Goal: Information Seeking & Learning: Learn about a topic

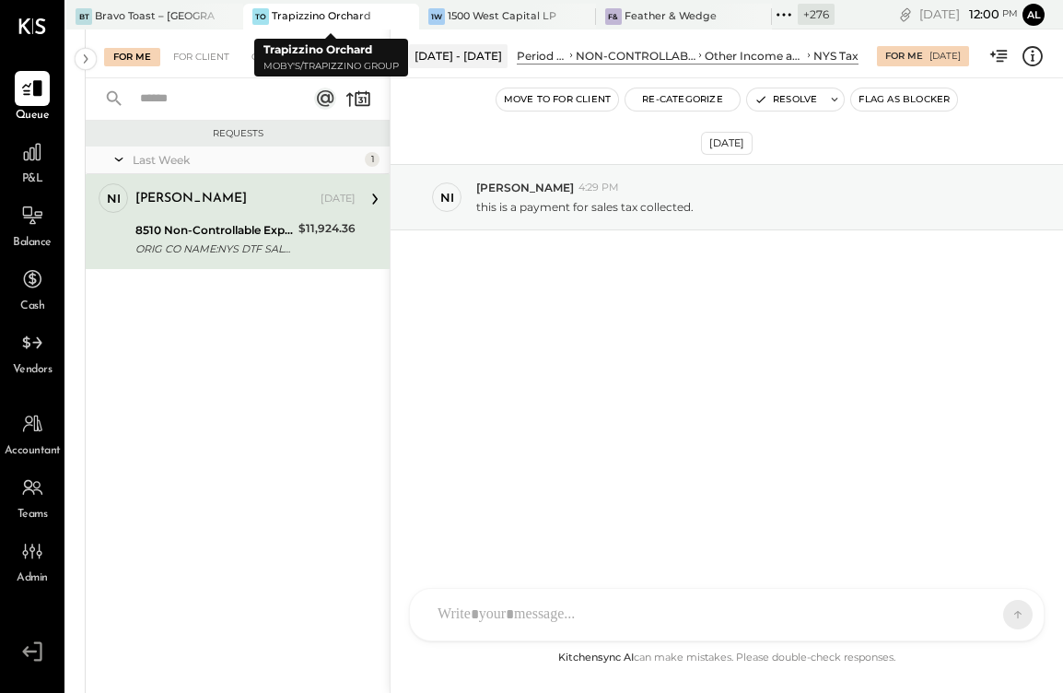
click at [403, 18] on icon at bounding box center [402, 17] width 23 height 22
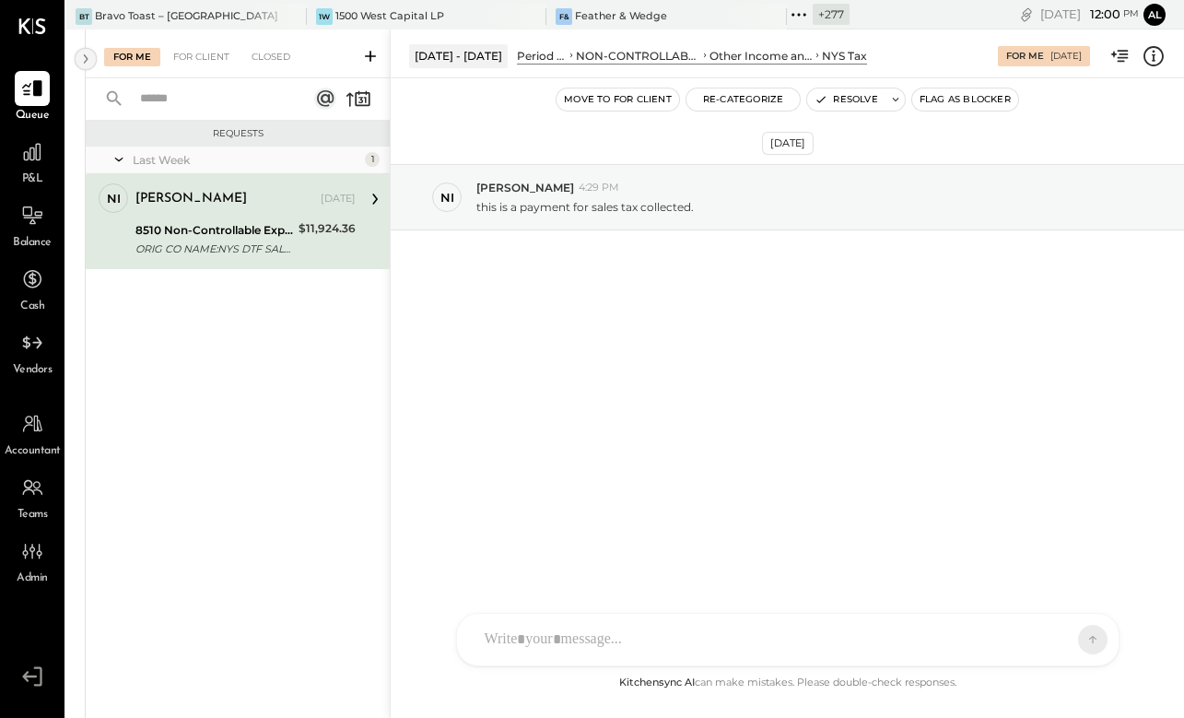
click at [91, 62] on icon at bounding box center [86, 58] width 20 height 33
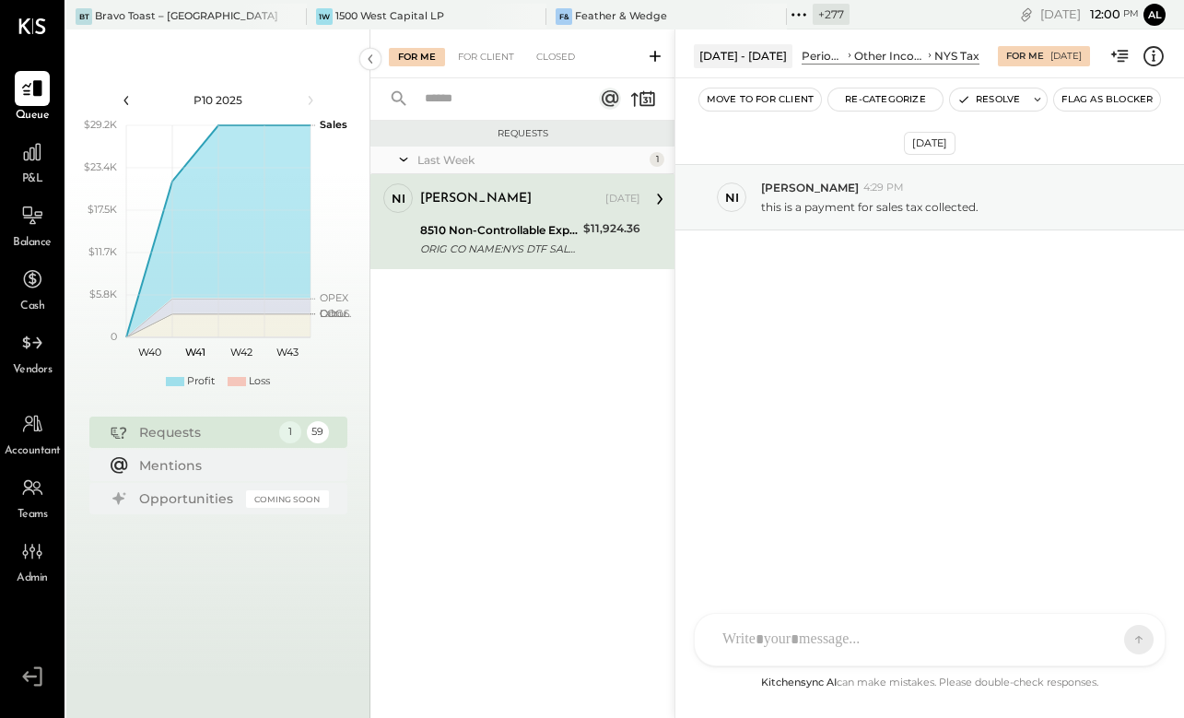
click at [126, 96] on icon at bounding box center [126, 100] width 20 height 20
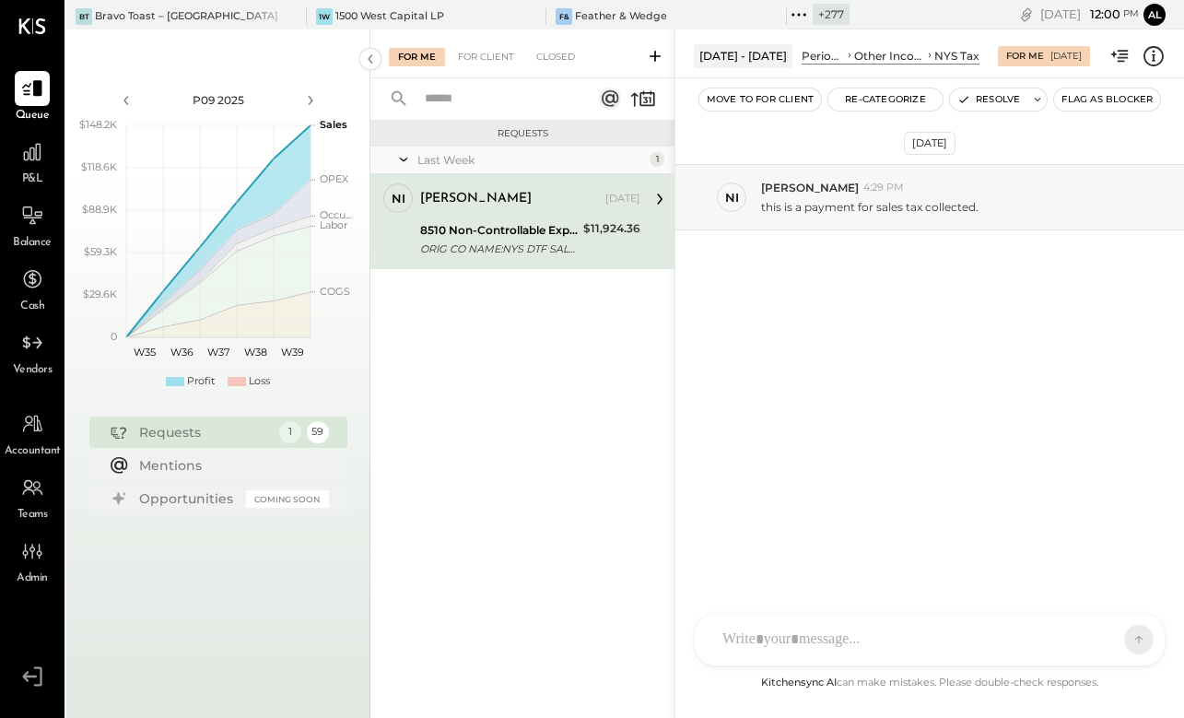
click at [12, 163] on div "P&L" at bounding box center [32, 160] width 53 height 53
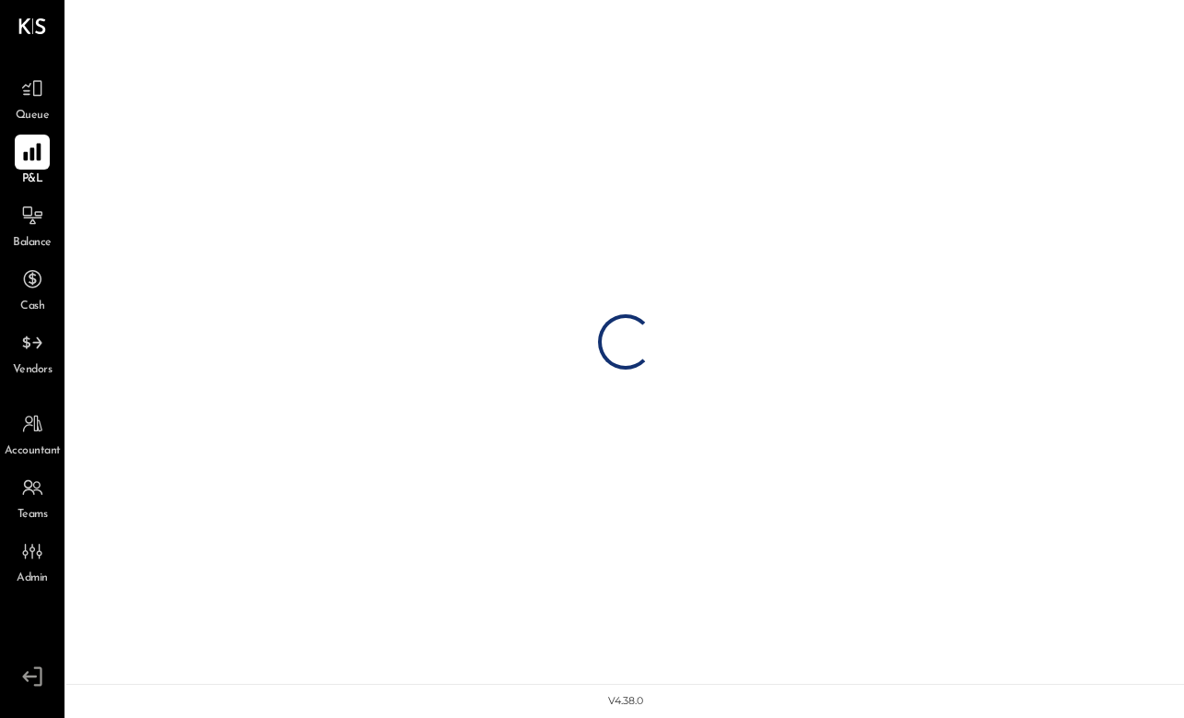
click at [29, 156] on icon at bounding box center [32, 152] width 24 height 24
click at [34, 563] on icon at bounding box center [32, 551] width 24 height 24
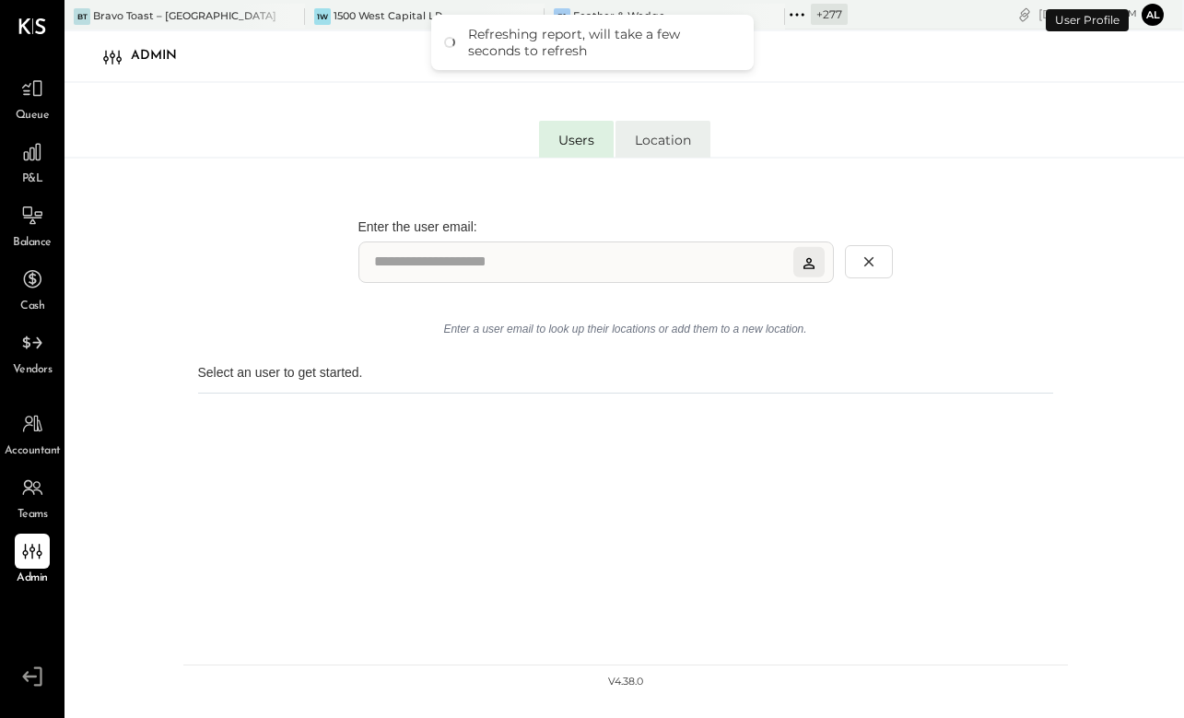
click at [700, 131] on li "Location" at bounding box center [662, 139] width 95 height 37
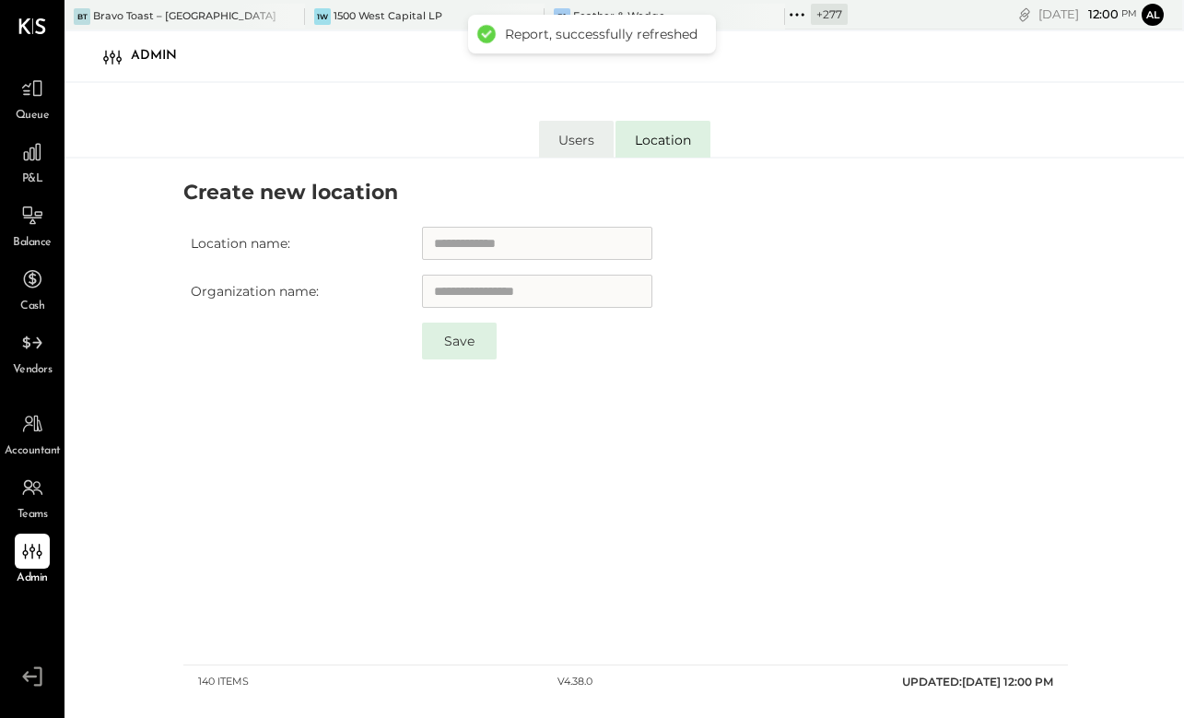
click at [587, 133] on li "Users" at bounding box center [576, 139] width 75 height 37
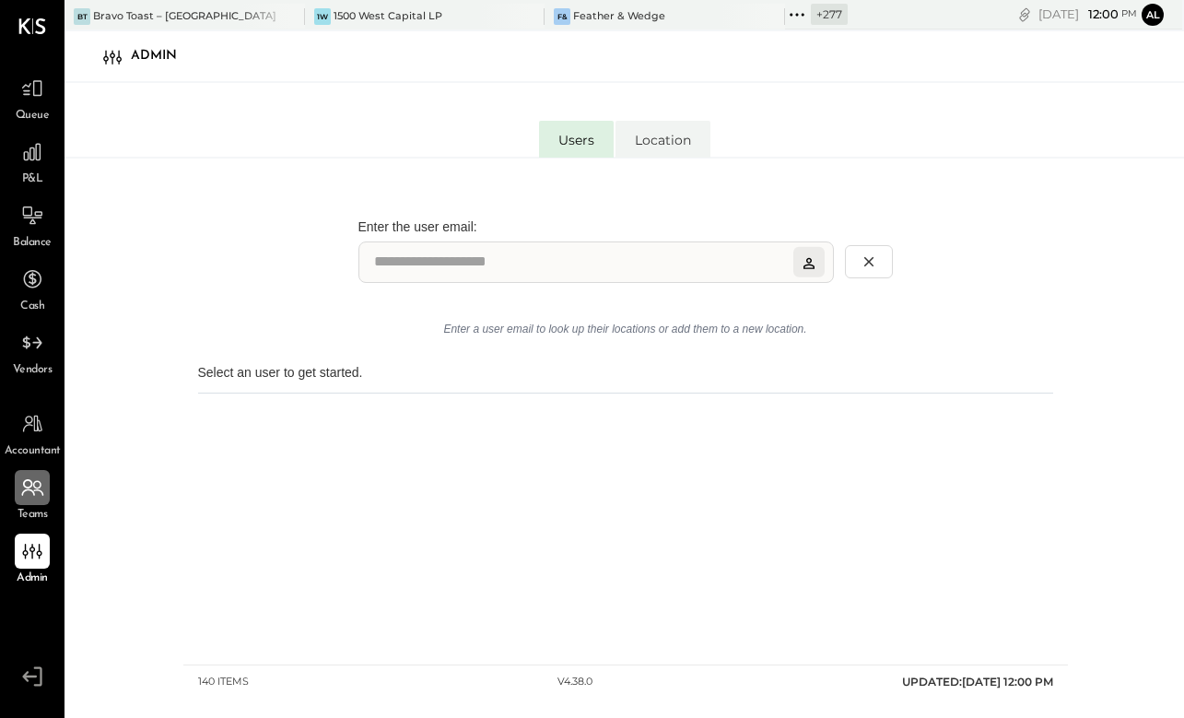
click at [36, 500] on div at bounding box center [32, 487] width 35 height 35
click at [38, 434] on icon at bounding box center [32, 424] width 24 height 24
select select "**"
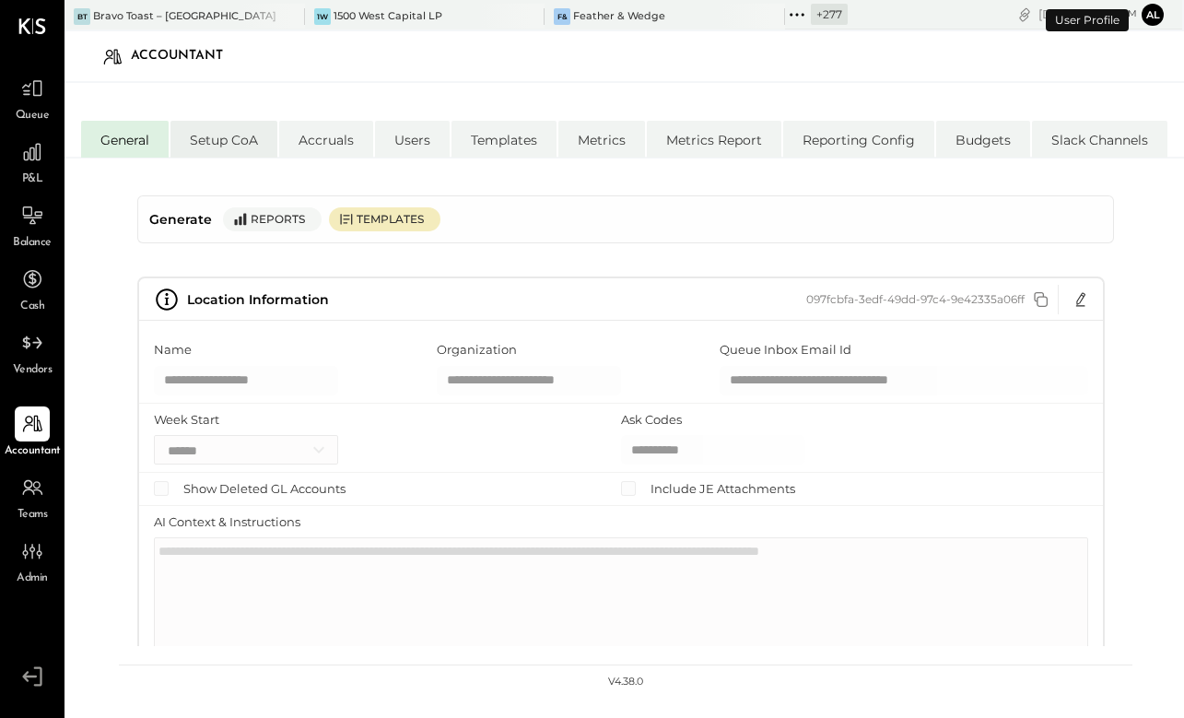
click at [204, 143] on li "Setup CoA" at bounding box center [223, 139] width 107 height 37
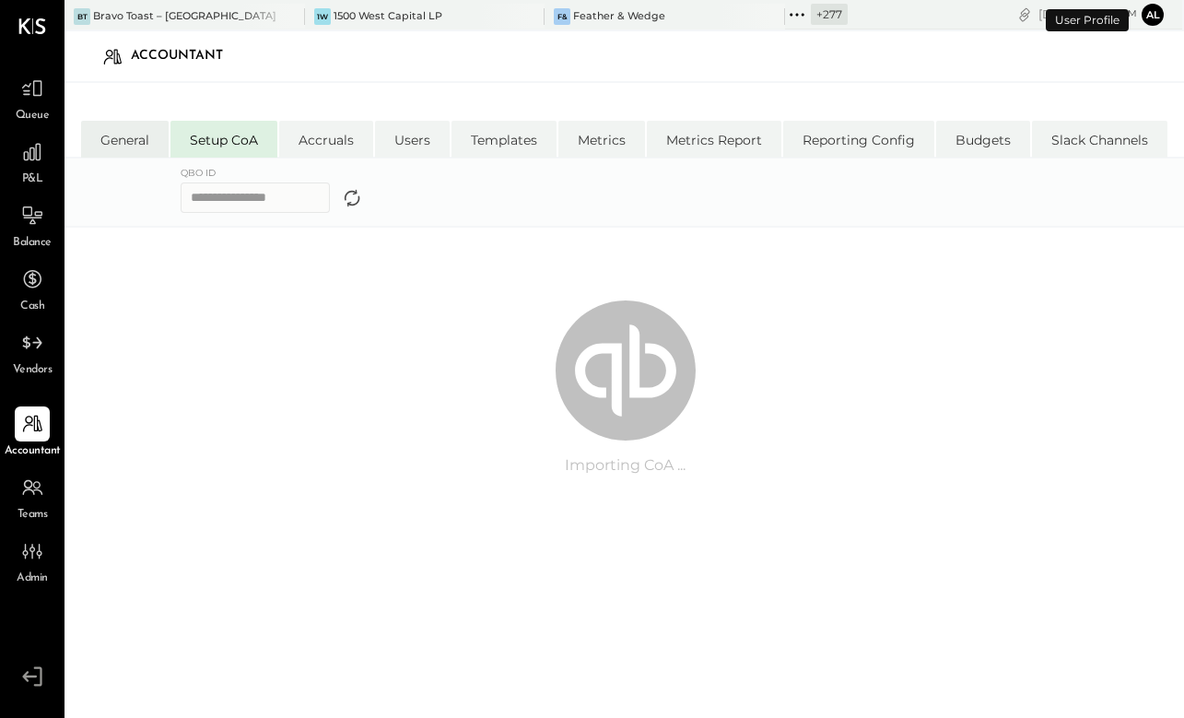
click at [138, 145] on li "General" at bounding box center [125, 139] width 88 height 37
select select "**"
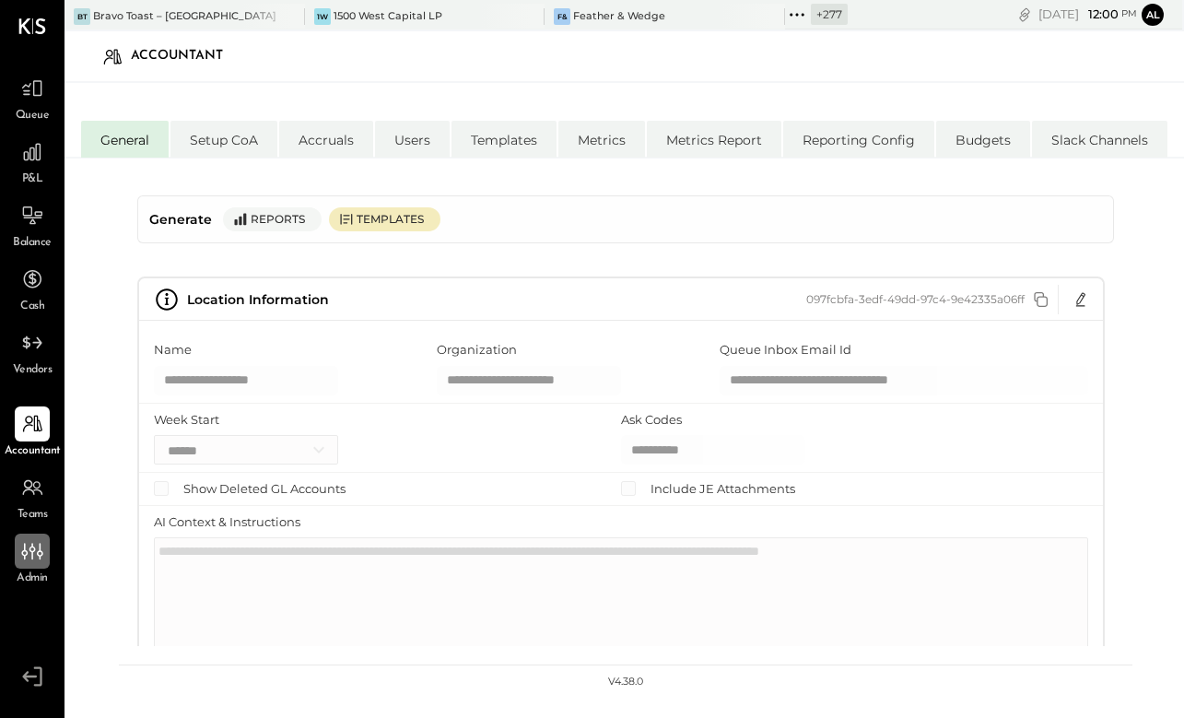
click at [38, 559] on icon at bounding box center [32, 551] width 24 height 24
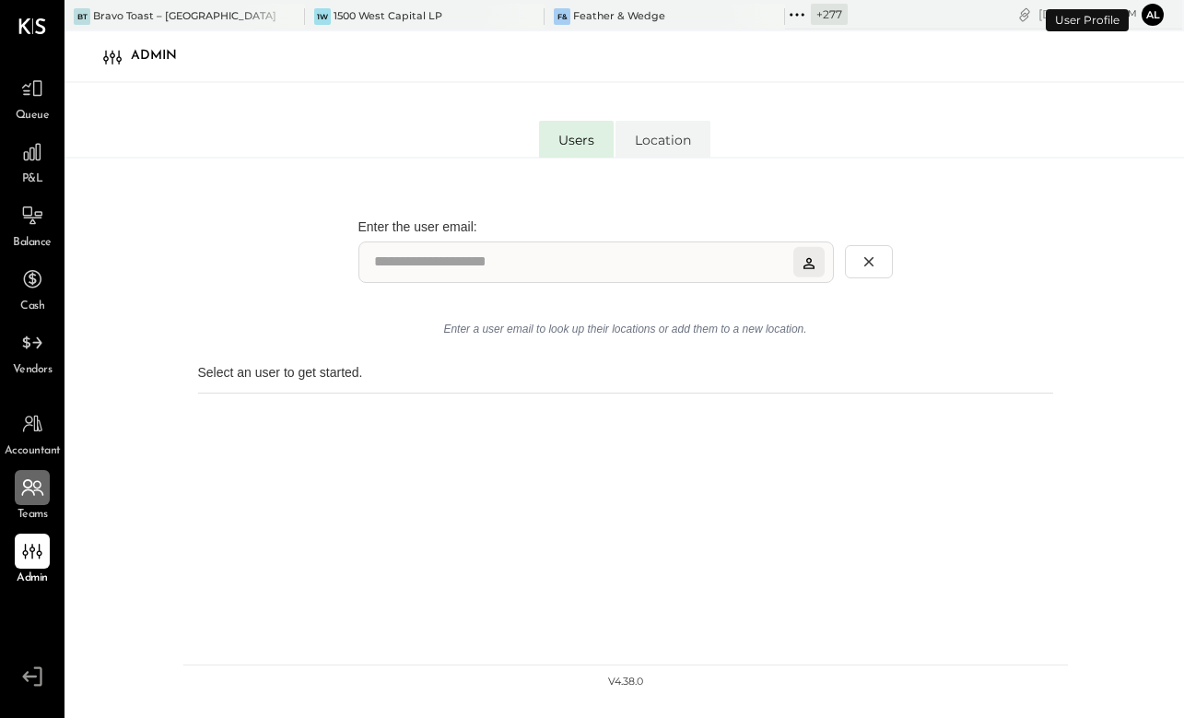
click at [29, 481] on icon at bounding box center [32, 487] width 24 height 24
click at [36, 426] on icon at bounding box center [32, 424] width 24 height 24
select select "**"
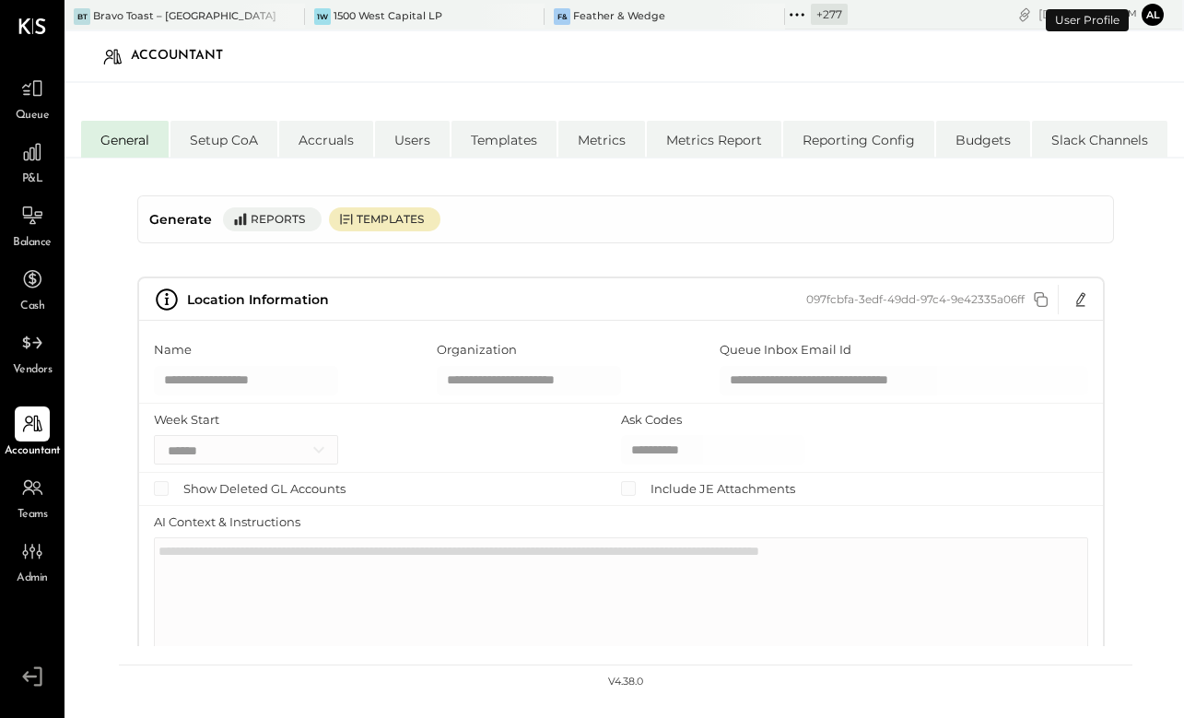
click at [254, 220] on div "Reports" at bounding box center [282, 219] width 62 height 16
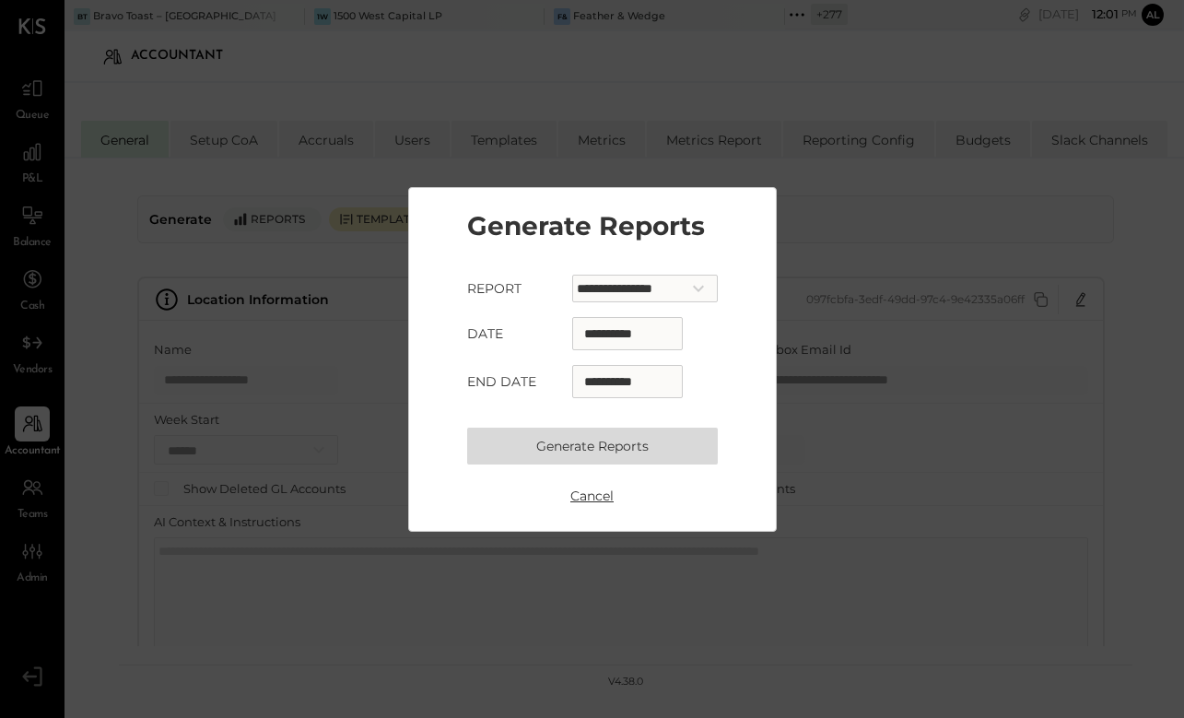
click at [876, 228] on div "**********" at bounding box center [592, 359] width 1184 height 718
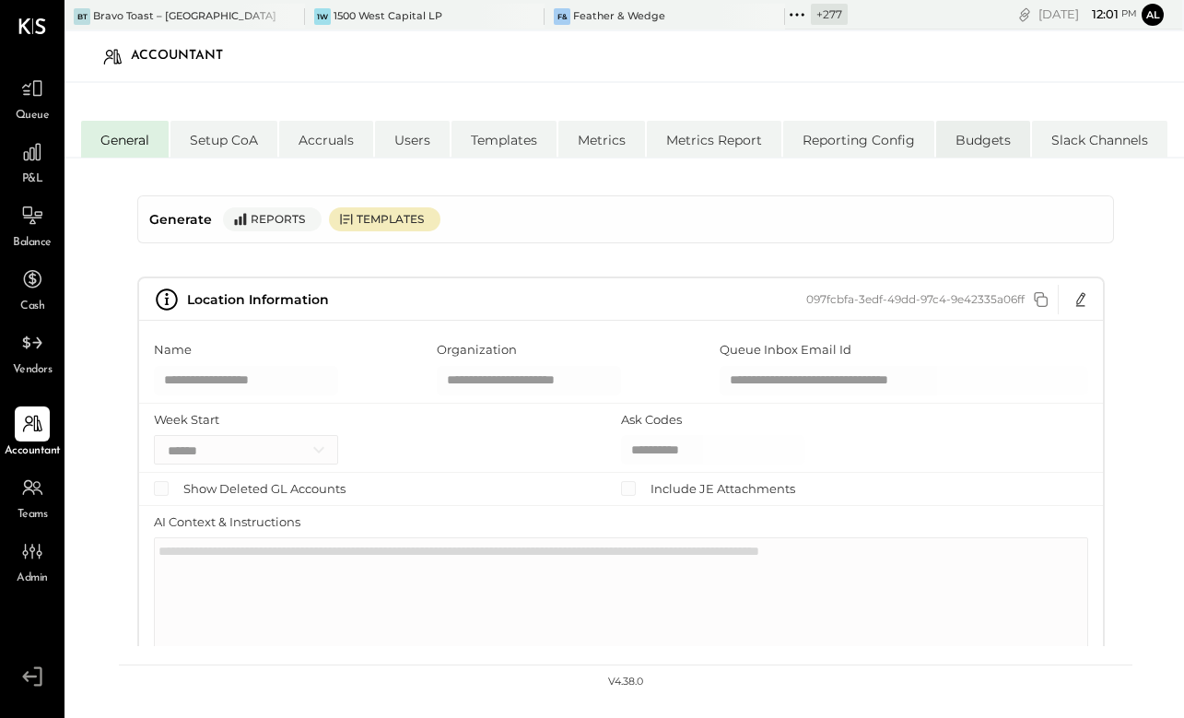
click at [976, 146] on li "Budgets" at bounding box center [983, 139] width 94 height 37
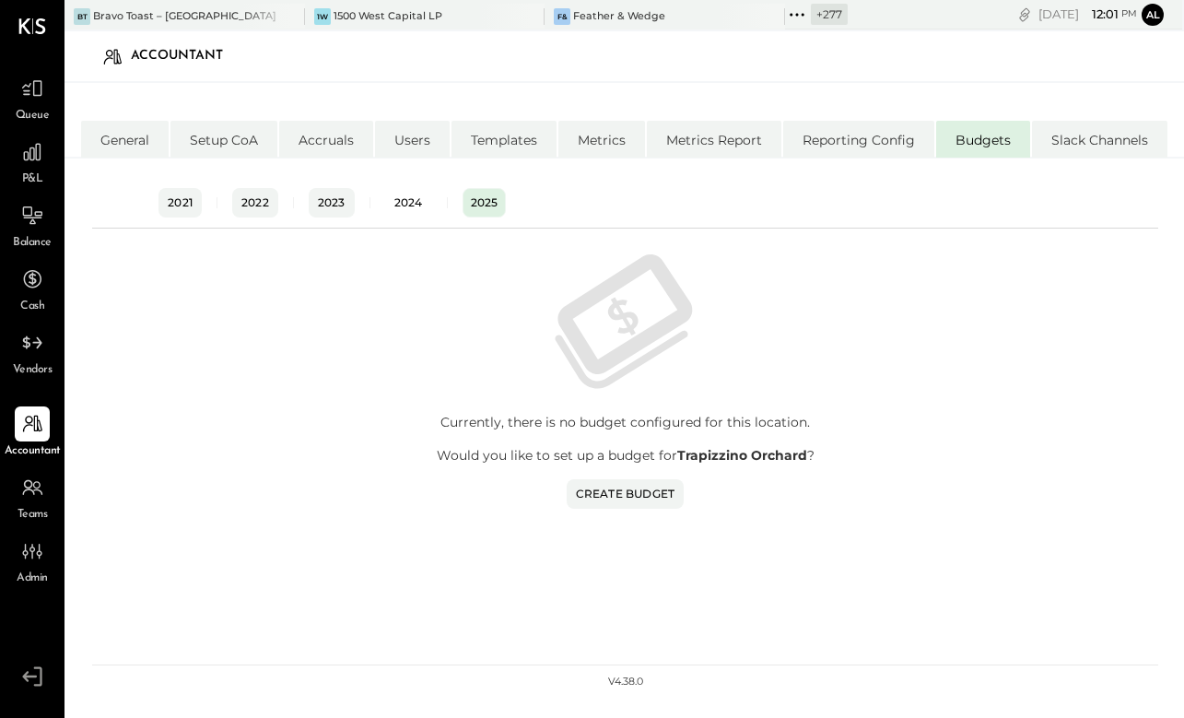
click at [419, 203] on div "2024" at bounding box center [408, 202] width 29 height 16
click at [327, 203] on div "2023" at bounding box center [332, 202] width 28 height 16
click at [890, 149] on li "Reporting Config" at bounding box center [858, 139] width 151 height 37
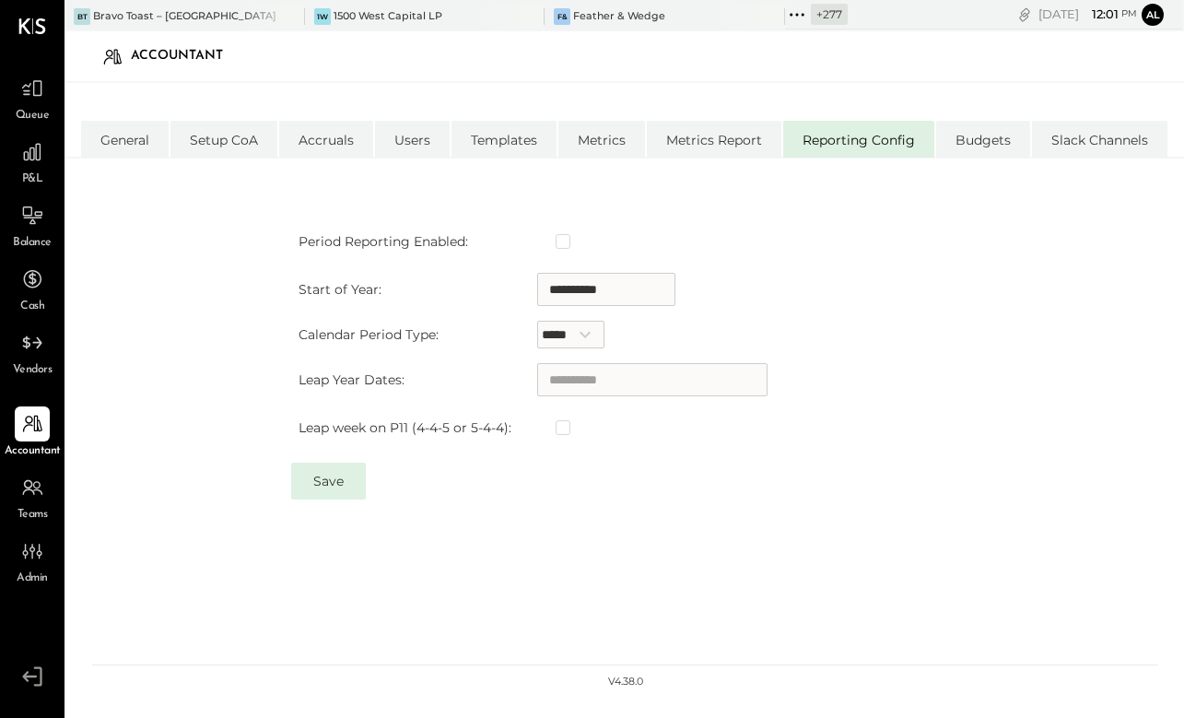
type input "**********"
click at [706, 139] on li "Metrics Report" at bounding box center [714, 139] width 134 height 37
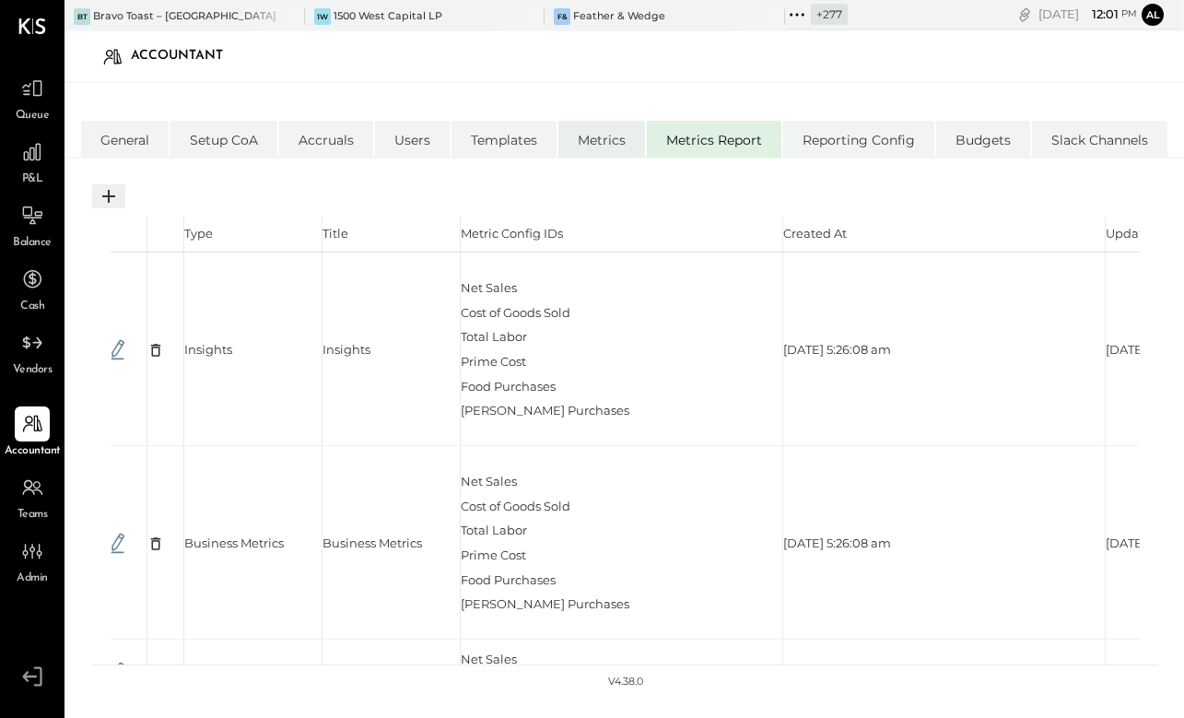
click at [578, 139] on li "Metrics" at bounding box center [601, 139] width 87 height 37
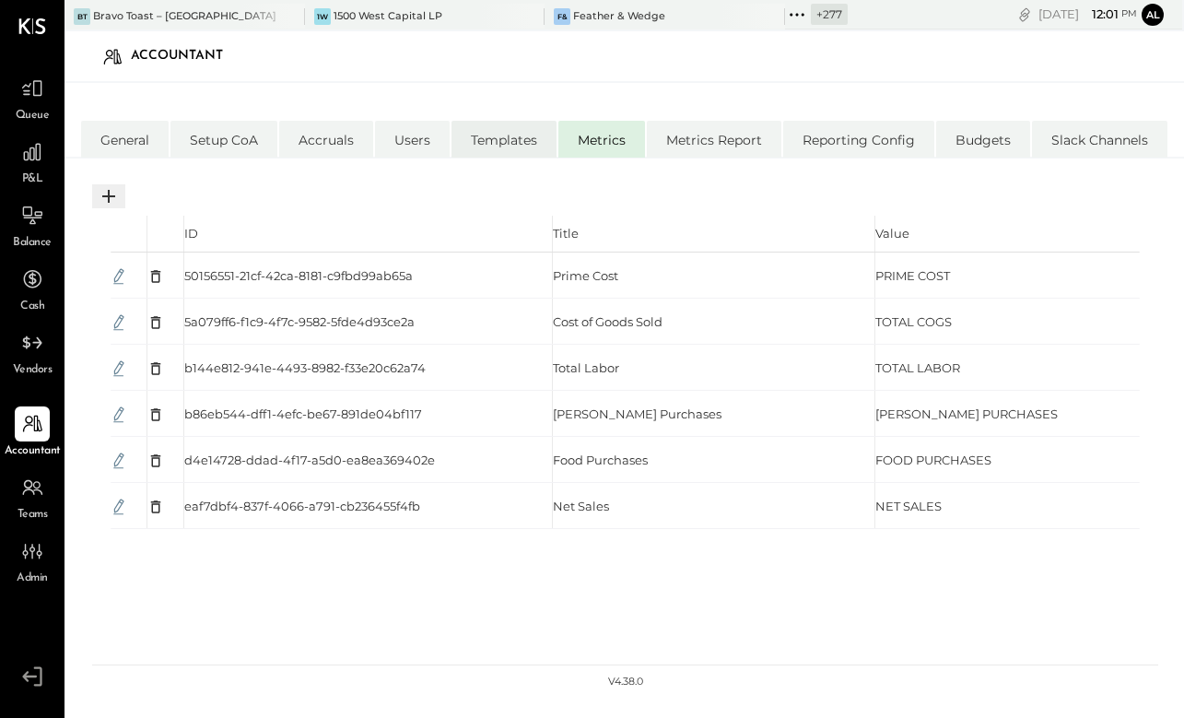
click at [514, 146] on li "Templates" at bounding box center [503, 139] width 105 height 37
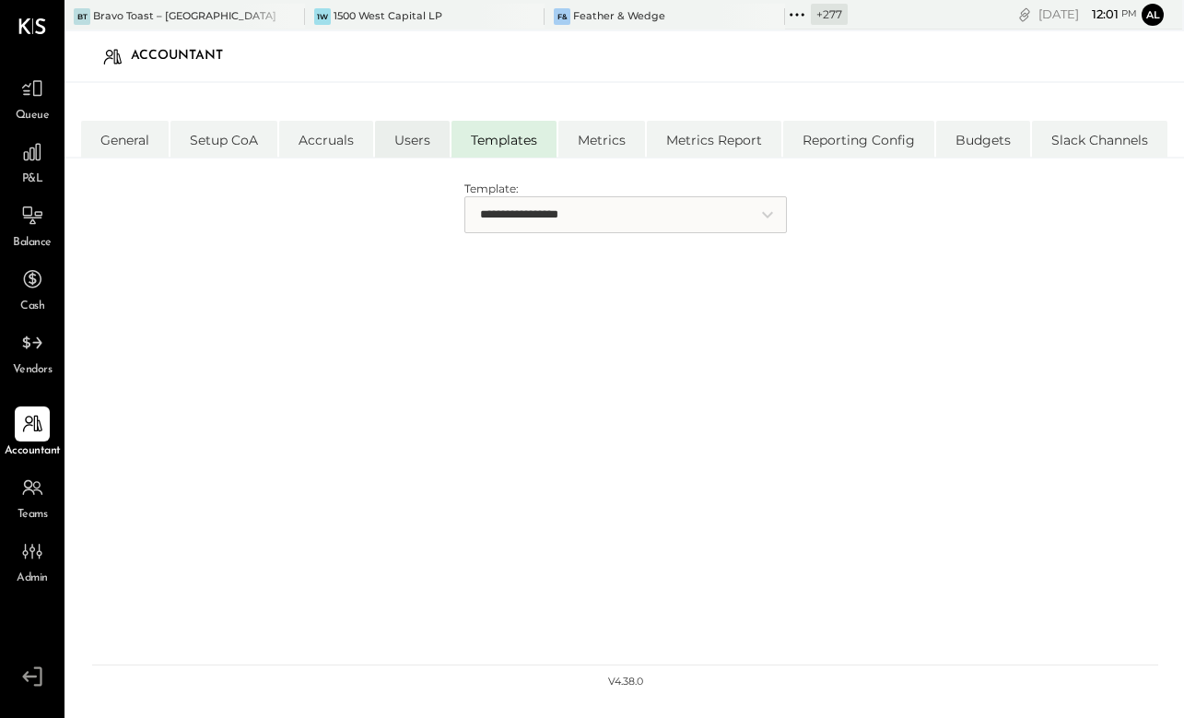
click at [403, 146] on li "Users" at bounding box center [412, 139] width 75 height 37
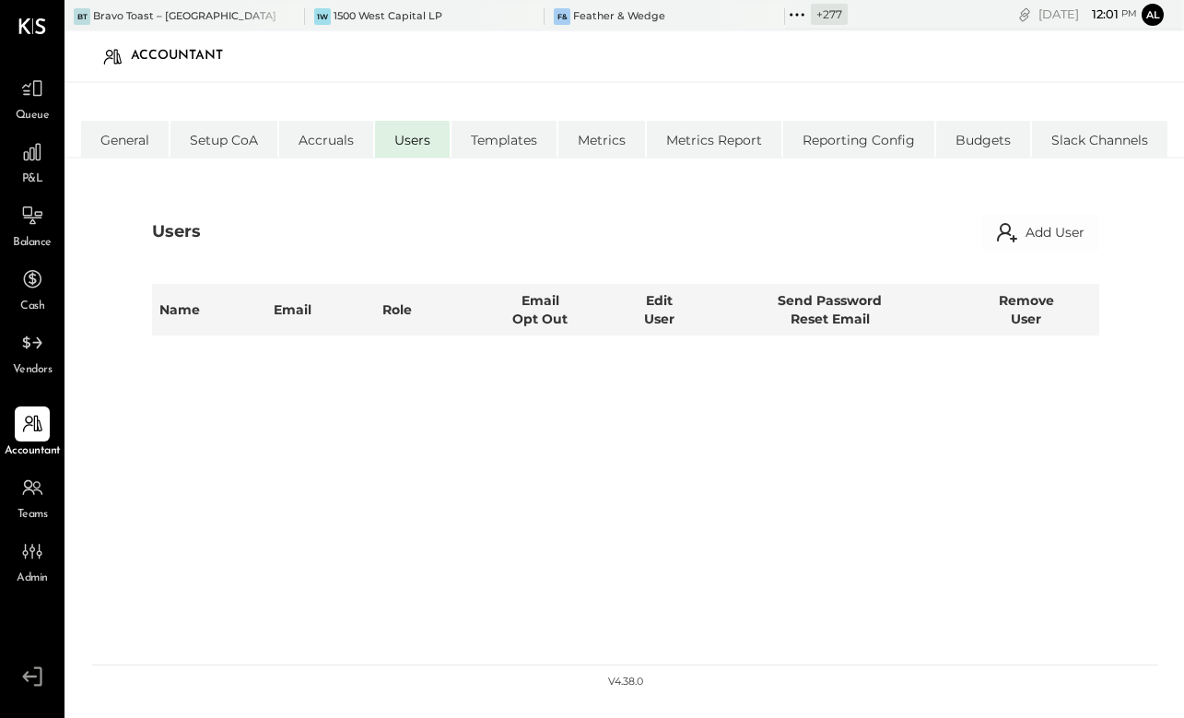
select select "**********"
select select "*****"
select select "**********"
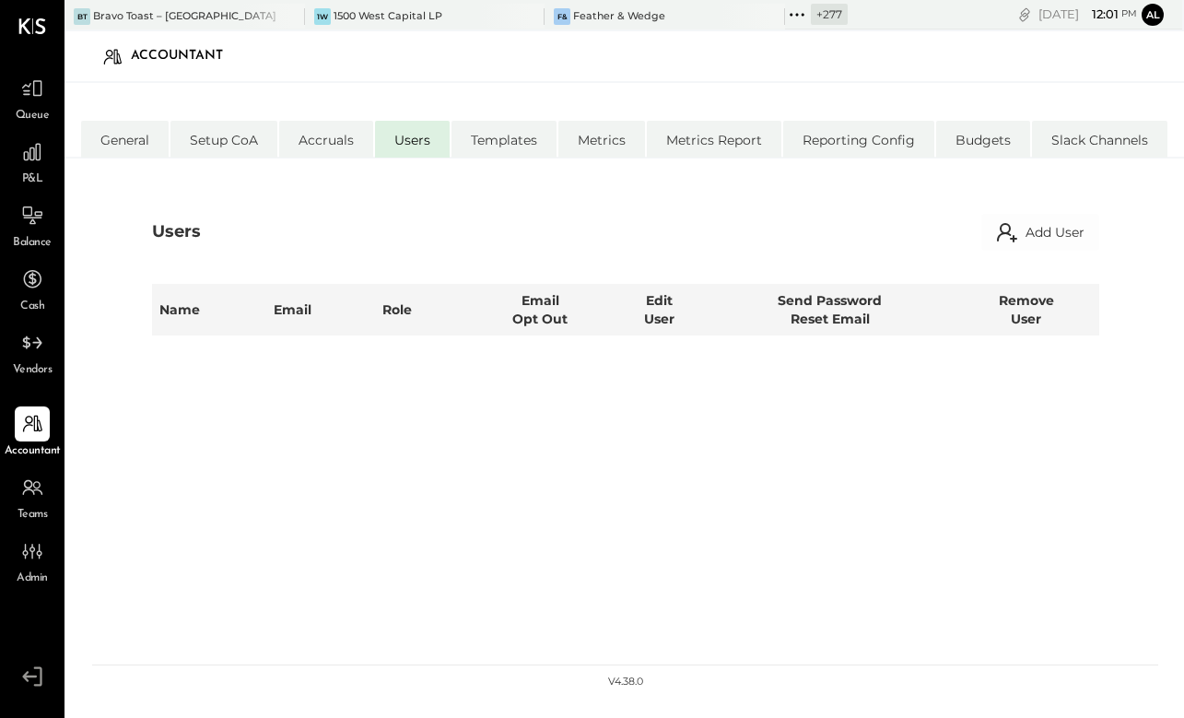
select select "**********"
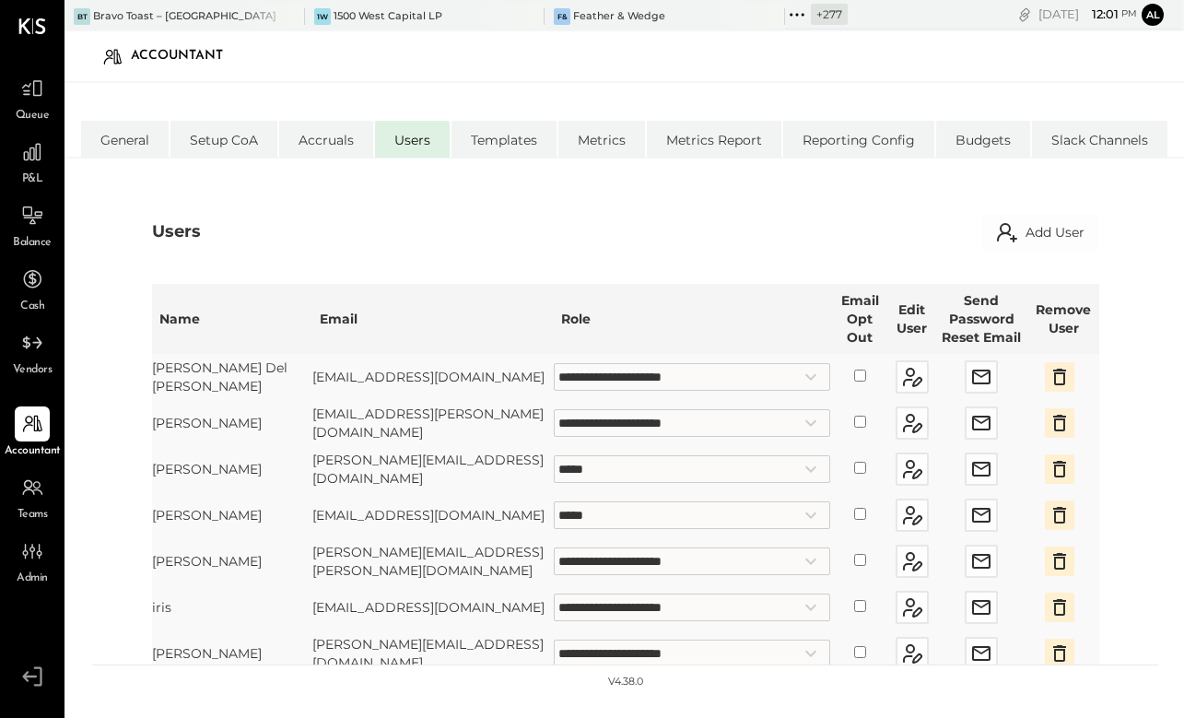
click at [218, 499] on td "[PERSON_NAME]" at bounding box center [232, 515] width 160 height 46
click at [901, 514] on icon "button" at bounding box center [912, 515] width 22 height 22
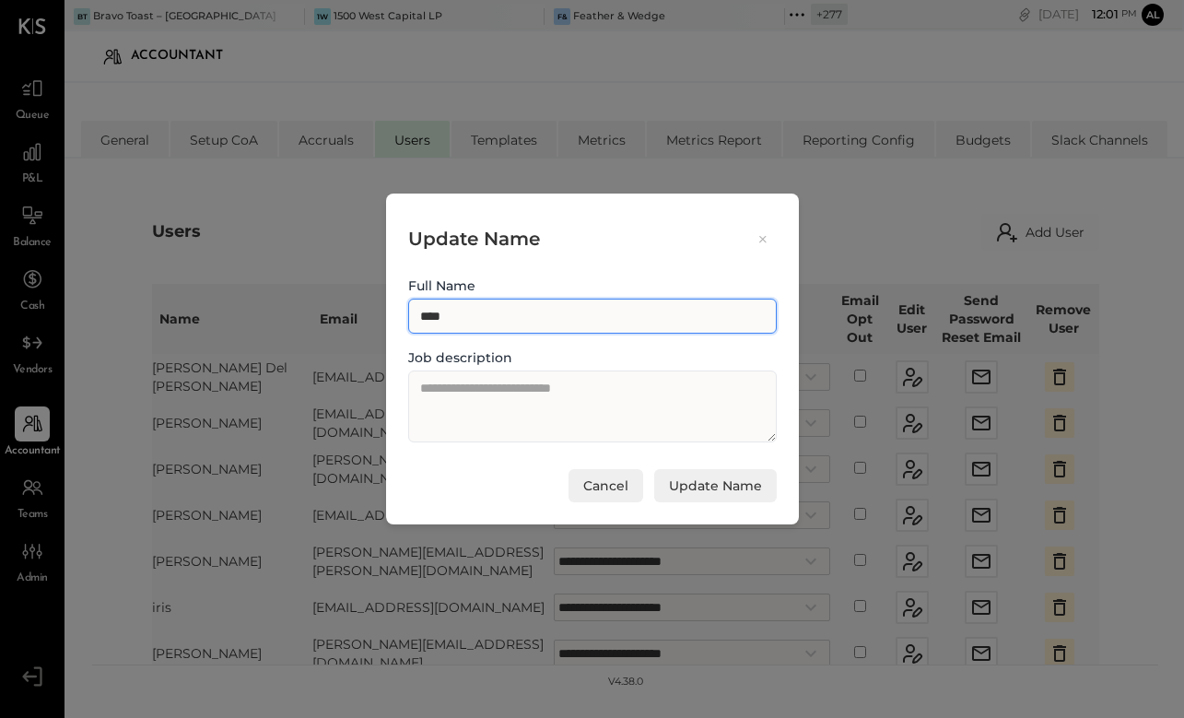
click at [477, 319] on input "****" at bounding box center [592, 315] width 368 height 35
type input "**********"
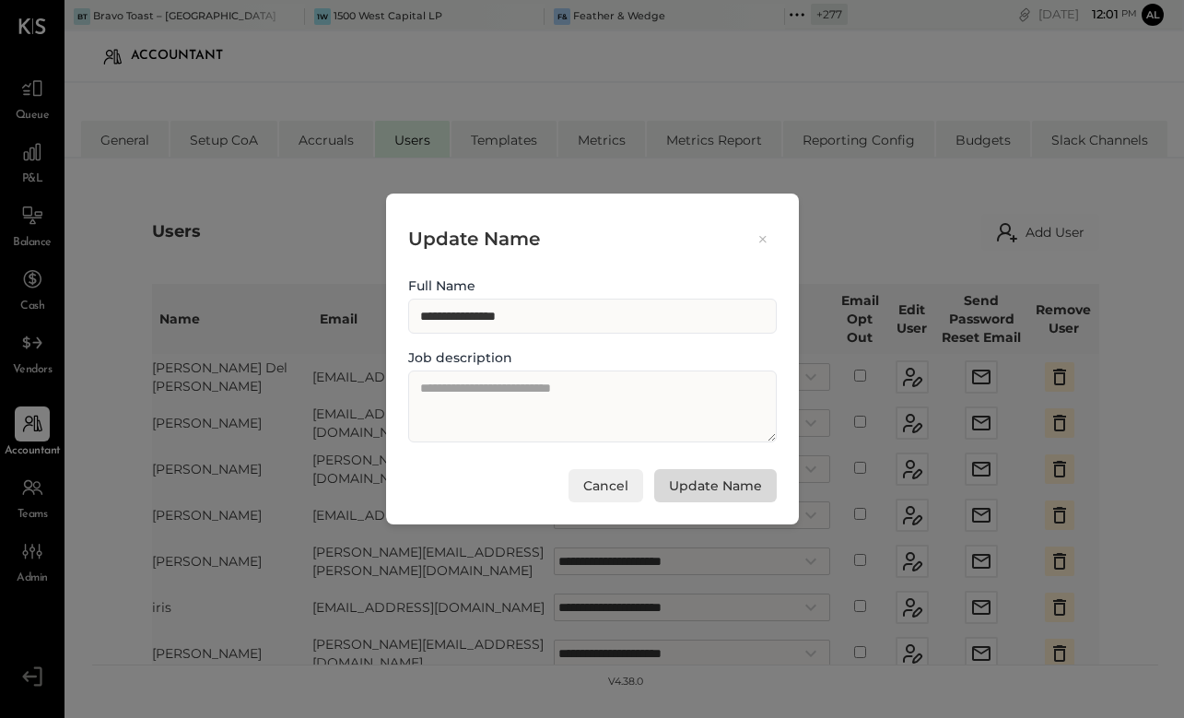
click at [708, 481] on button "Update Name" at bounding box center [715, 485] width 123 height 33
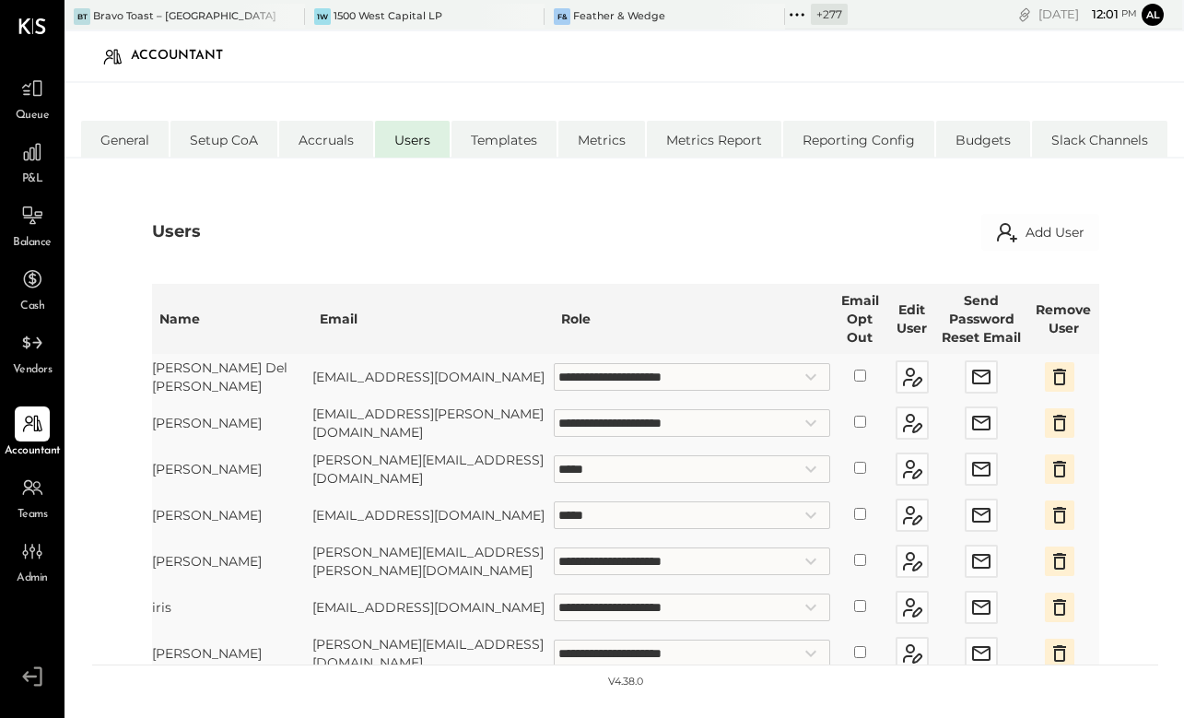
click at [1061, 603] on icon "button" at bounding box center [1059, 607] width 13 height 17
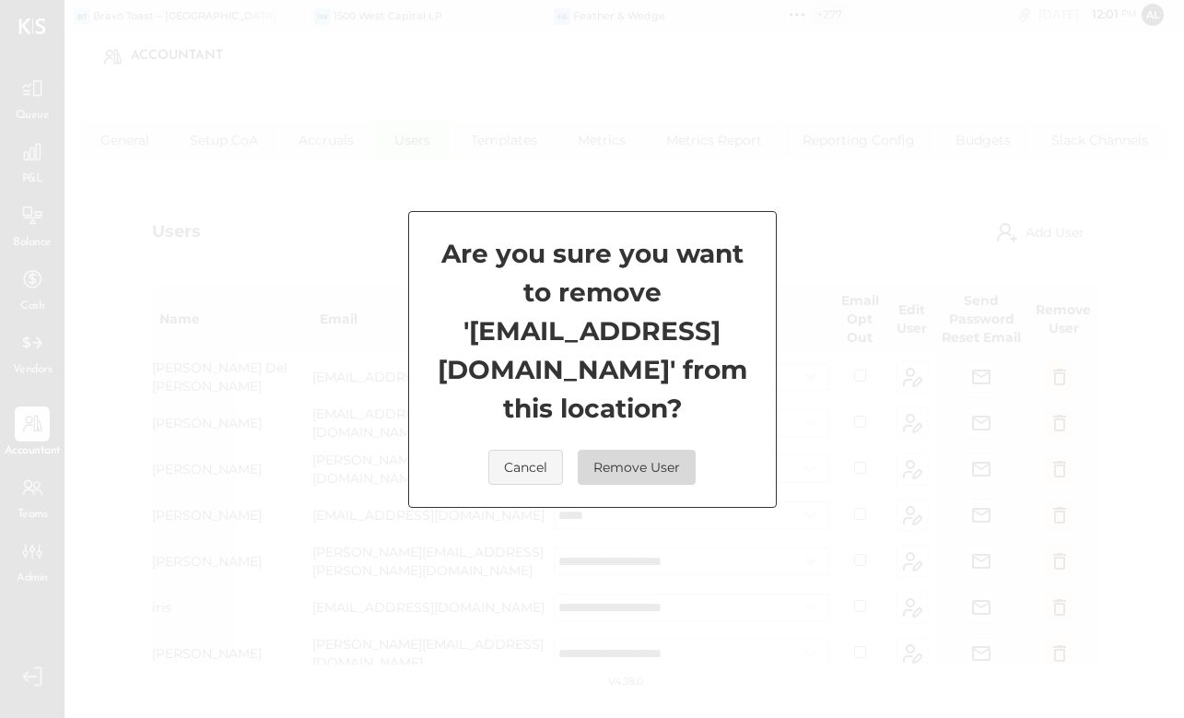
click at [625, 460] on button "Remove User" at bounding box center [637, 466] width 118 height 35
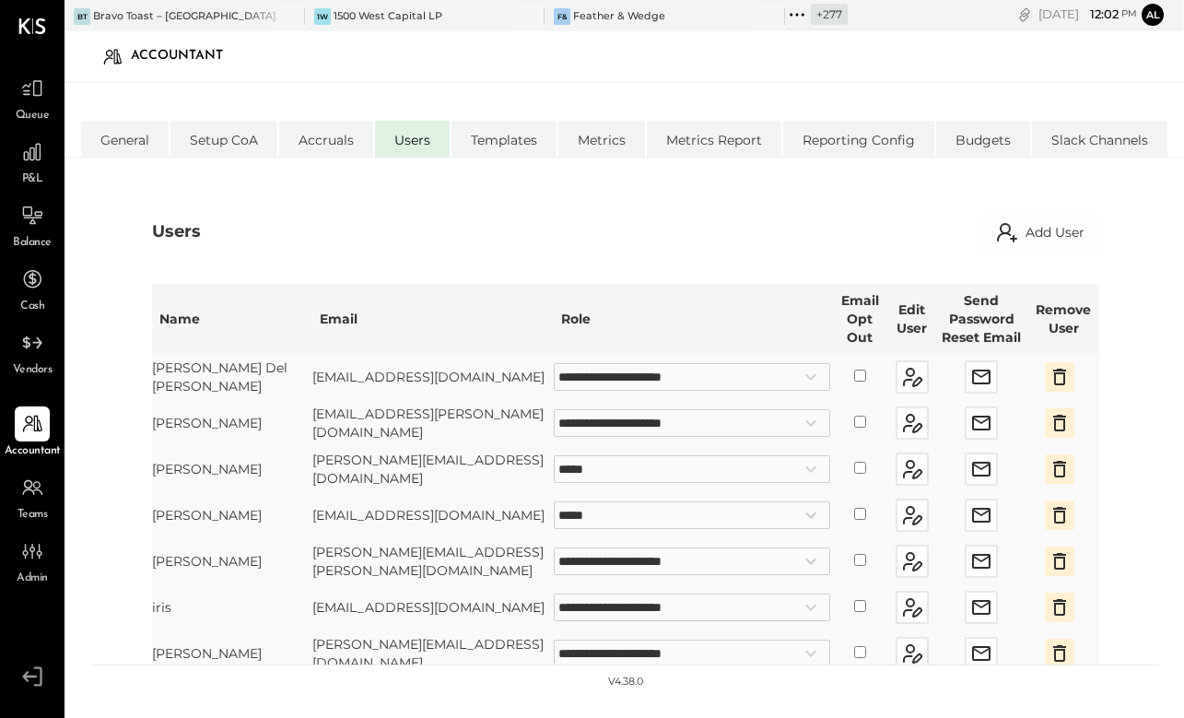
click at [44, 131] on li "Queue P&L Balance Cash Vendors" at bounding box center [32, 225] width 63 height 308
click at [41, 148] on icon at bounding box center [32, 152] width 24 height 24
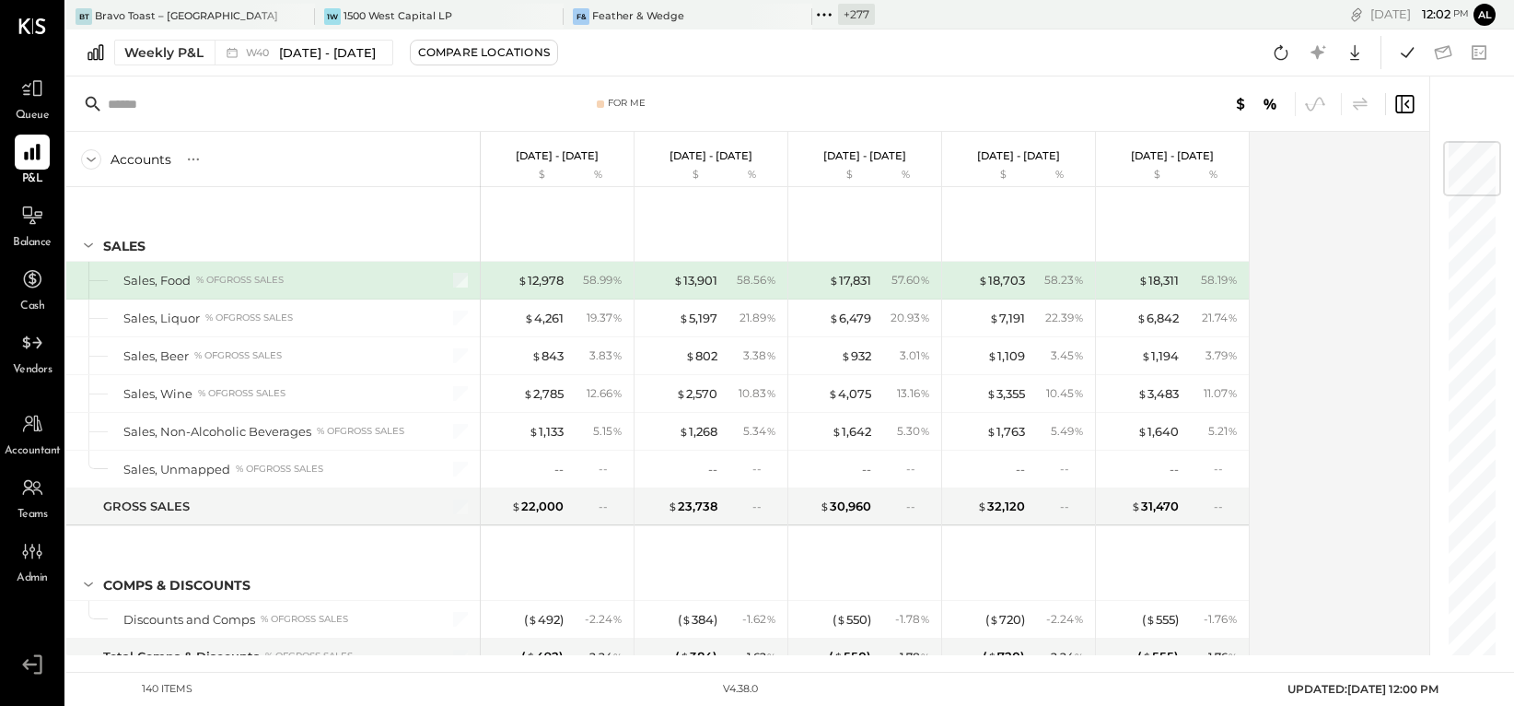
click at [471, 277] on div at bounding box center [449, 280] width 46 height 37
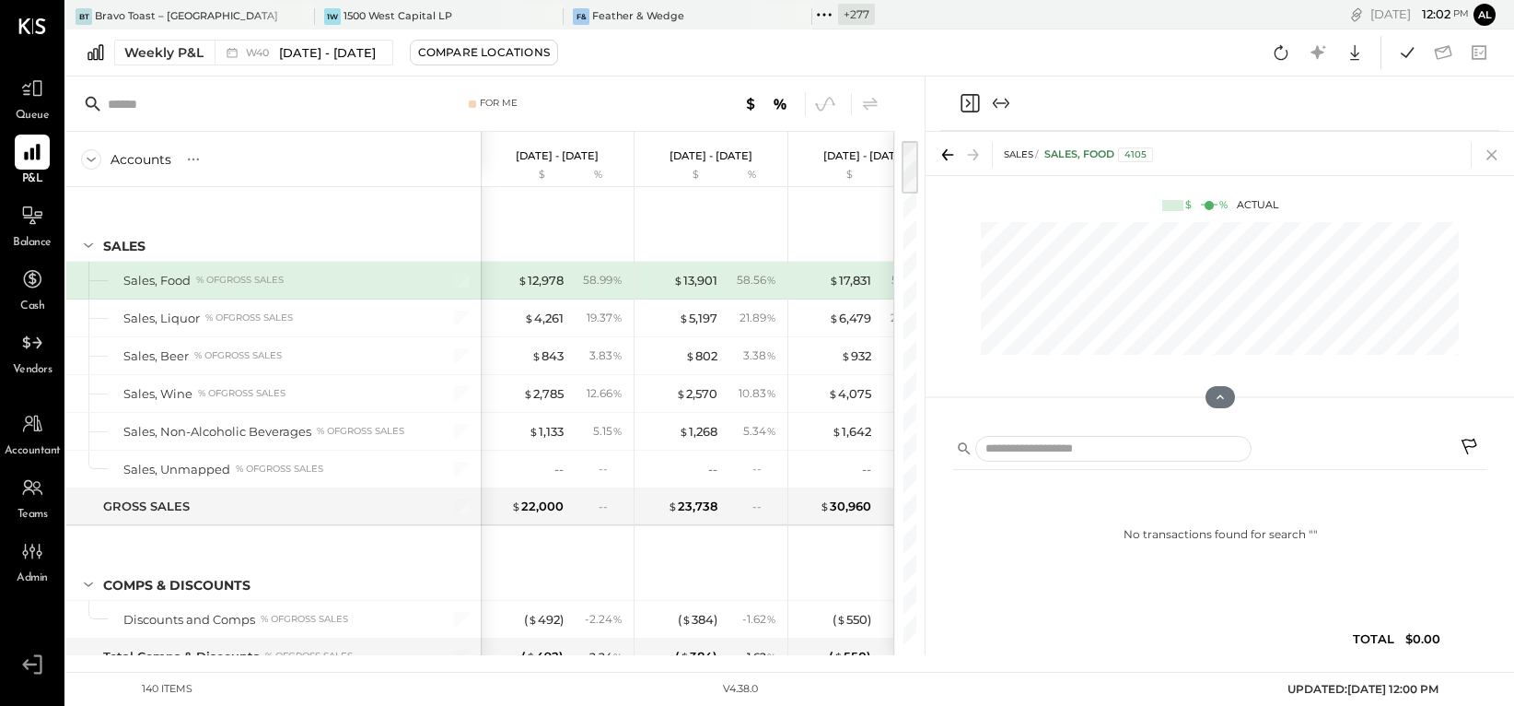
click at [1163, 144] on icon at bounding box center [1492, 155] width 26 height 26
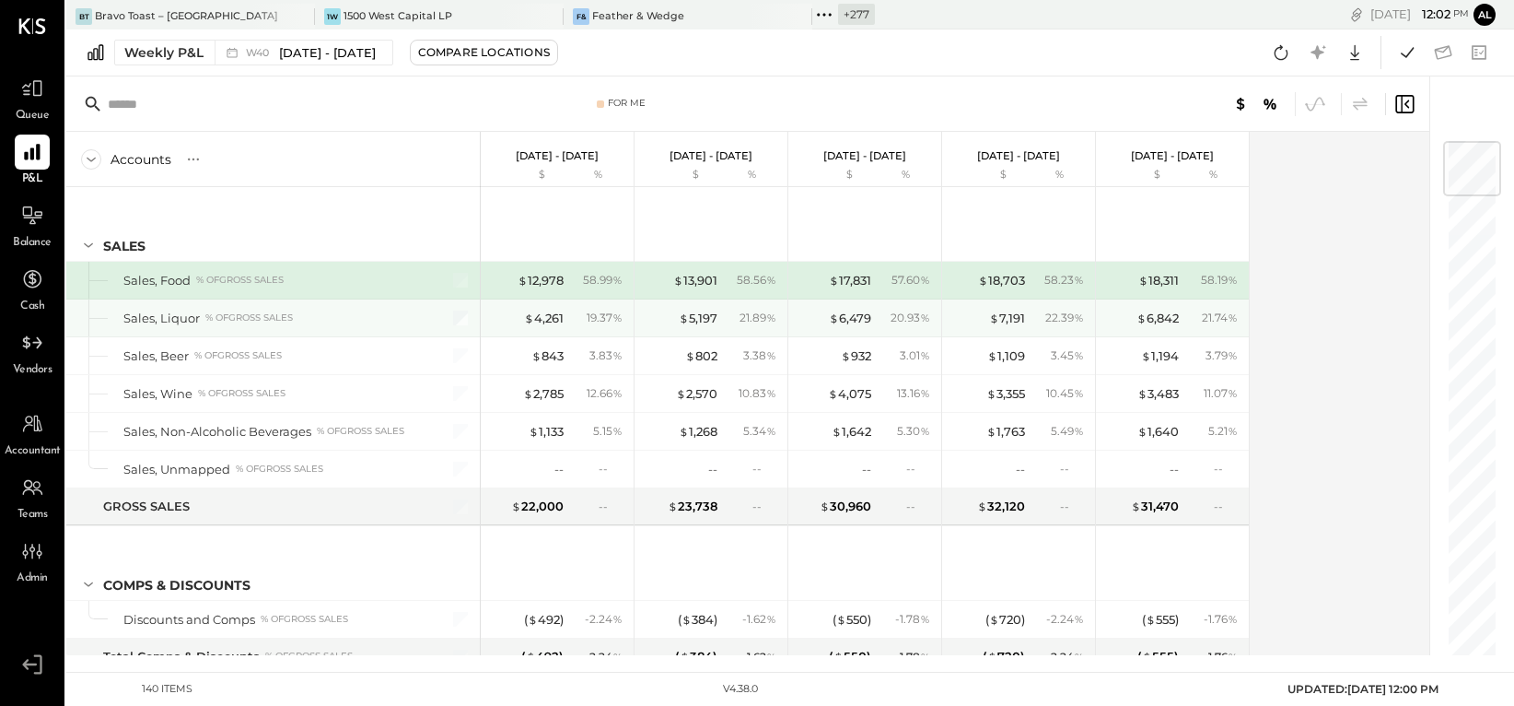
click at [468, 315] on div at bounding box center [449, 317] width 46 height 37
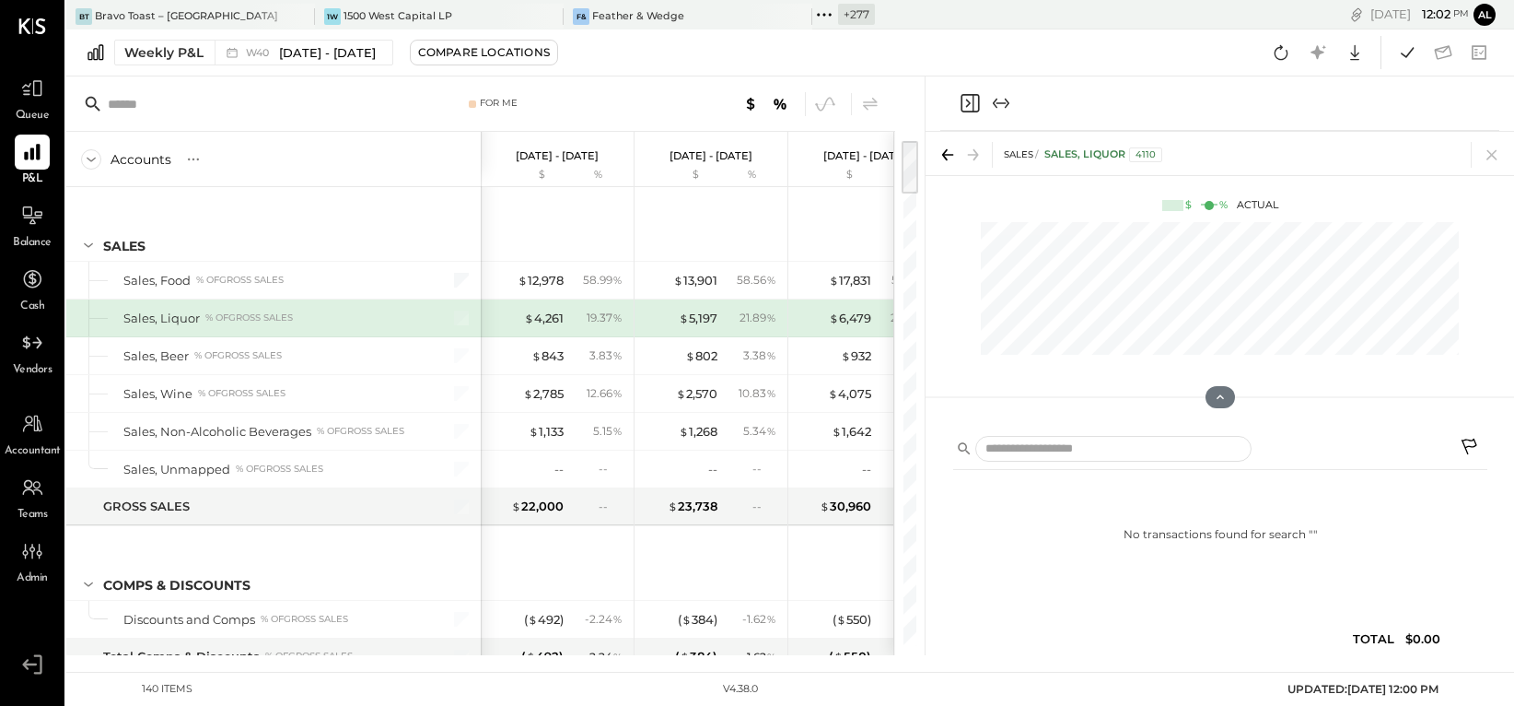
click at [461, 297] on div at bounding box center [450, 280] width 46 height 37
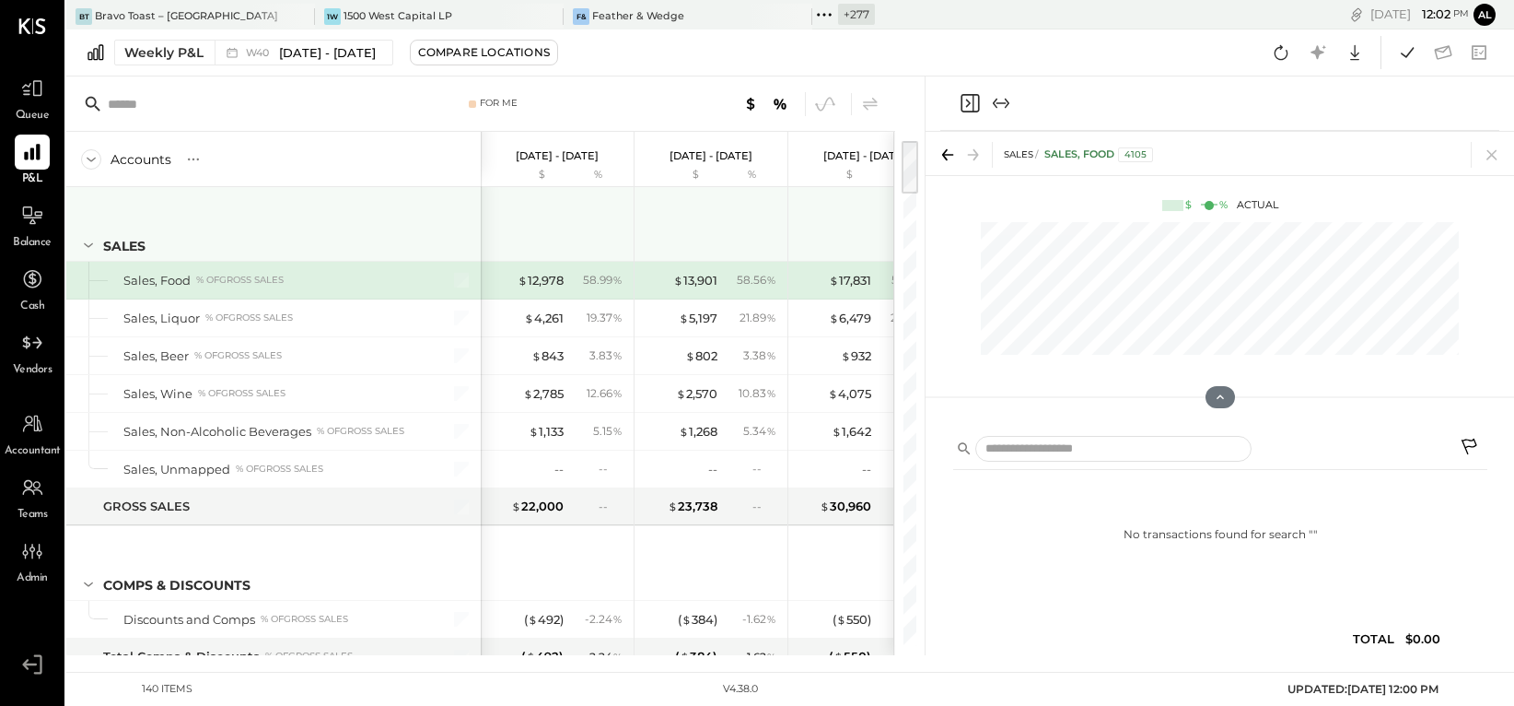
click at [399, 207] on div "SALES" at bounding box center [273, 224] width 414 height 74
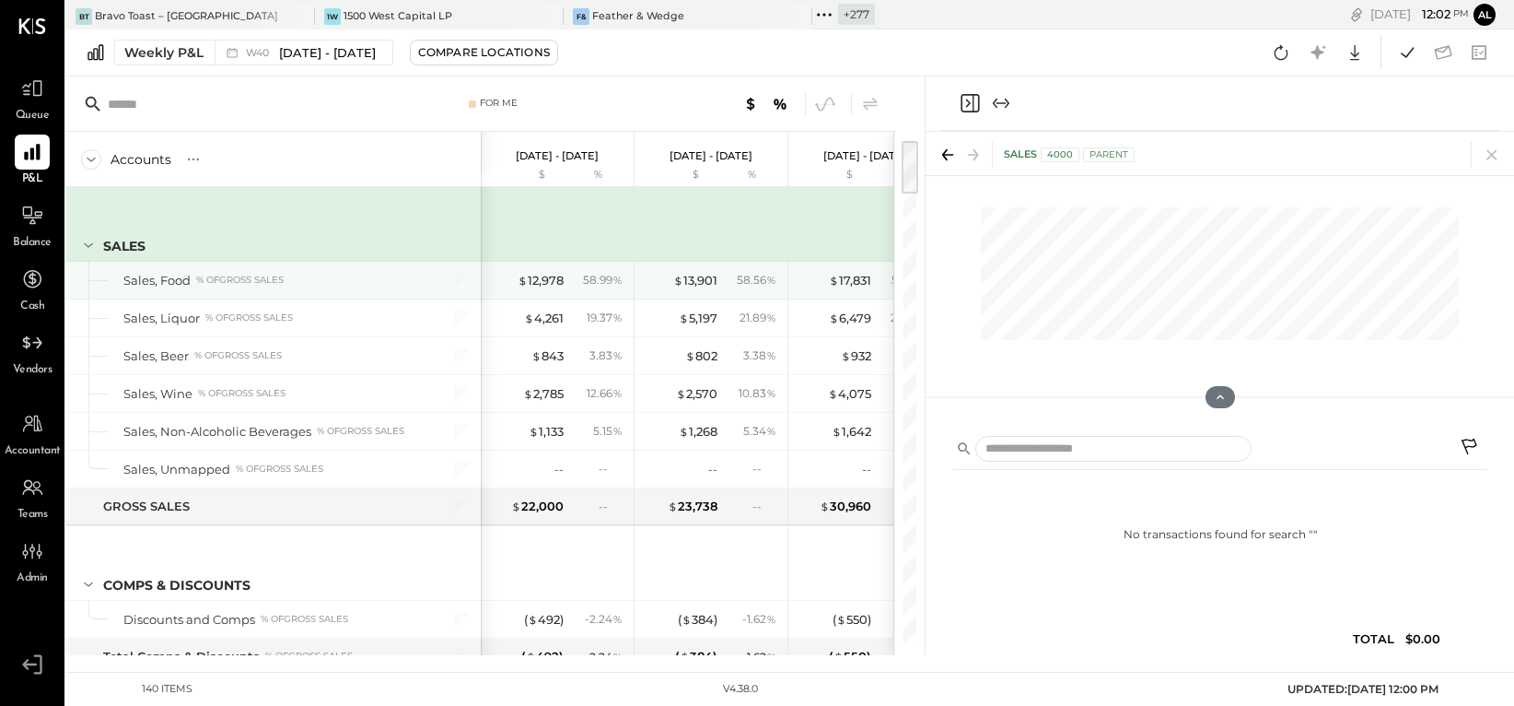
click at [397, 274] on div "Sales, Food % of GROSS SALES" at bounding box center [271, 281] width 296 height 18
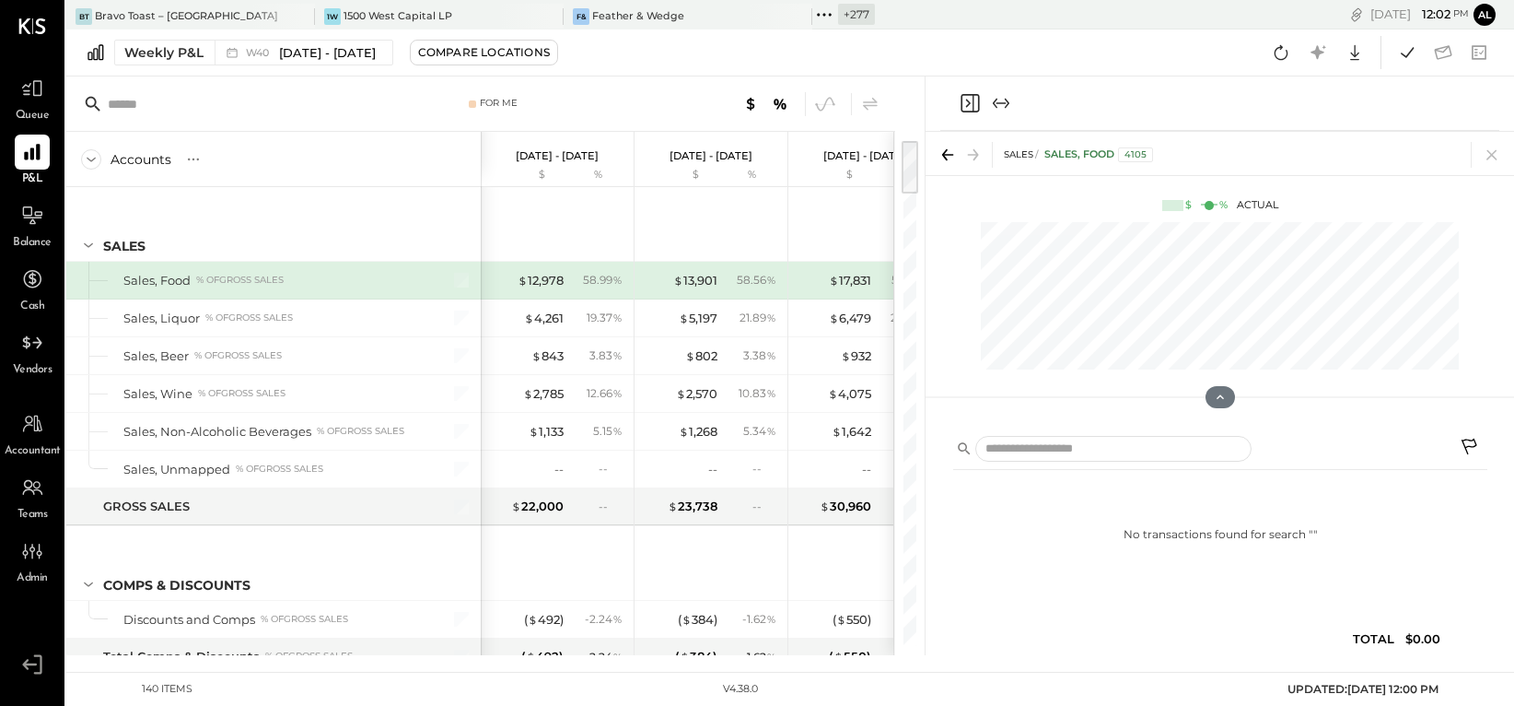
click at [473, 286] on div "Sales, Food % of GROSS SALES" at bounding box center [273, 280] width 414 height 37
click at [1163, 404] on button at bounding box center [1220, 397] width 32 height 24
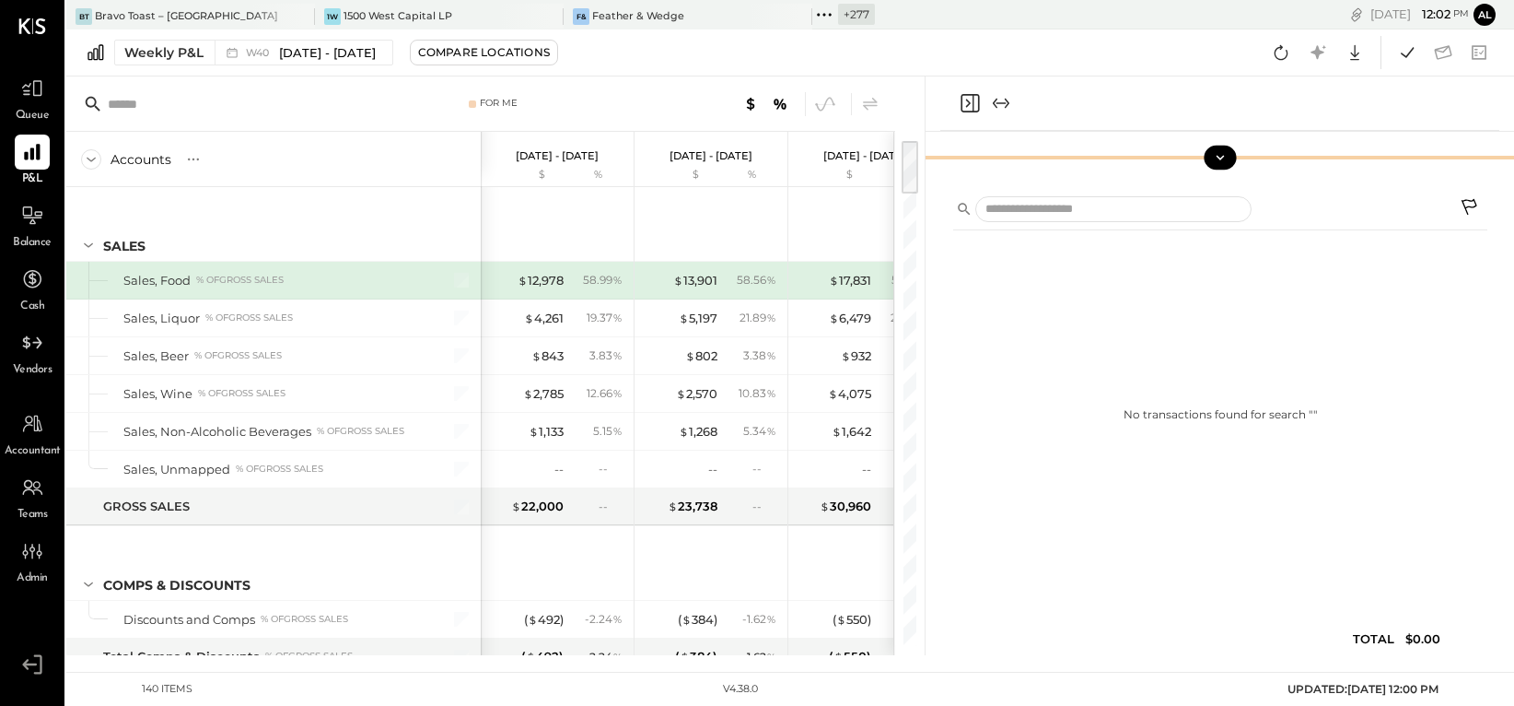
click at [1163, 154] on icon at bounding box center [1220, 157] width 17 height 17
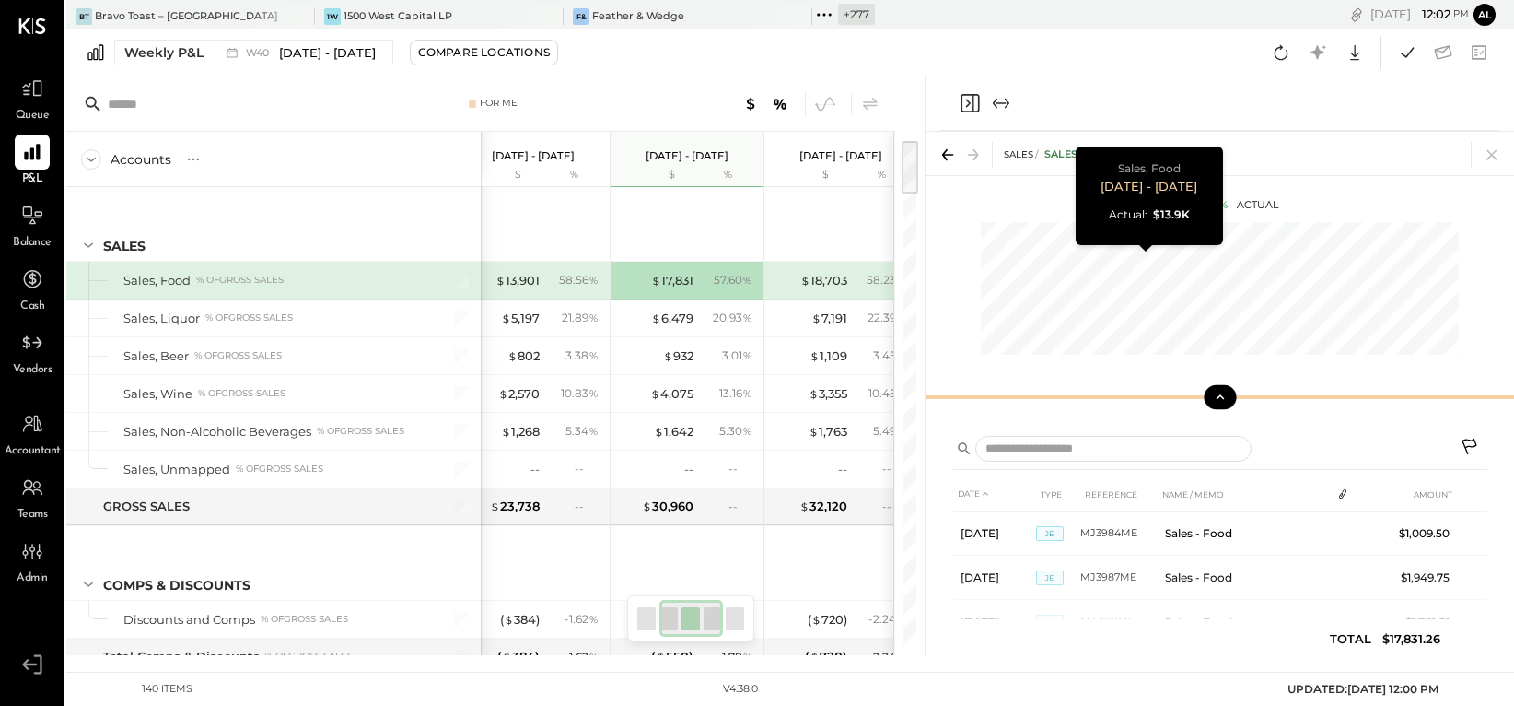
scroll to position [0, 332]
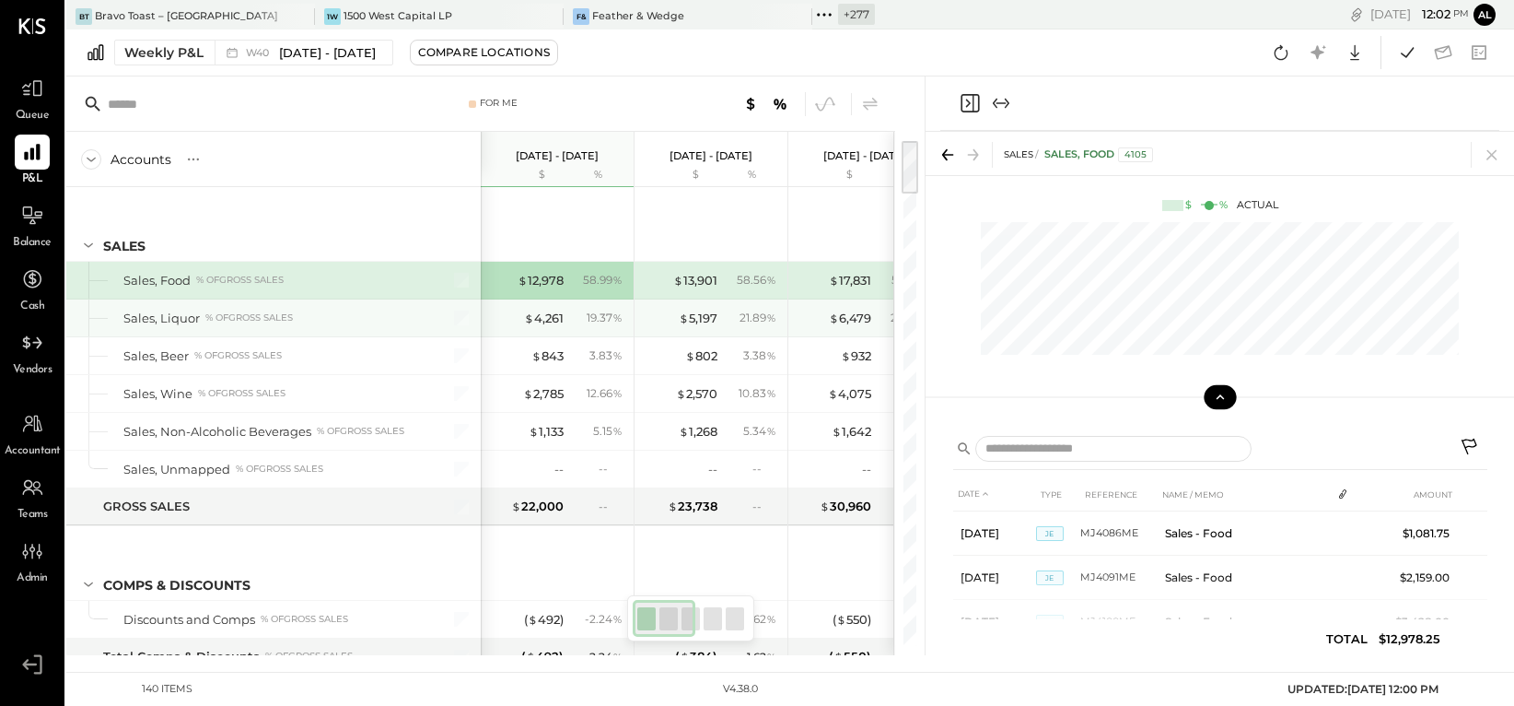
click at [372, 300] on div "Sales, Liquor % of GROSS SALES" at bounding box center [273, 317] width 414 height 37
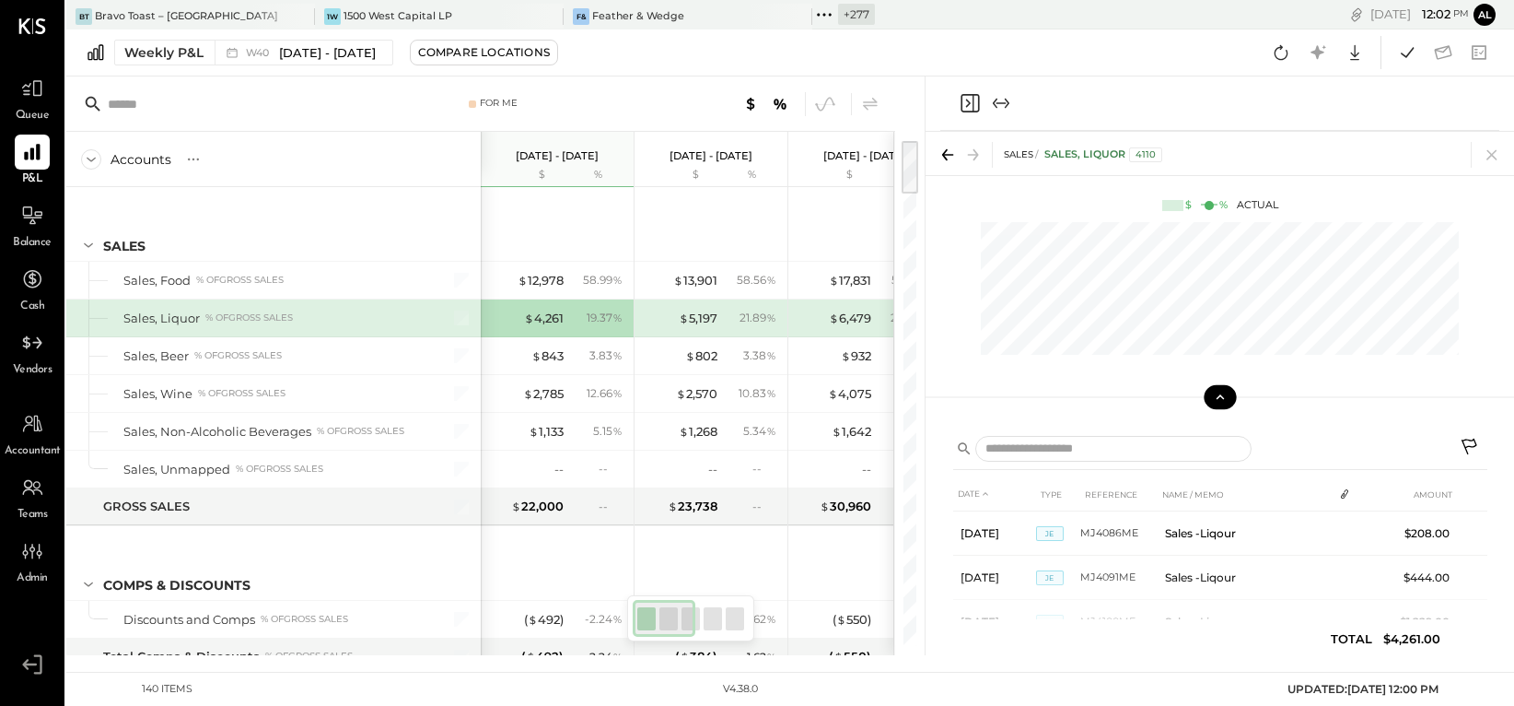
click at [365, 318] on div "Sales, Liquor % of GROSS SALES" at bounding box center [271, 318] width 296 height 18
click at [1163, 157] on icon at bounding box center [1492, 155] width 26 height 26
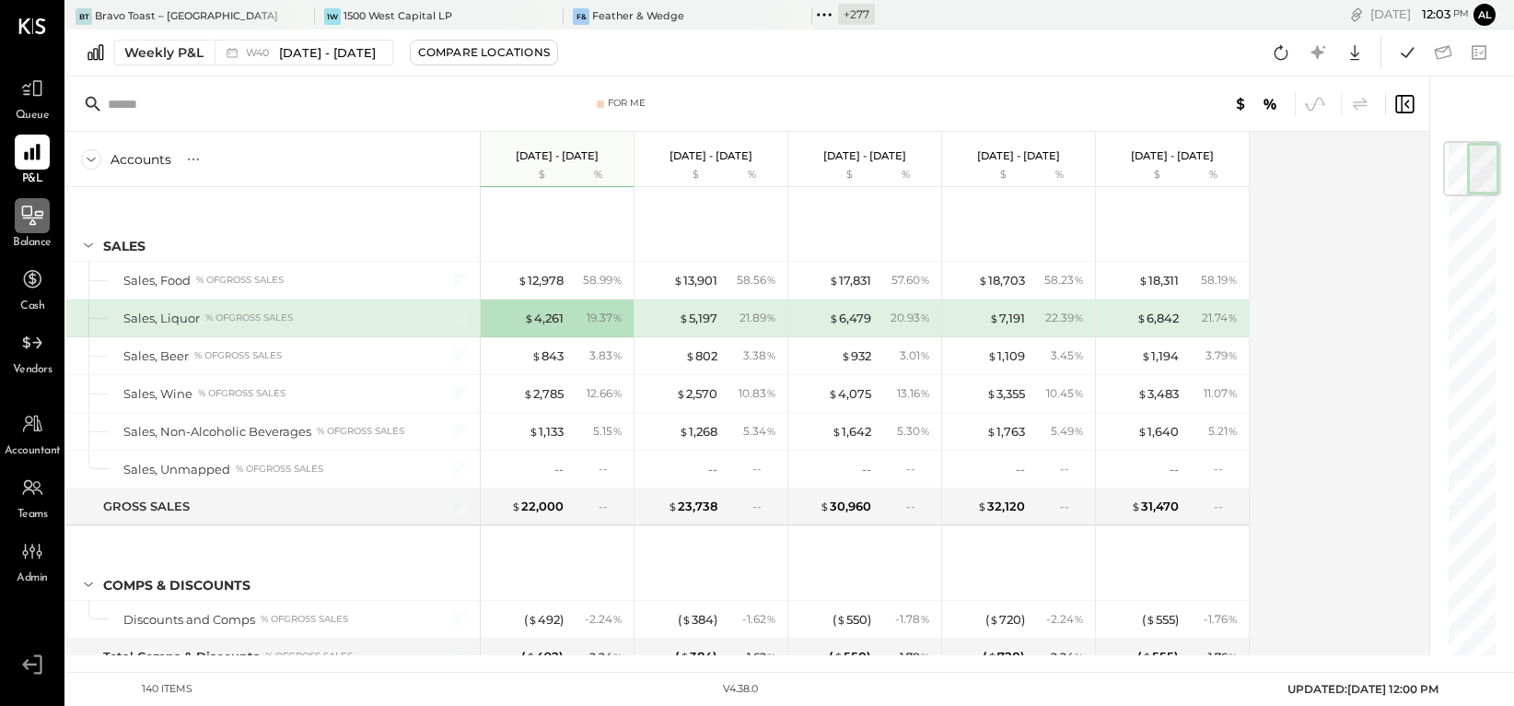
click at [36, 211] on icon at bounding box center [32, 214] width 21 height 19
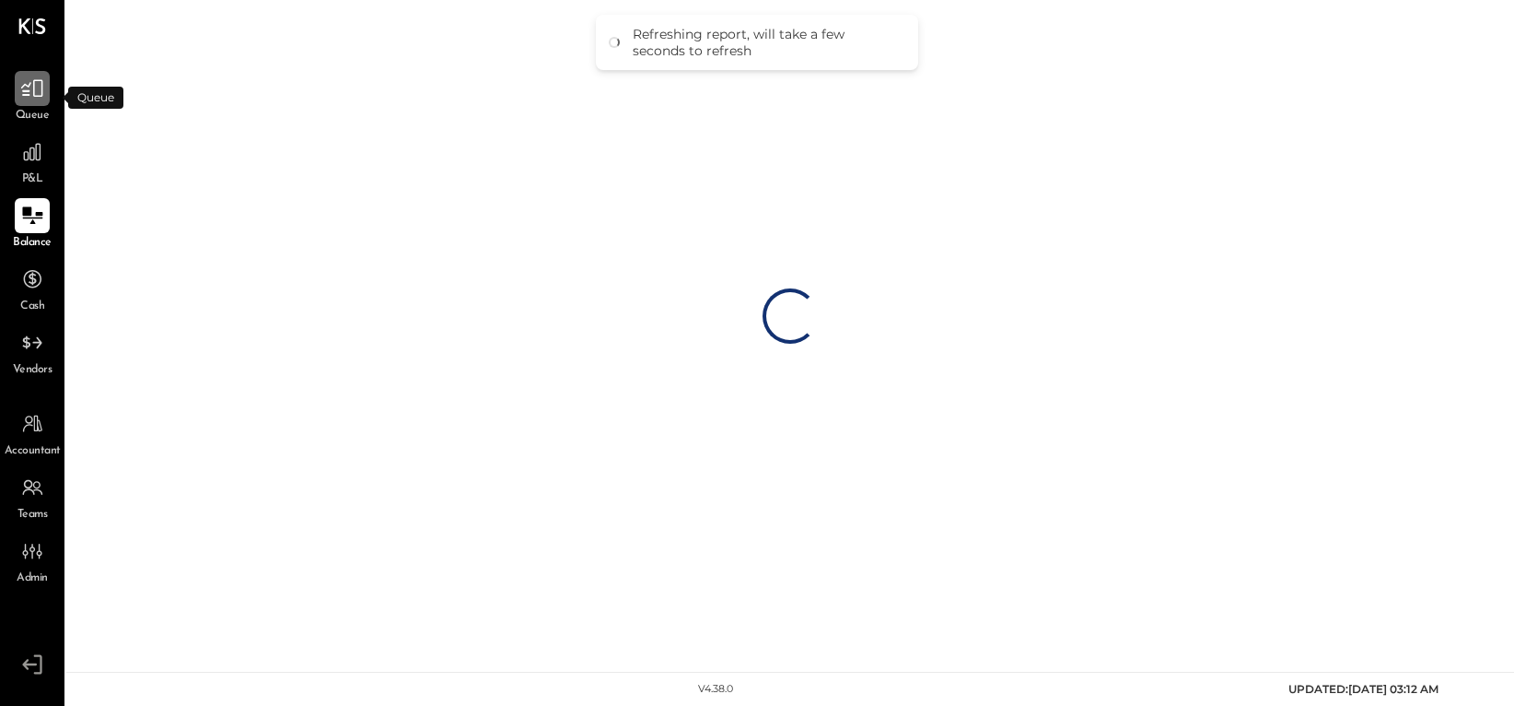
click at [22, 91] on icon at bounding box center [32, 89] width 22 height 18
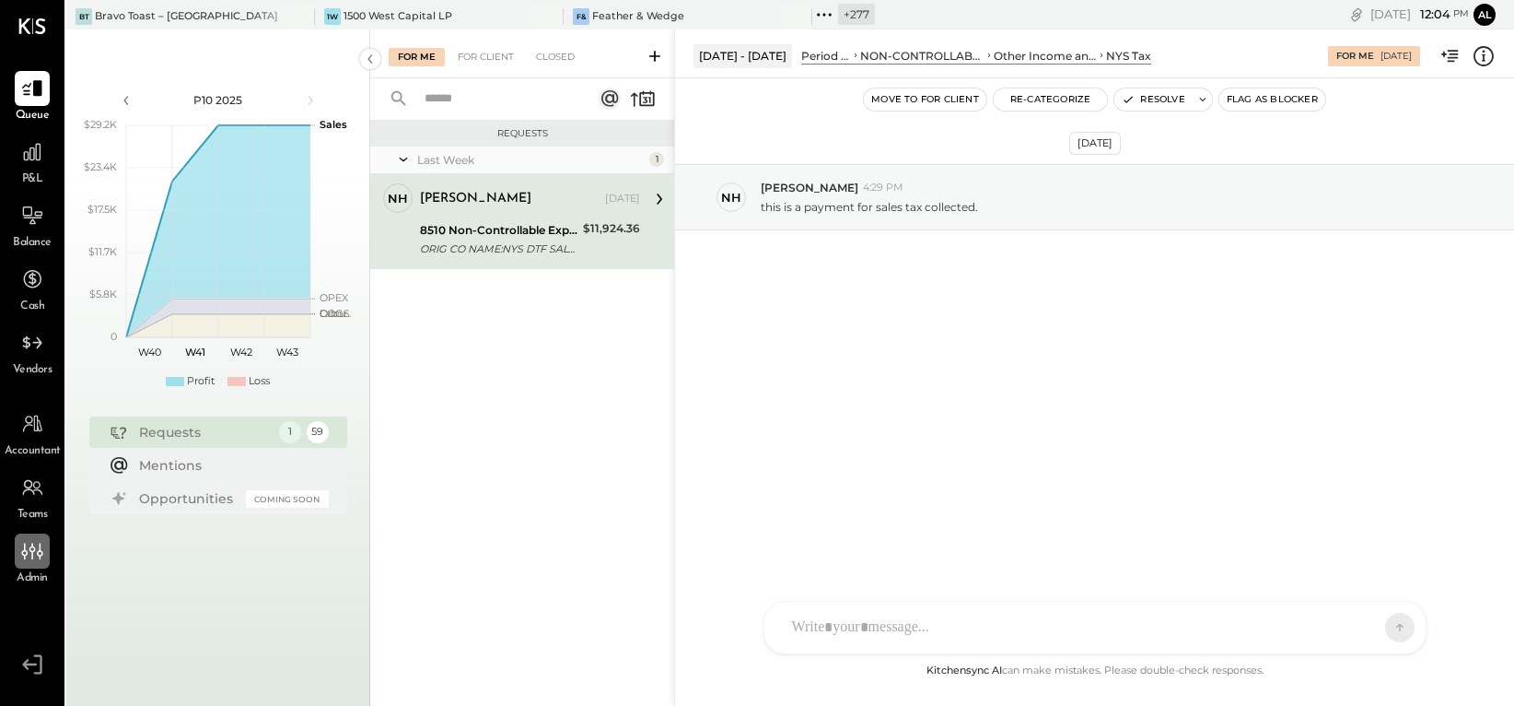
click at [18, 563] on div at bounding box center [32, 550] width 35 height 35
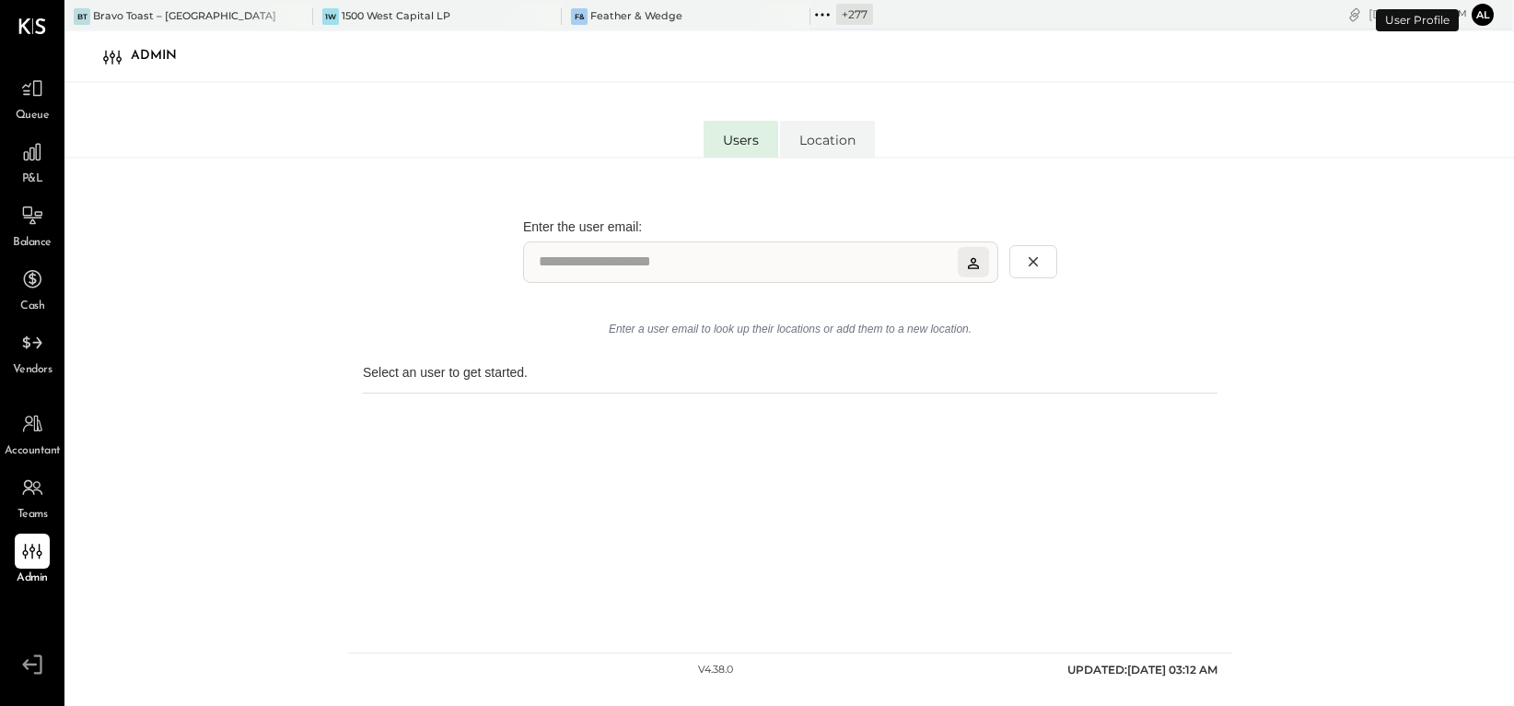
click at [19, 505] on div "Teams" at bounding box center [32, 496] width 35 height 53
click at [44, 419] on div at bounding box center [32, 423] width 35 height 35
select select "**"
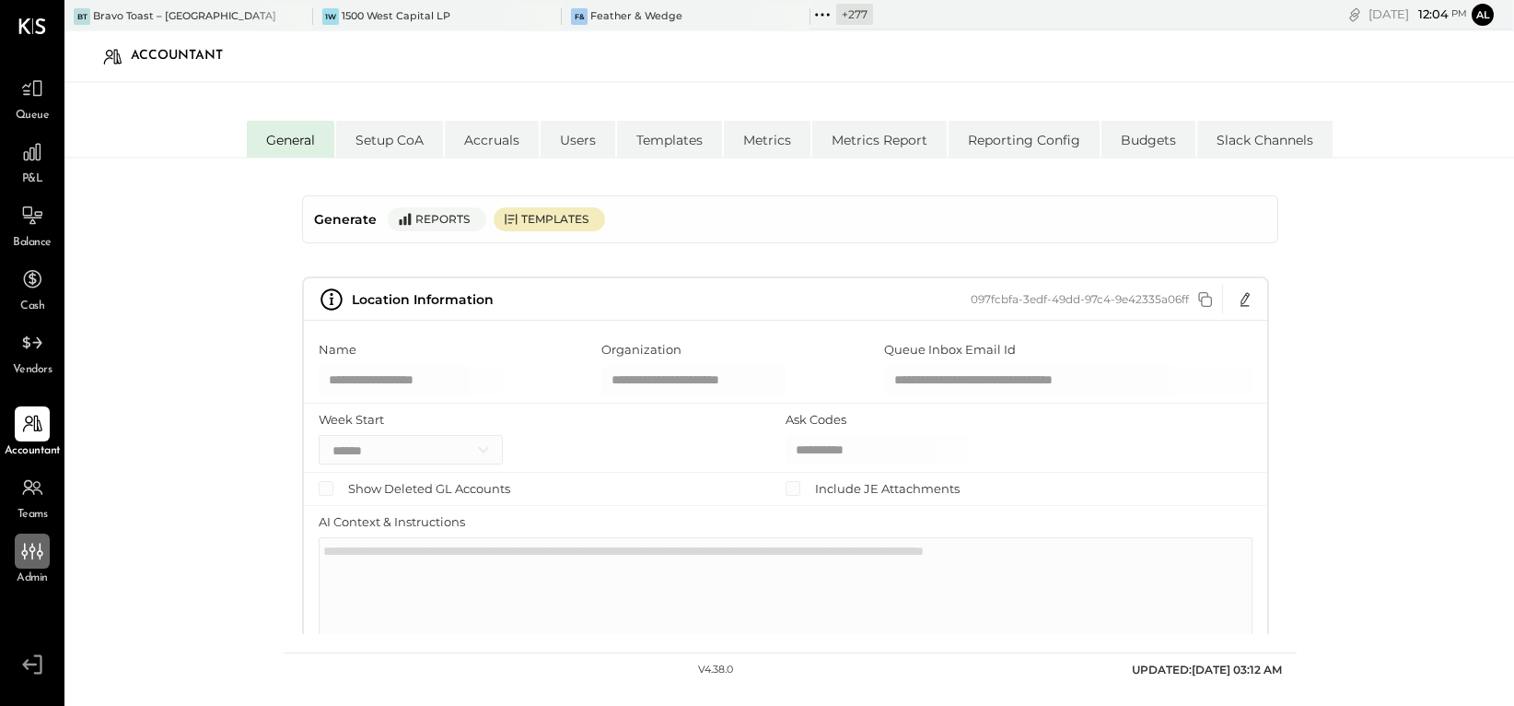
click at [41, 555] on icon at bounding box center [40, 551] width 6 height 17
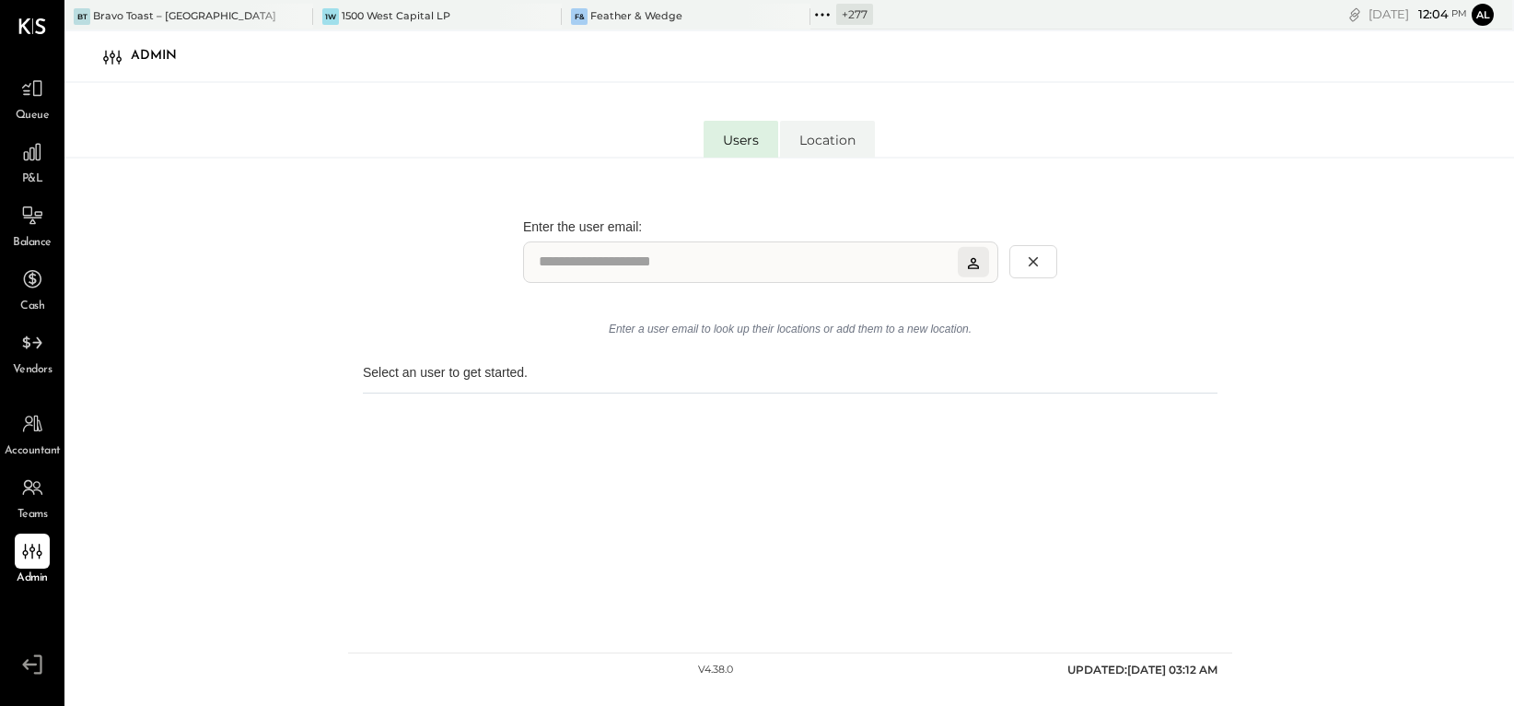
click at [749, 134] on li "Users" at bounding box center [741, 139] width 75 height 37
click at [45, 428] on div at bounding box center [32, 423] width 35 height 35
select select "**"
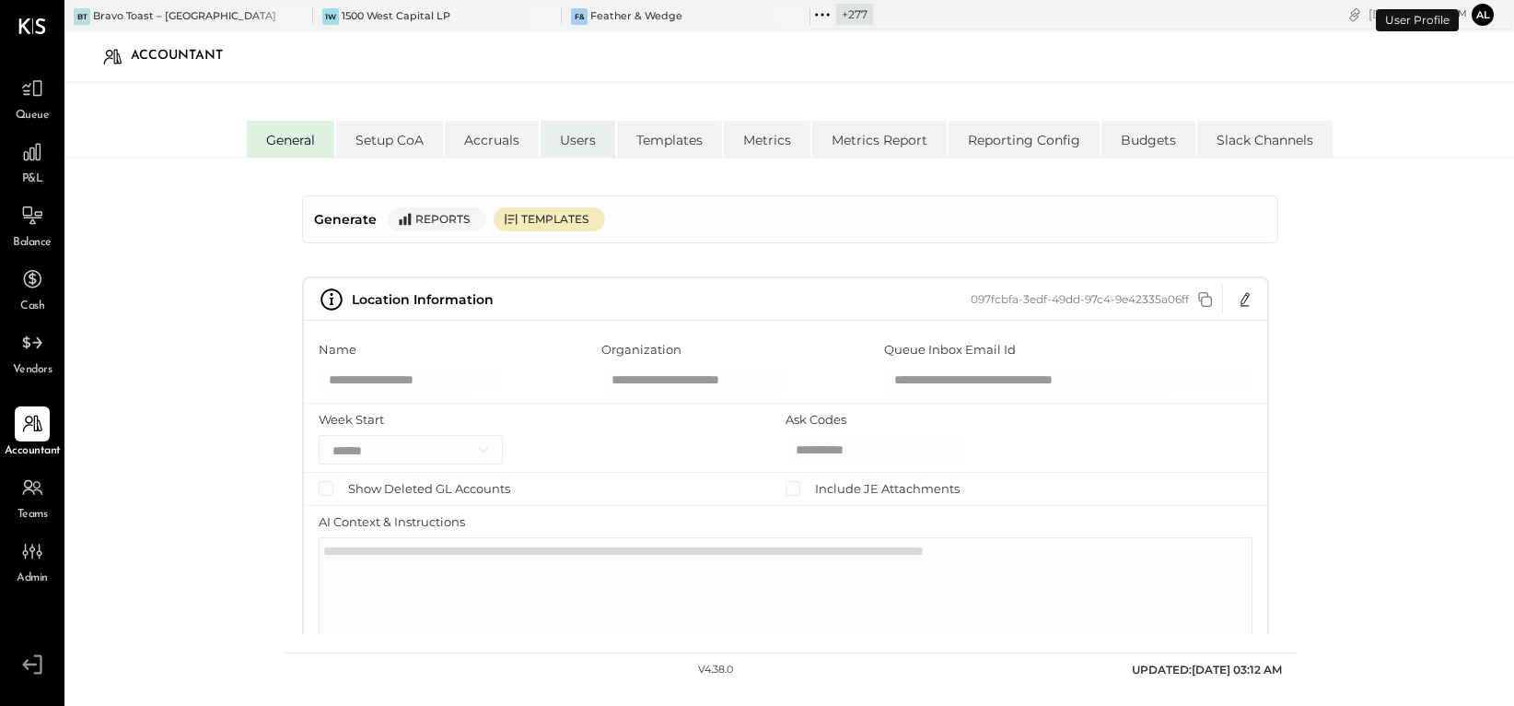
click at [554, 144] on li "Users" at bounding box center [578, 139] width 75 height 37
select select "**********"
select select "*****"
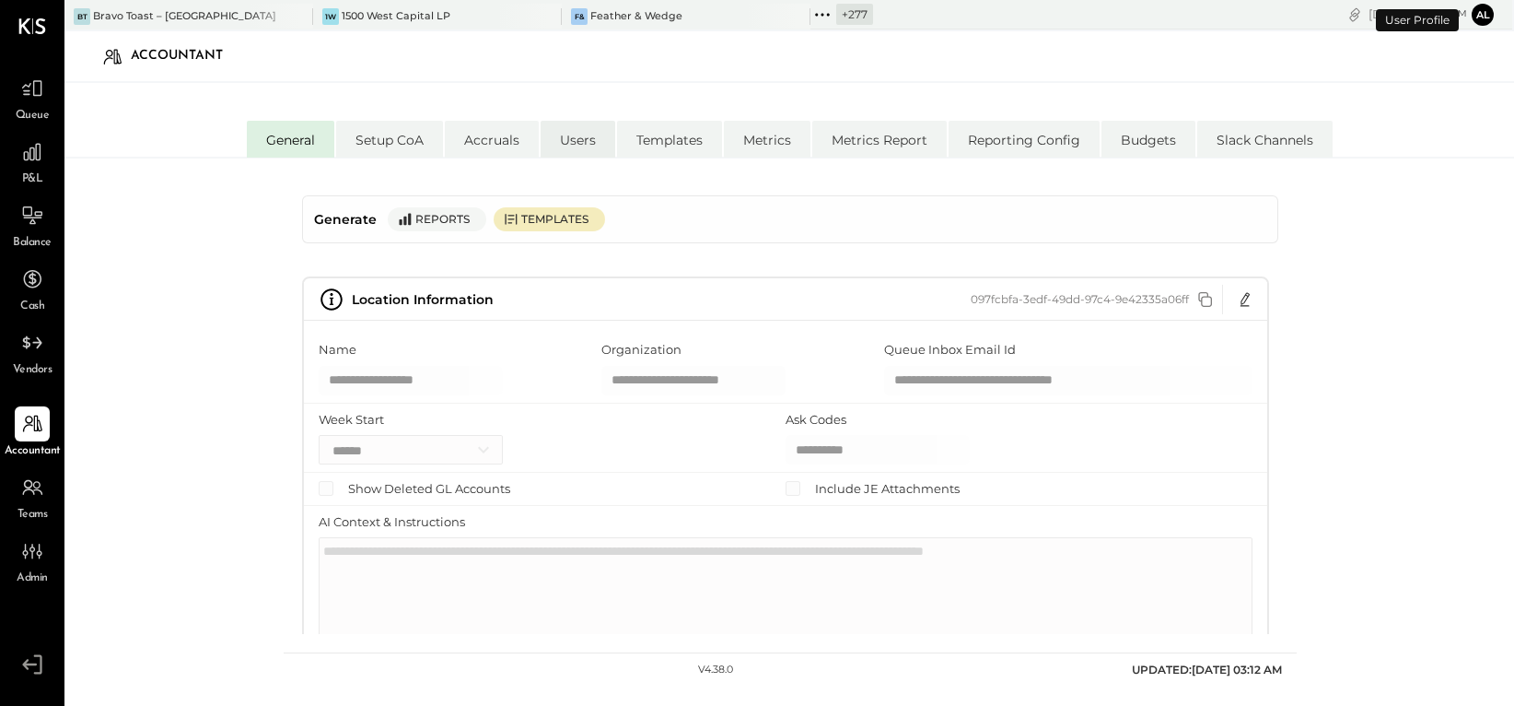
select select "**********"
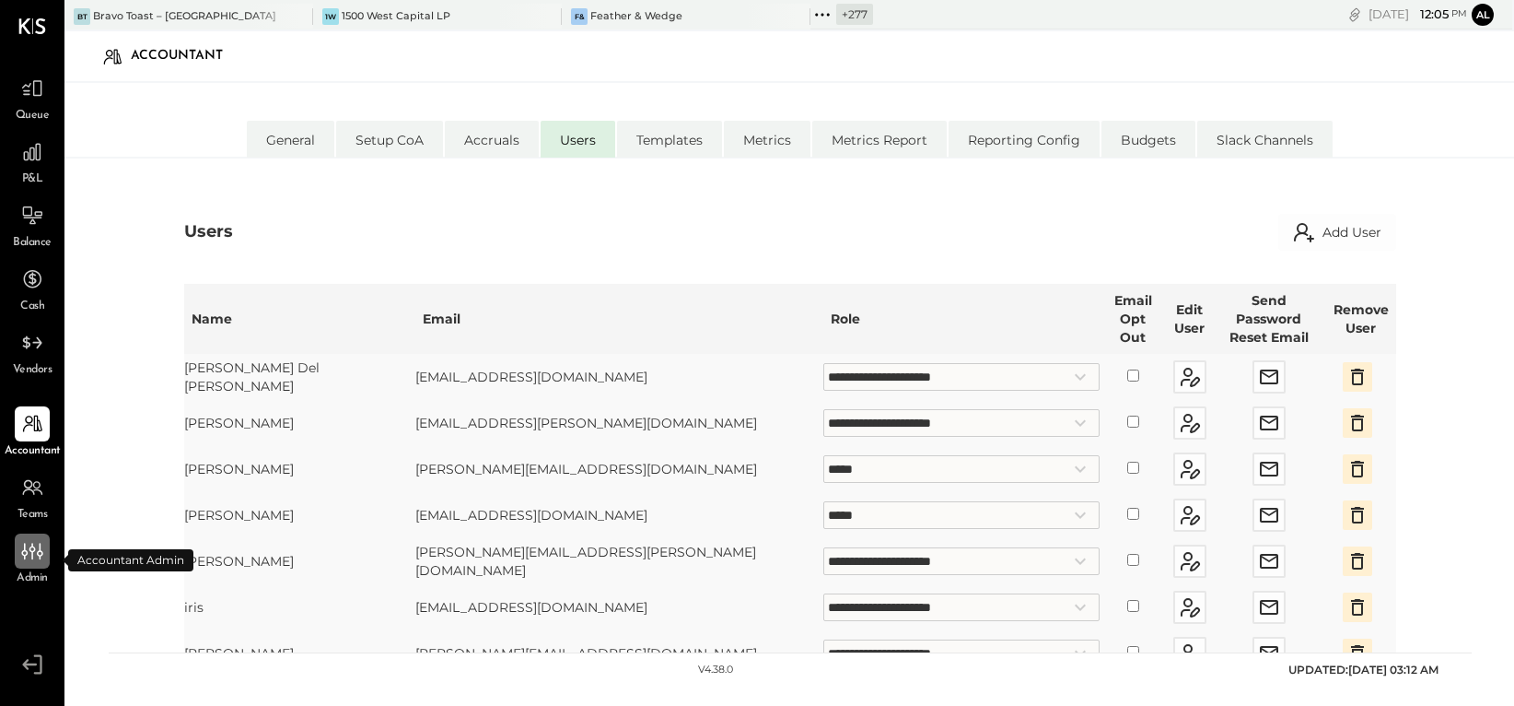
click at [37, 562] on icon at bounding box center [32, 551] width 24 height 24
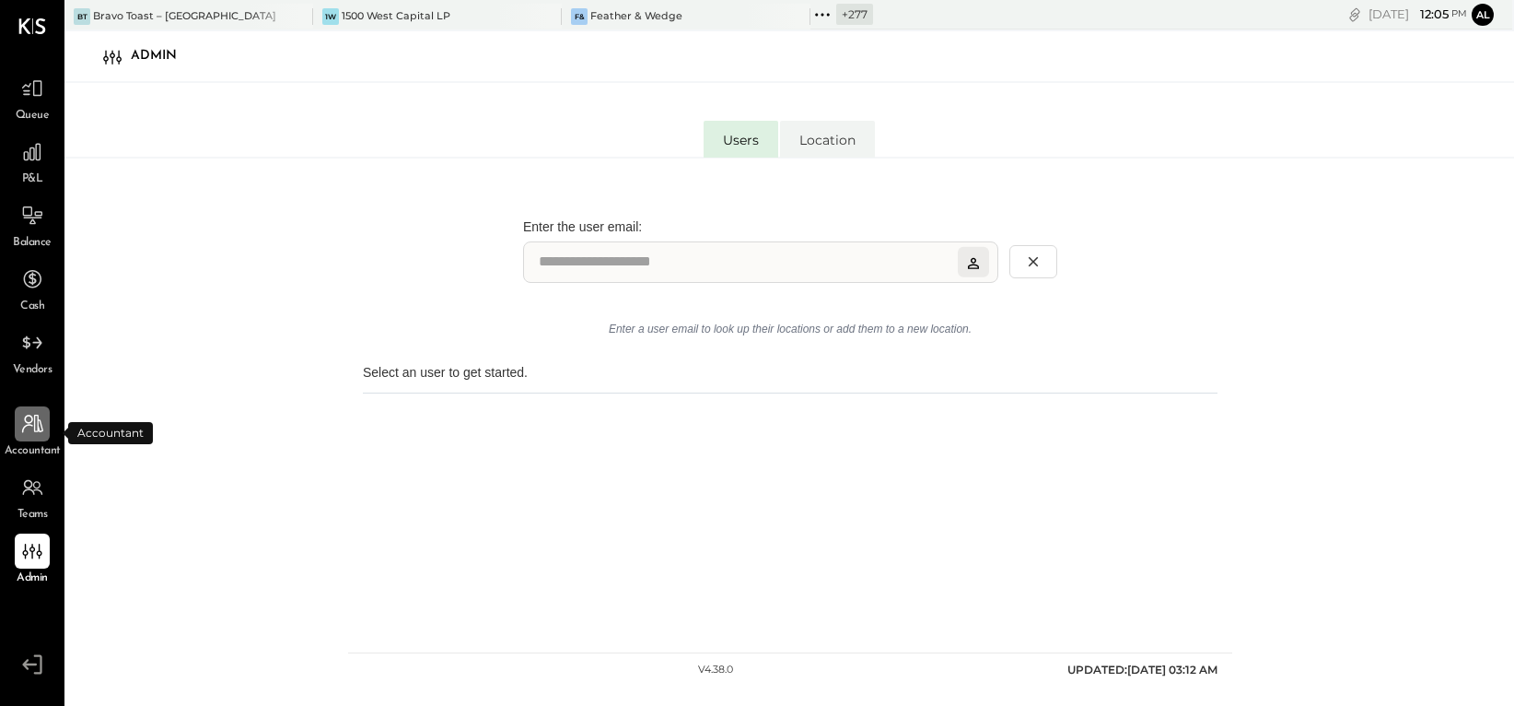
click at [38, 426] on icon at bounding box center [32, 423] width 21 height 18
select select "**"
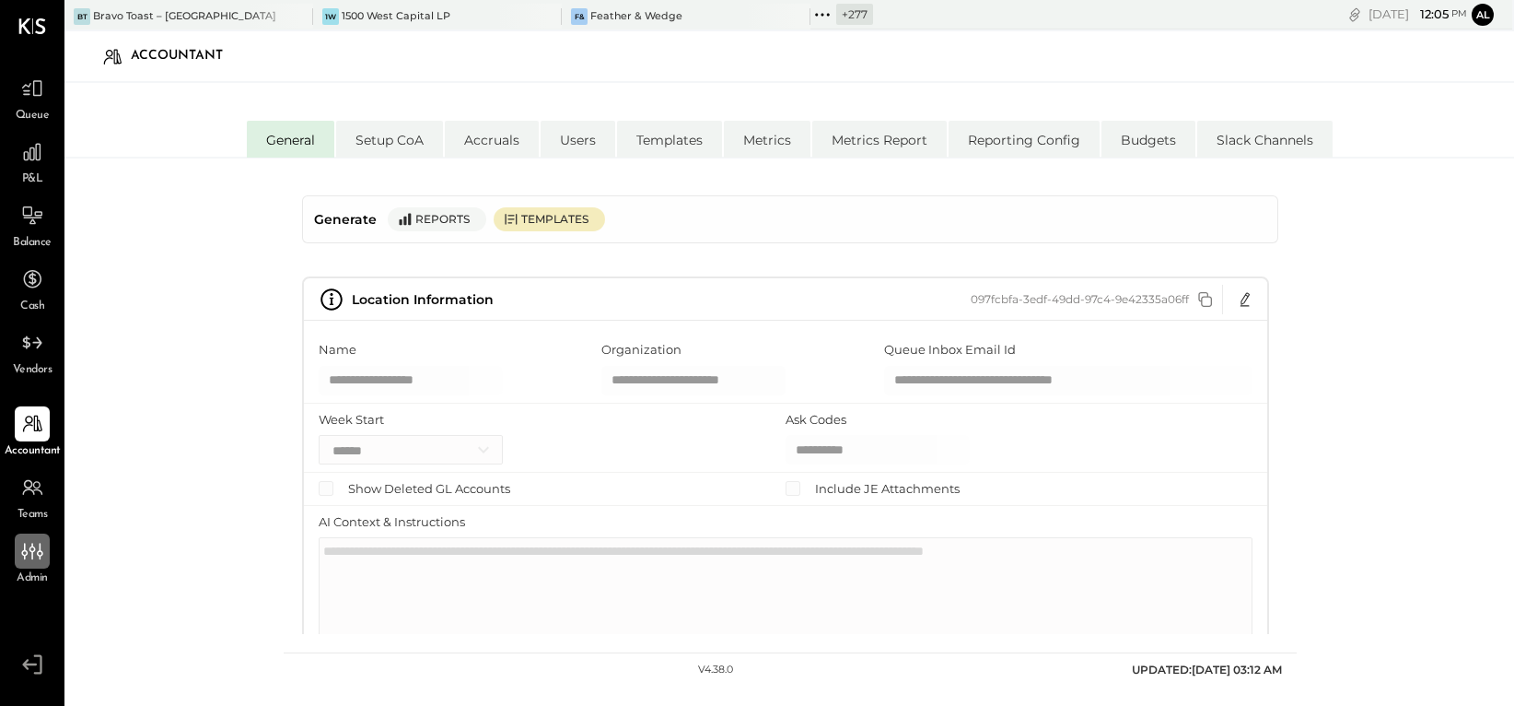
click at [43, 556] on icon at bounding box center [32, 551] width 24 height 24
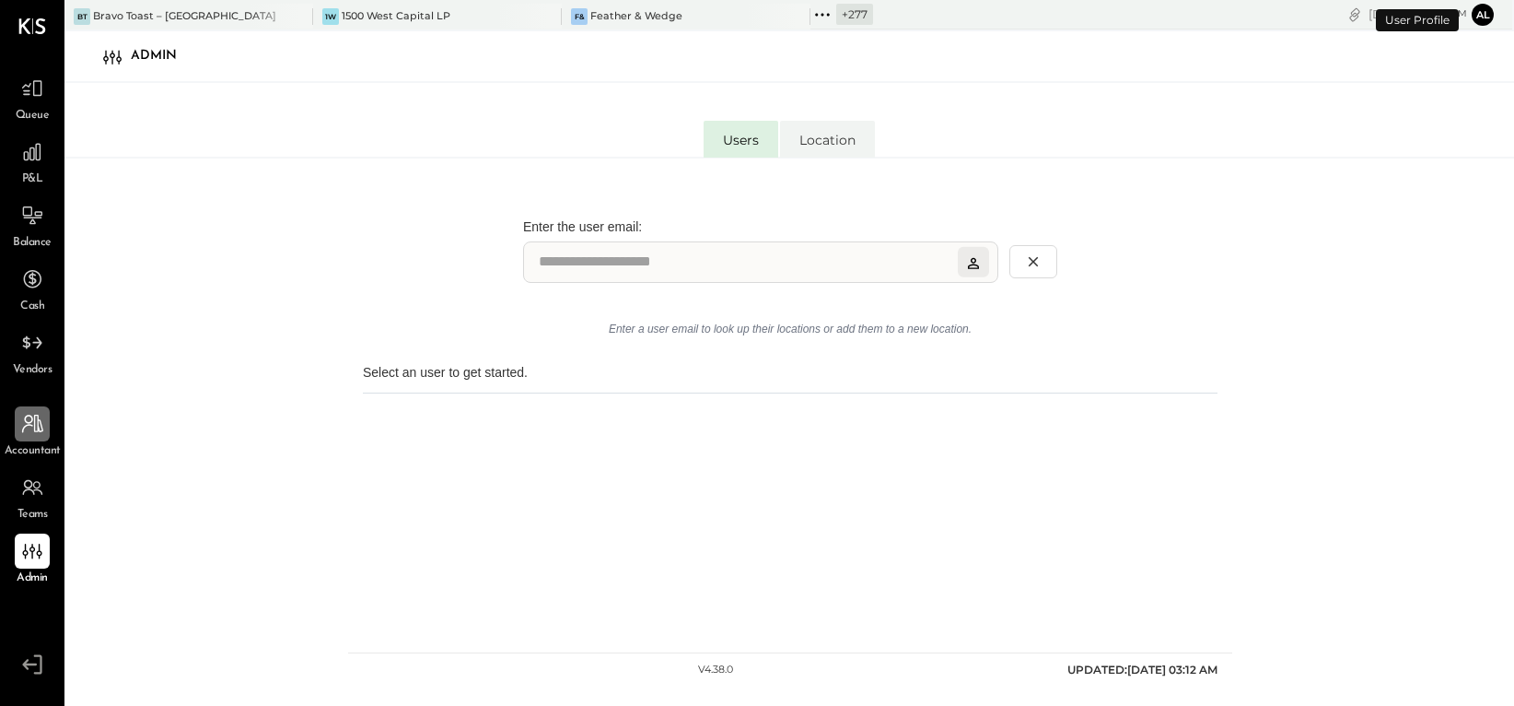
click at [31, 434] on icon at bounding box center [32, 424] width 24 height 24
select select "**"
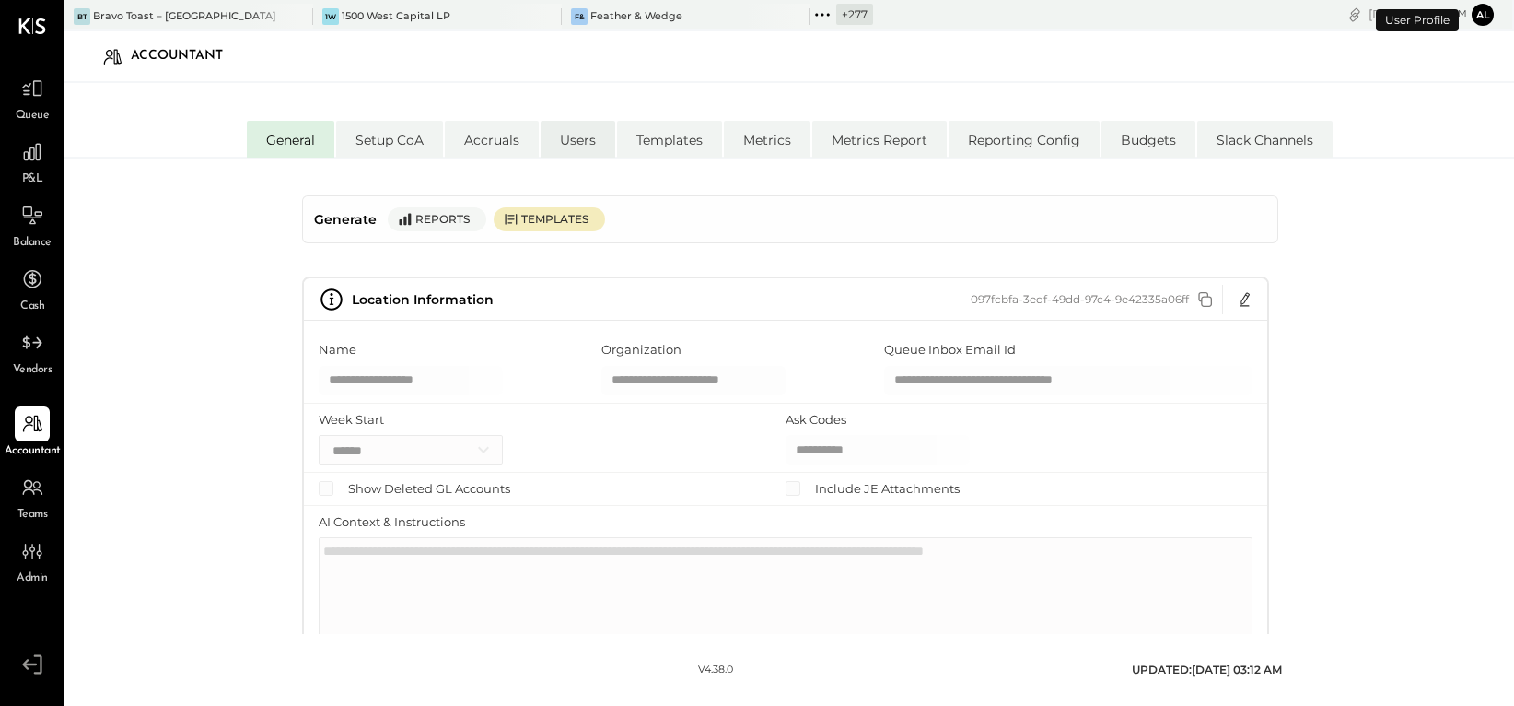
click at [576, 150] on li "Users" at bounding box center [578, 139] width 75 height 37
select select "**********"
select select "*****"
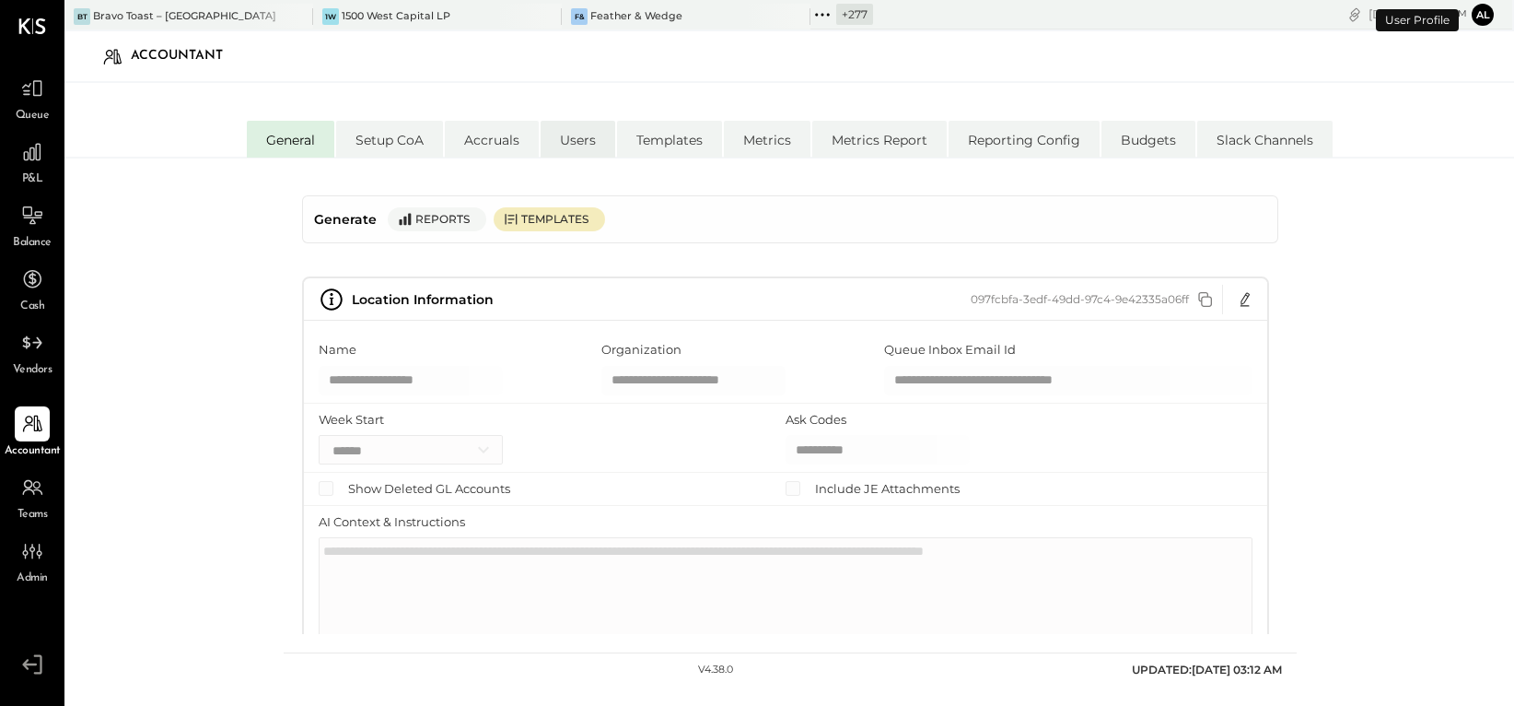
select select "**********"
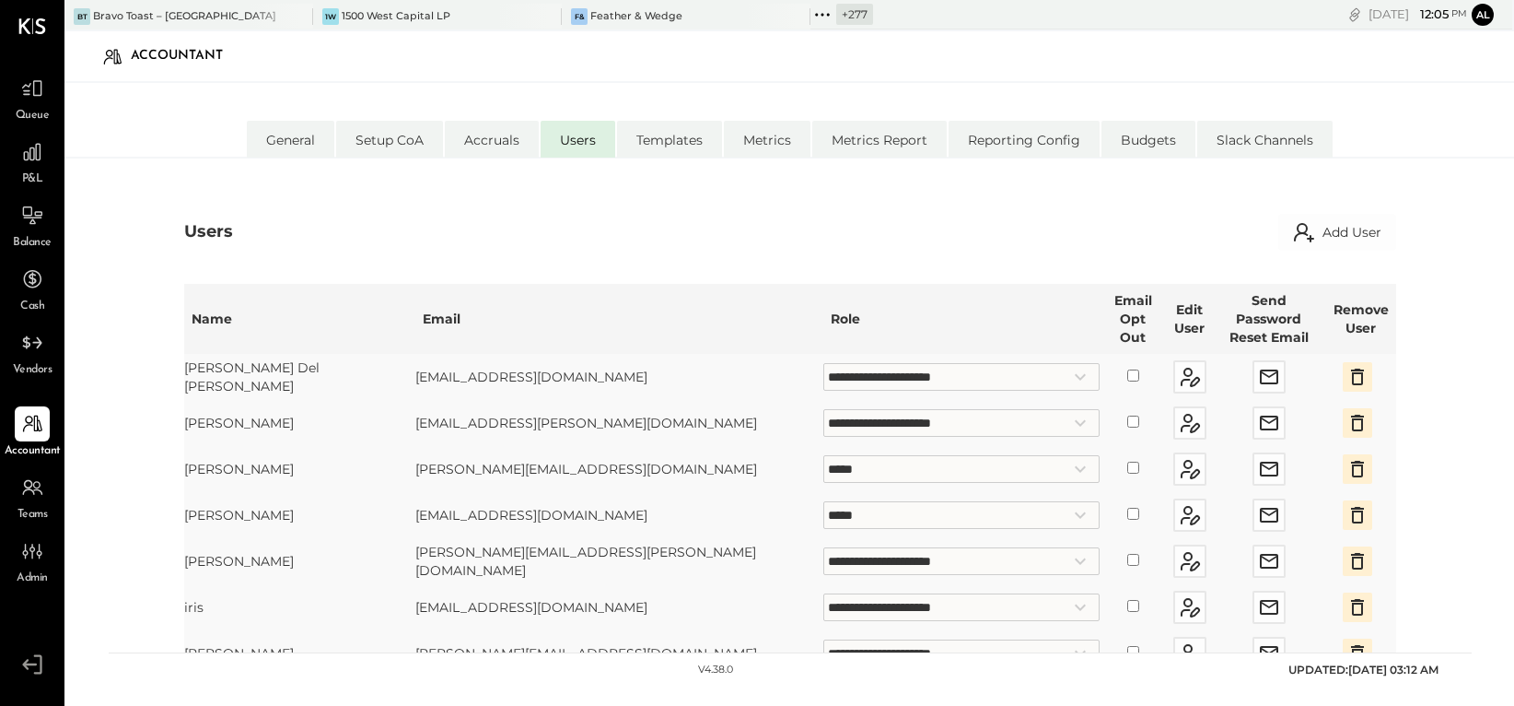
click at [769, 247] on div "Users Add User" at bounding box center [789, 232] width 1211 height 37
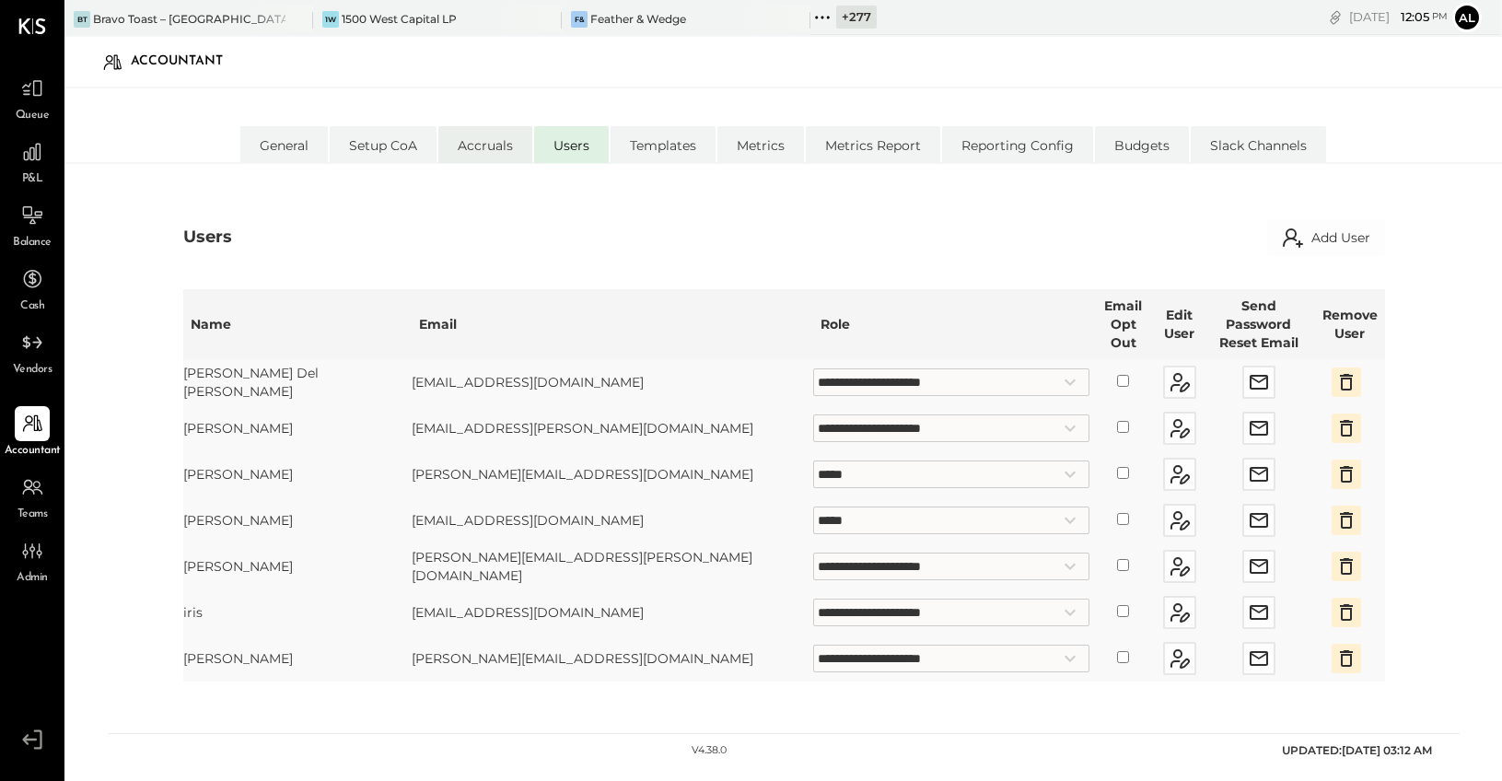
click at [476, 132] on li "Accruals" at bounding box center [485, 144] width 94 height 37
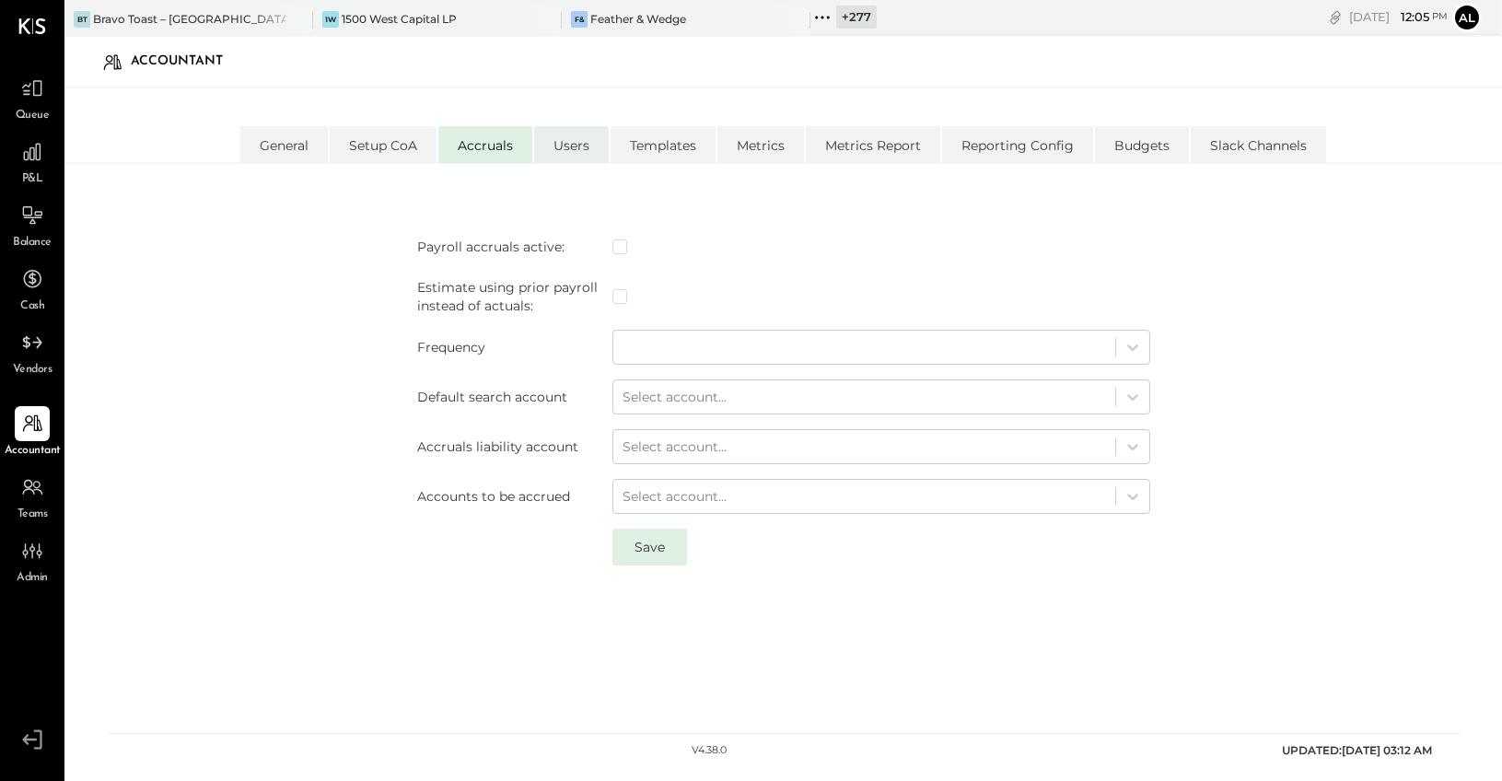
click at [558, 139] on li "Users" at bounding box center [571, 144] width 75 height 37
select select "**********"
select select "*****"
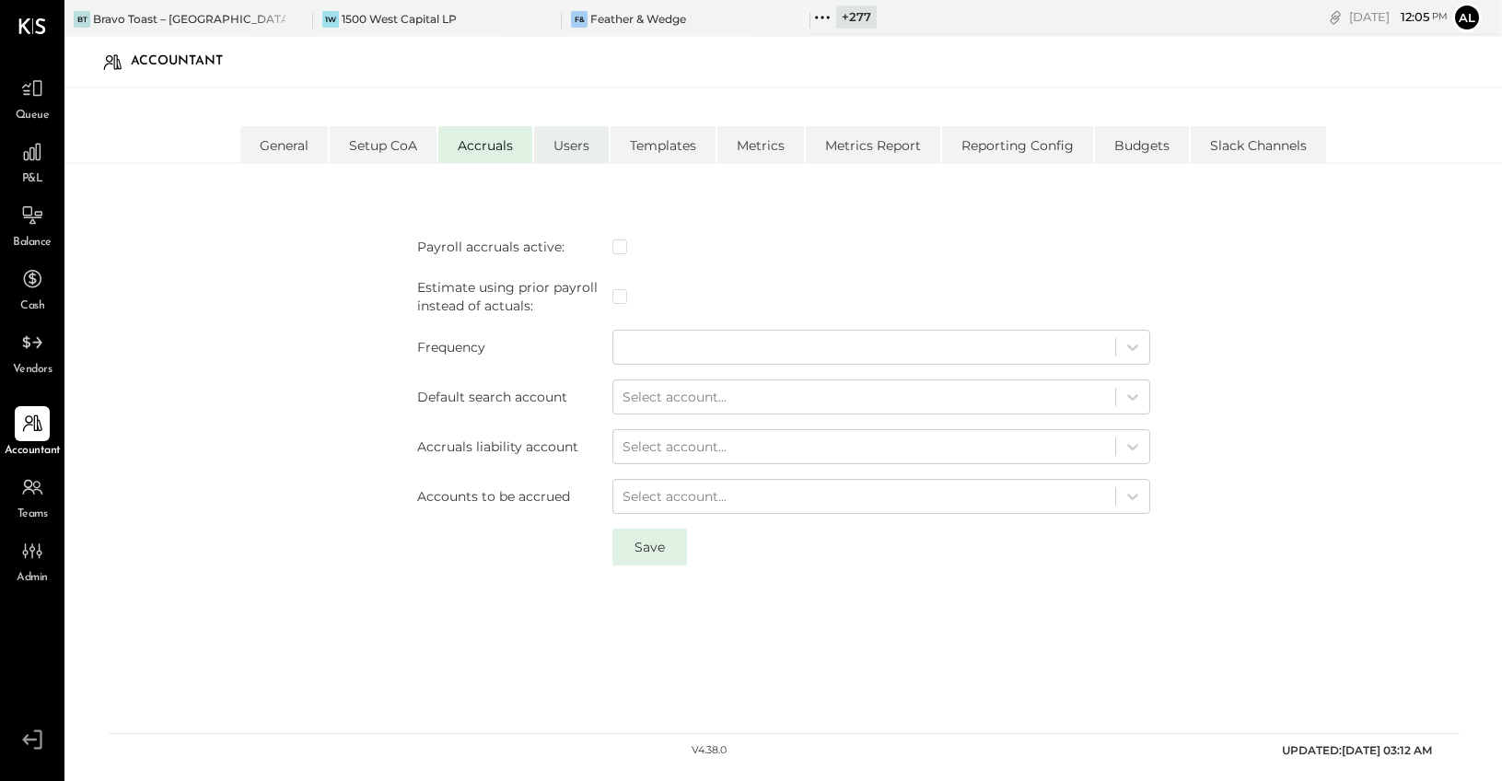
select select "**********"
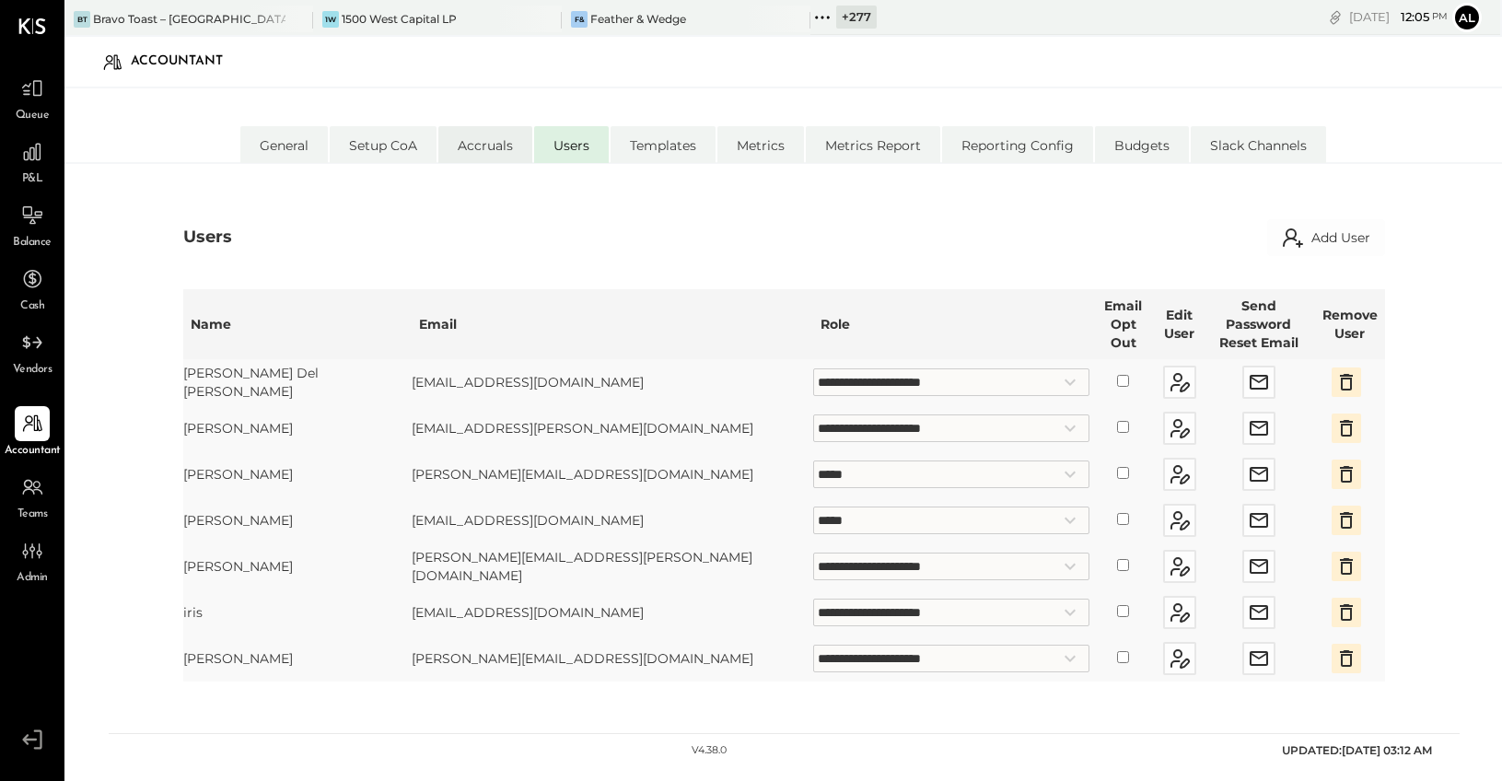
click at [492, 157] on li "Accruals" at bounding box center [485, 144] width 94 height 37
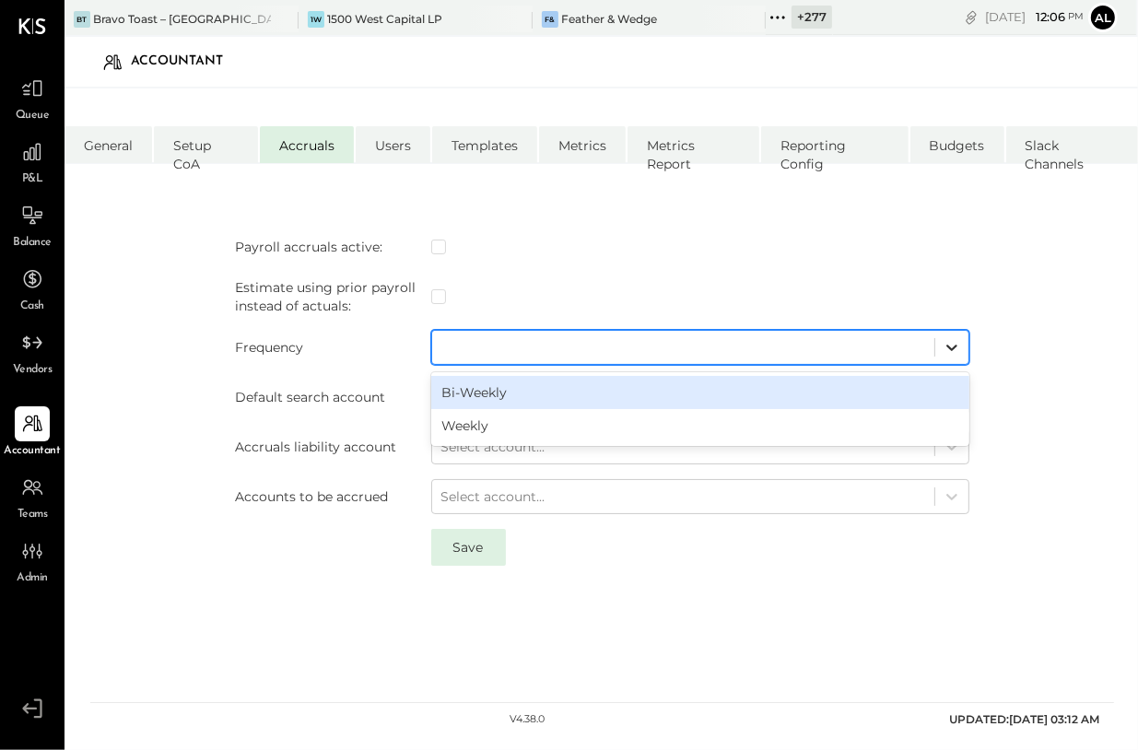
click at [957, 346] on icon at bounding box center [951, 347] width 18 height 18
click at [946, 267] on td at bounding box center [700, 247] width 553 height 48
click at [451, 340] on div at bounding box center [683, 347] width 484 height 22
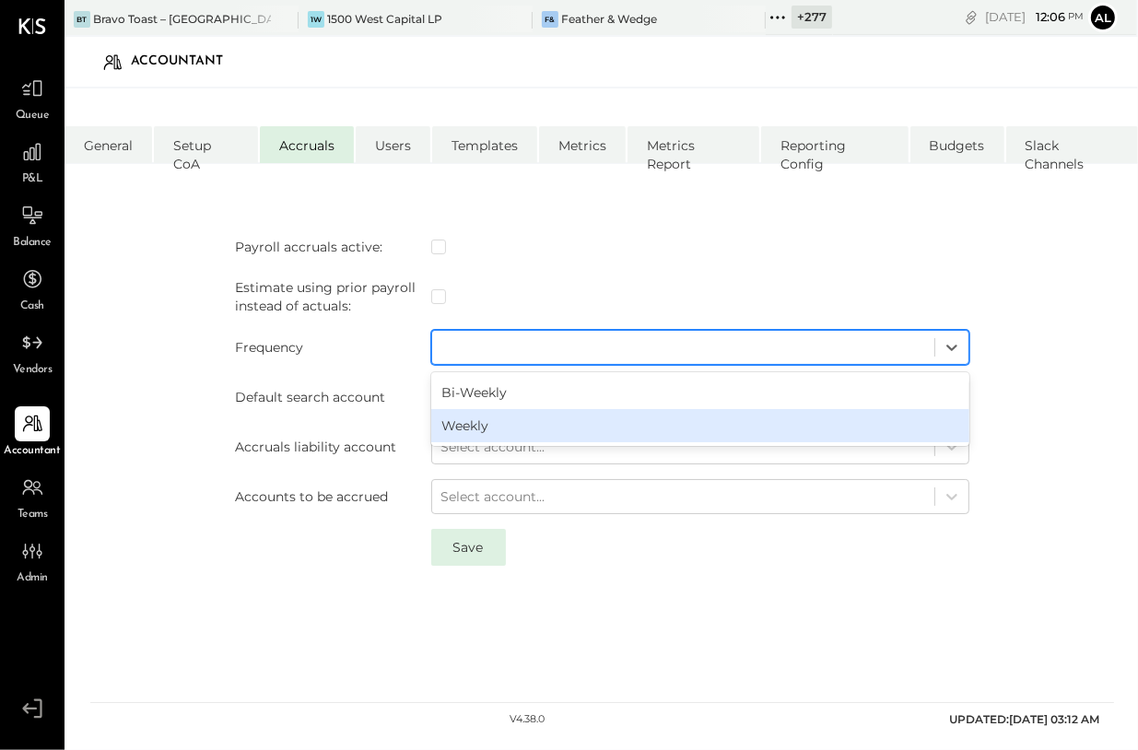
click at [469, 432] on div "Weekly" at bounding box center [700, 425] width 538 height 33
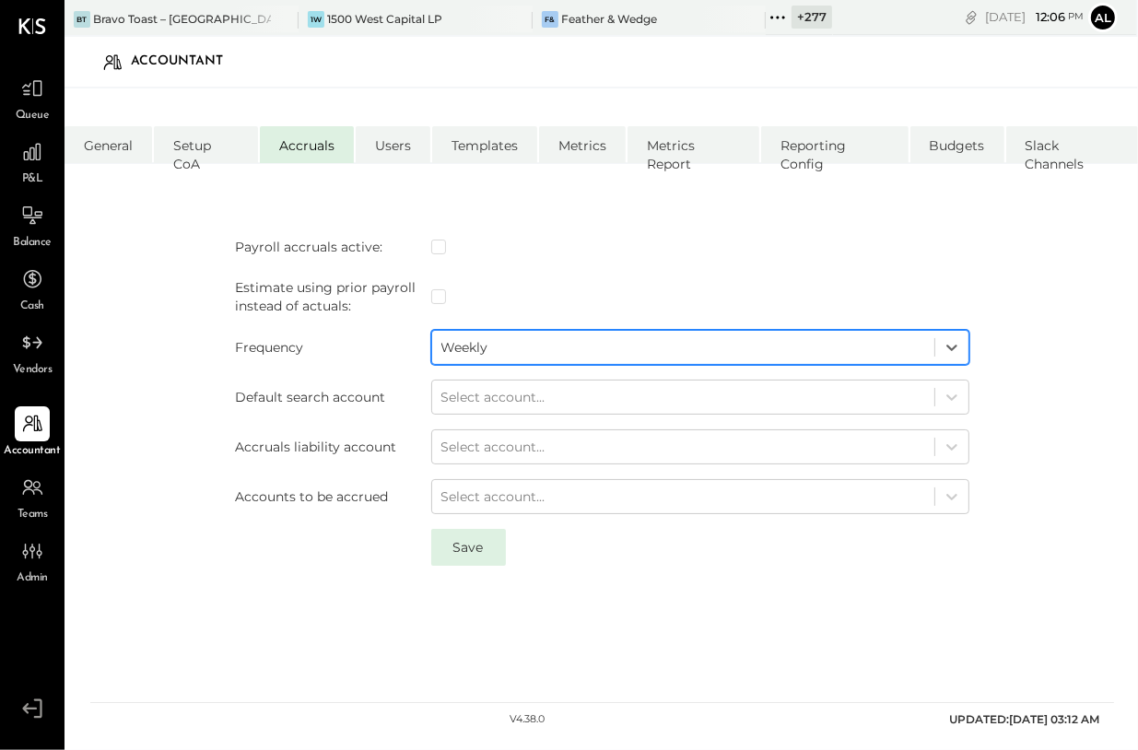
click at [476, 347] on div at bounding box center [683, 347] width 484 height 22
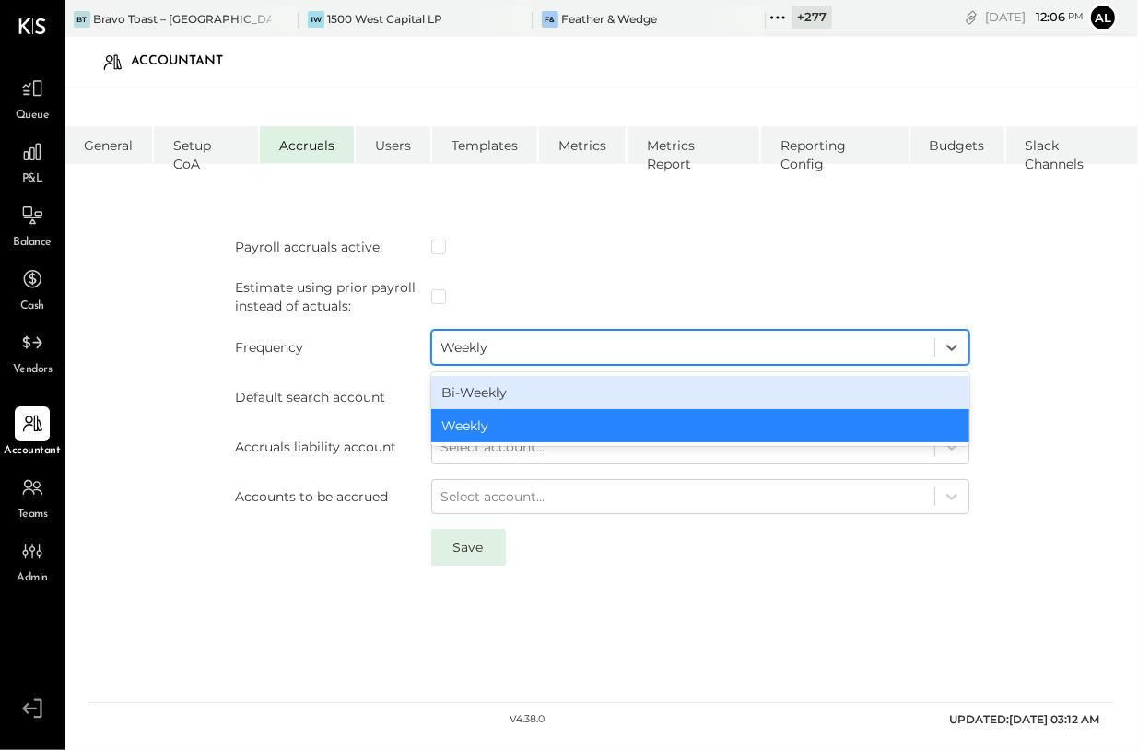
click at [483, 358] on div "Weekly" at bounding box center [683, 347] width 502 height 29
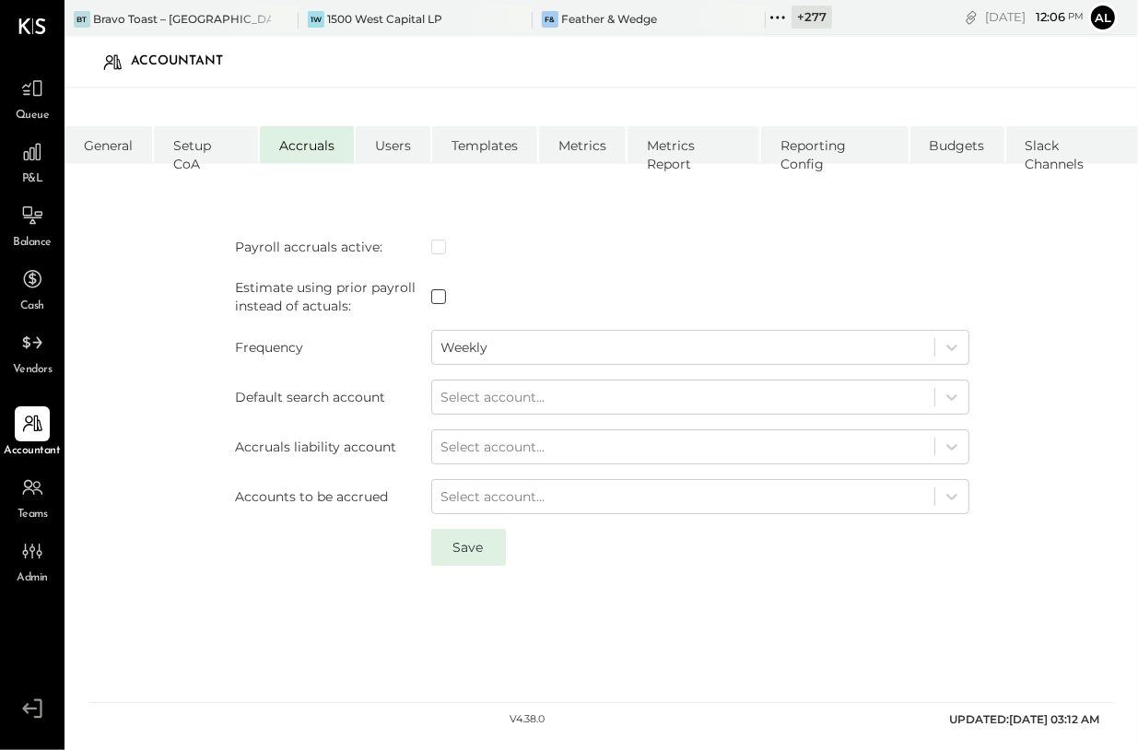
click at [442, 298] on span at bounding box center [438, 296] width 15 height 15
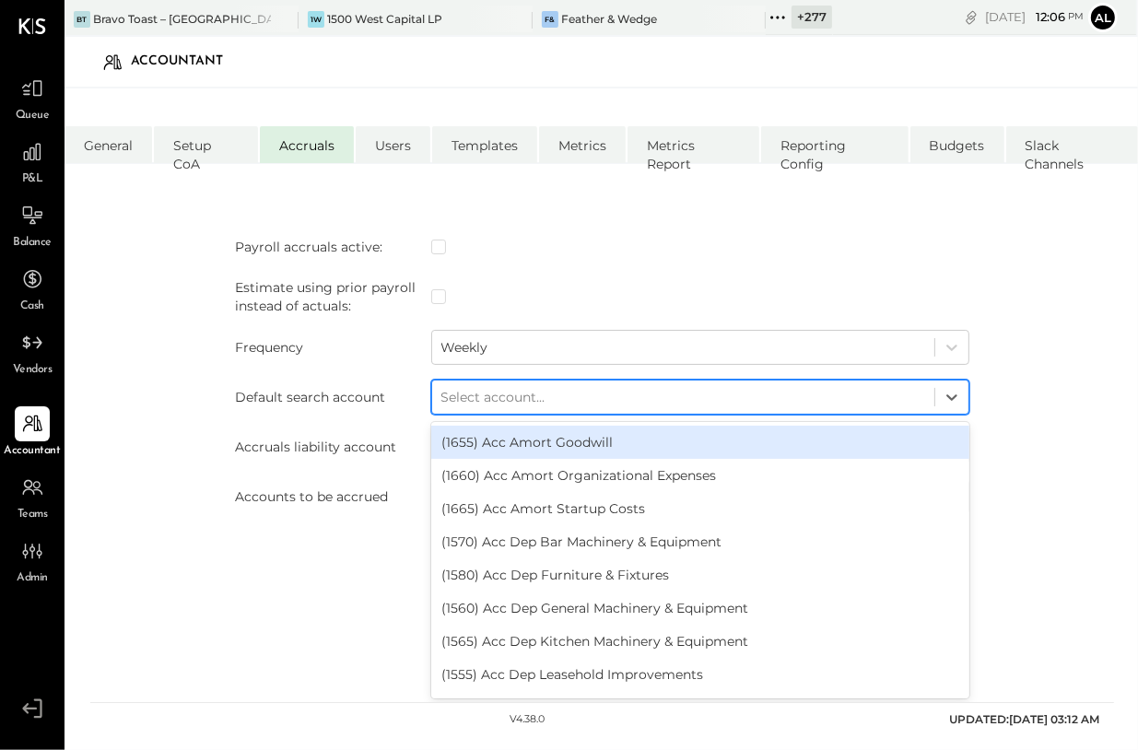
click at [535, 405] on div at bounding box center [683, 397] width 484 height 22
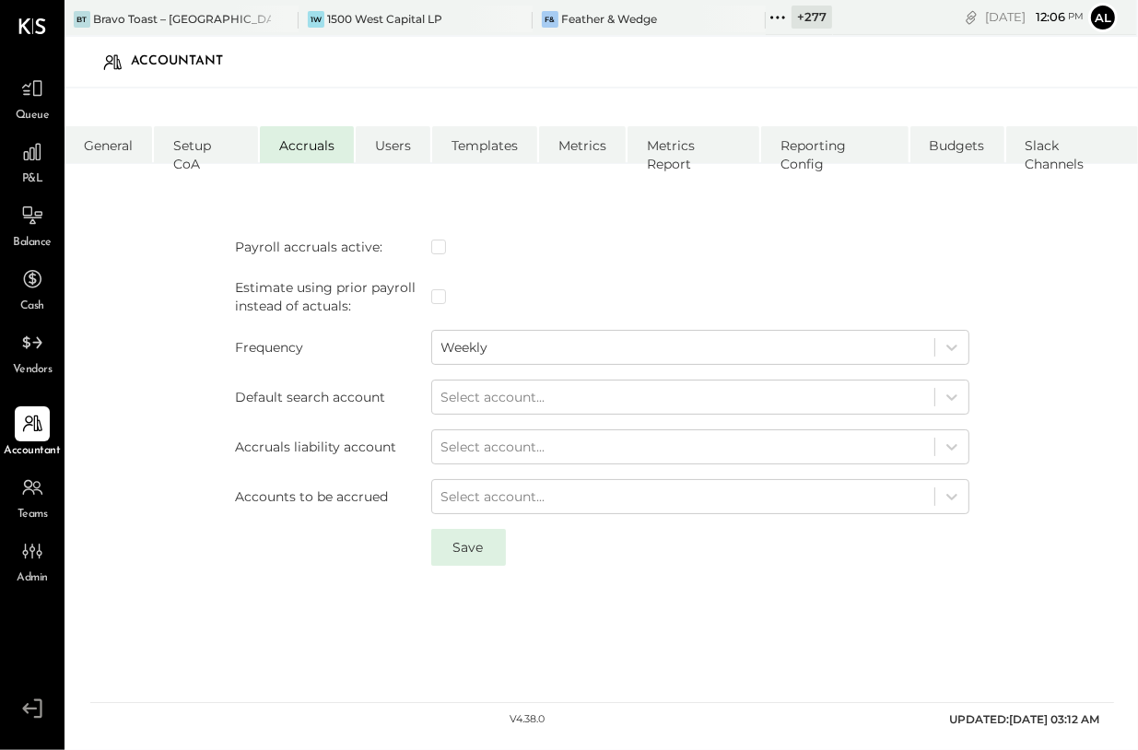
click at [379, 369] on td "Frequency" at bounding box center [325, 347] width 195 height 50
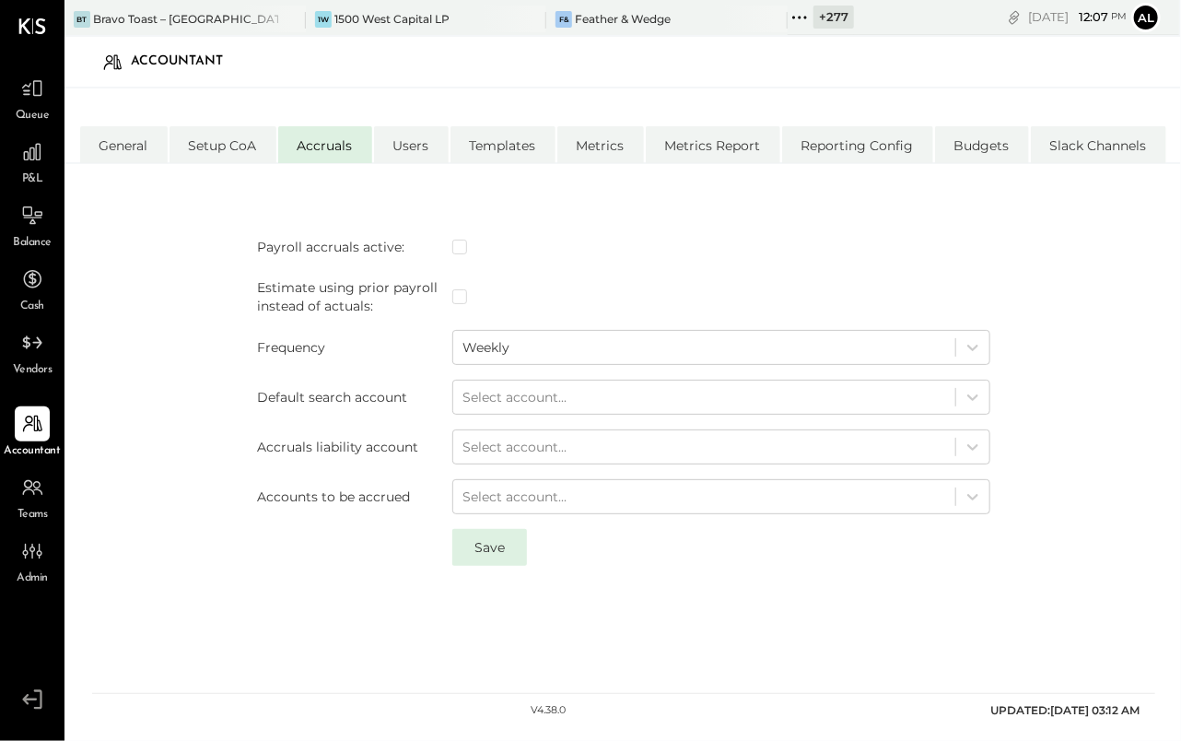
click at [929, 528] on td "Save" at bounding box center [721, 547] width 553 height 52
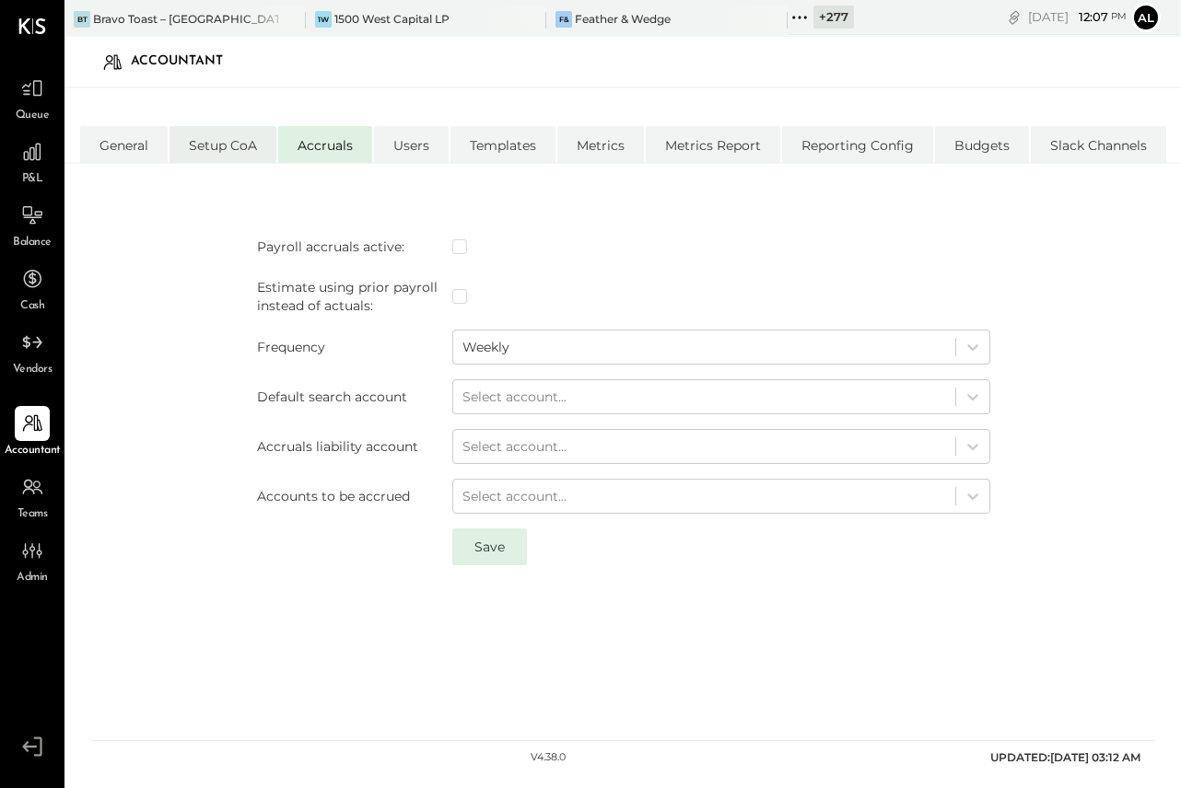
click at [199, 135] on li "Setup CoA" at bounding box center [222, 144] width 107 height 37
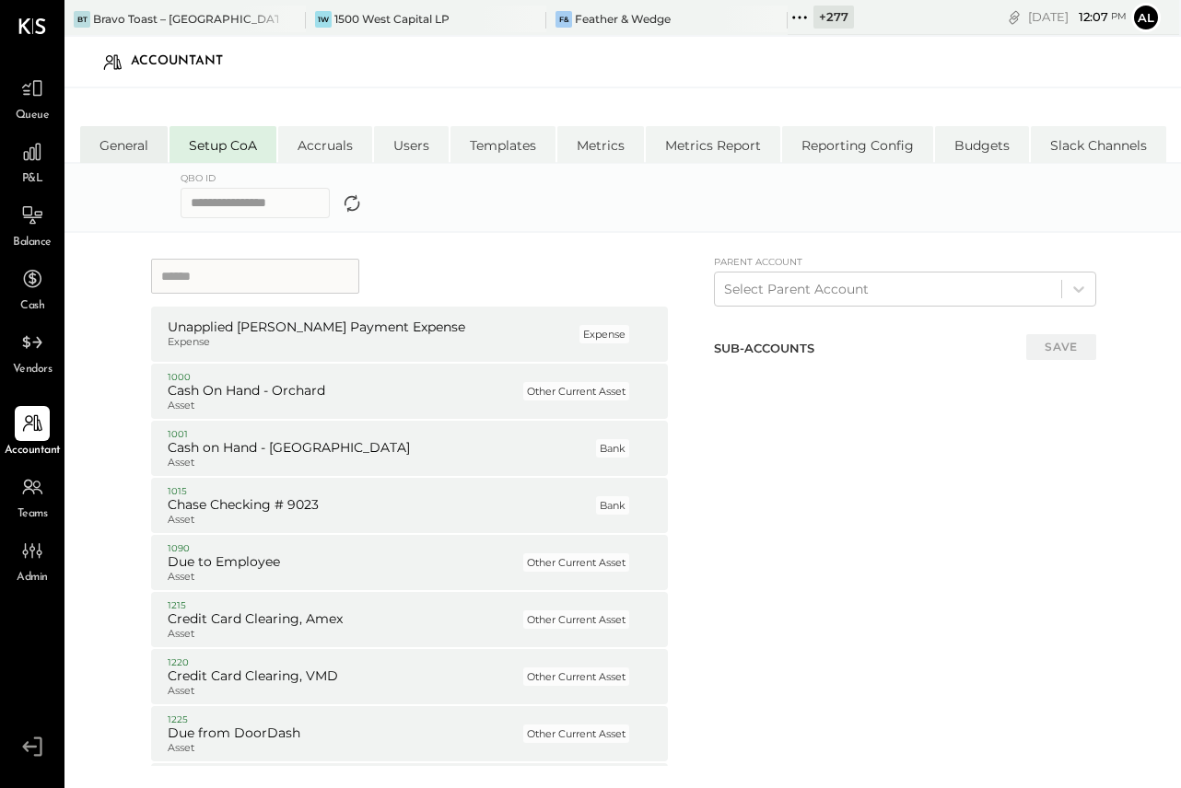
click at [124, 134] on li "General" at bounding box center [124, 144] width 88 height 37
select select "**"
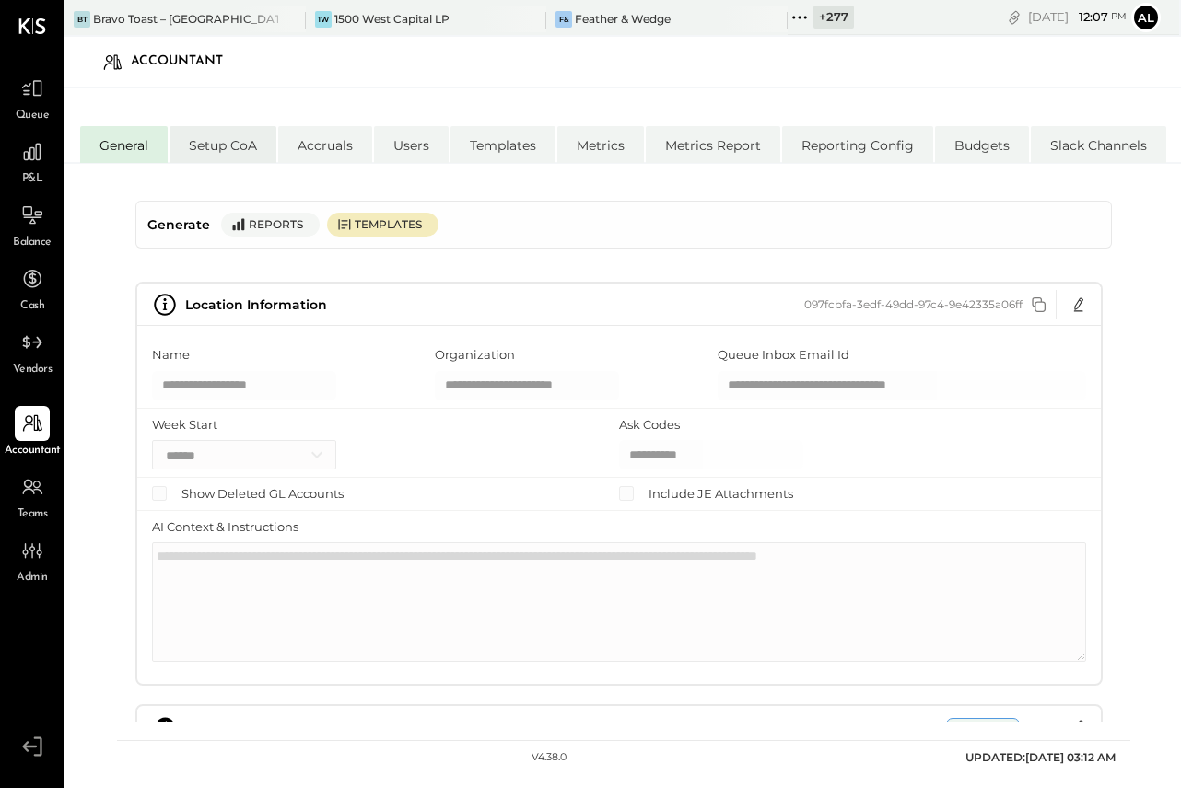
click at [247, 137] on li "Setup CoA" at bounding box center [222, 144] width 107 height 37
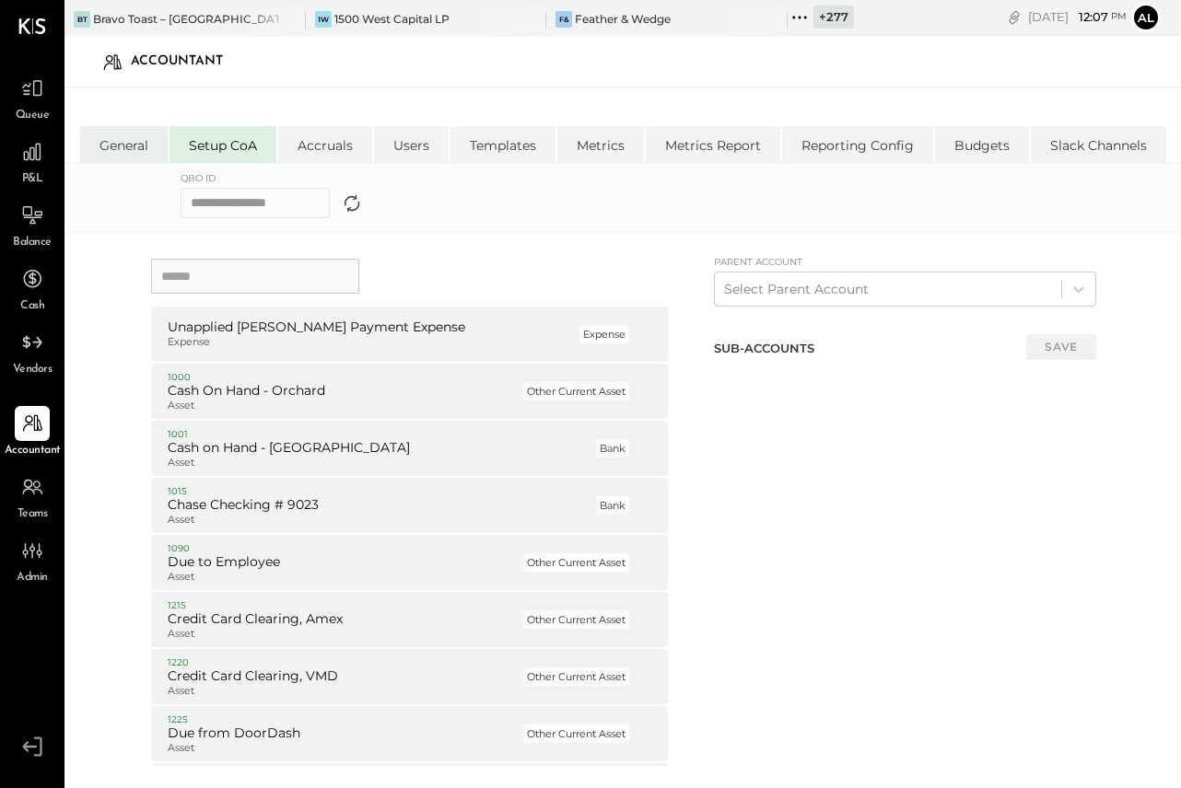
click at [119, 149] on li "General" at bounding box center [124, 144] width 88 height 37
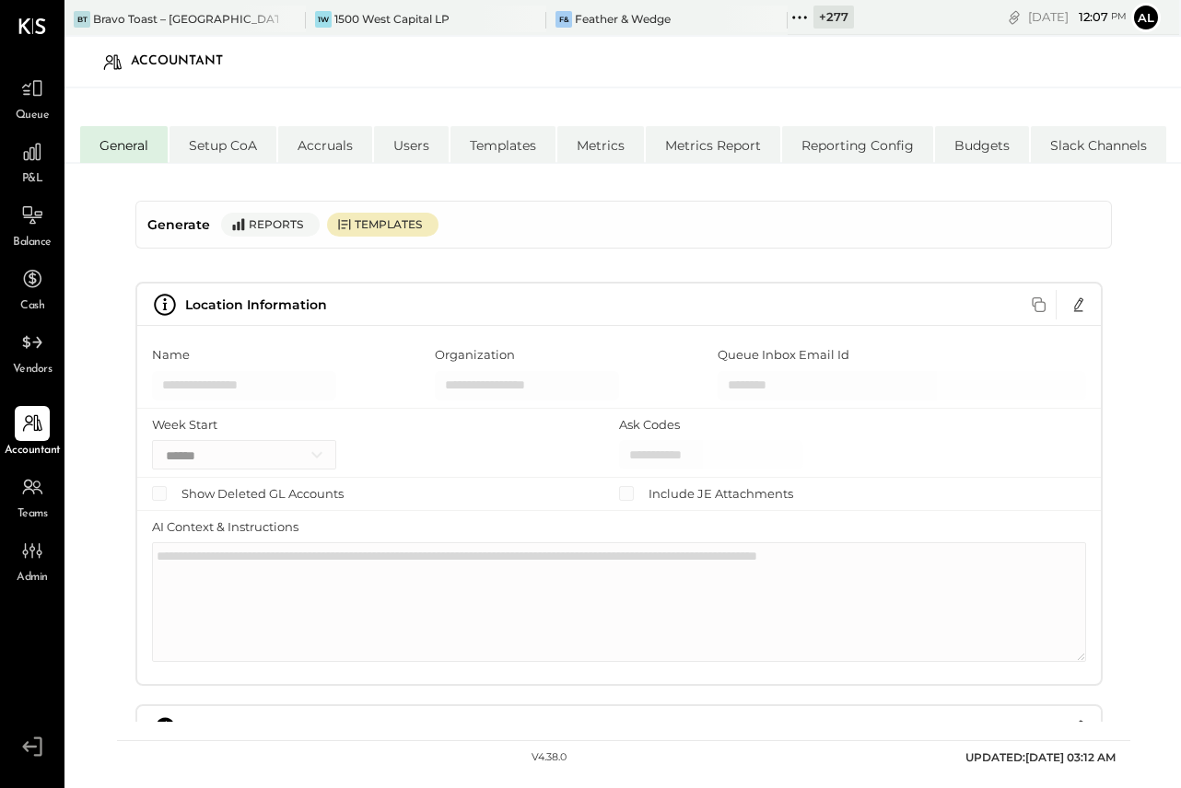
type input "**********"
select select "**"
type input "**********"
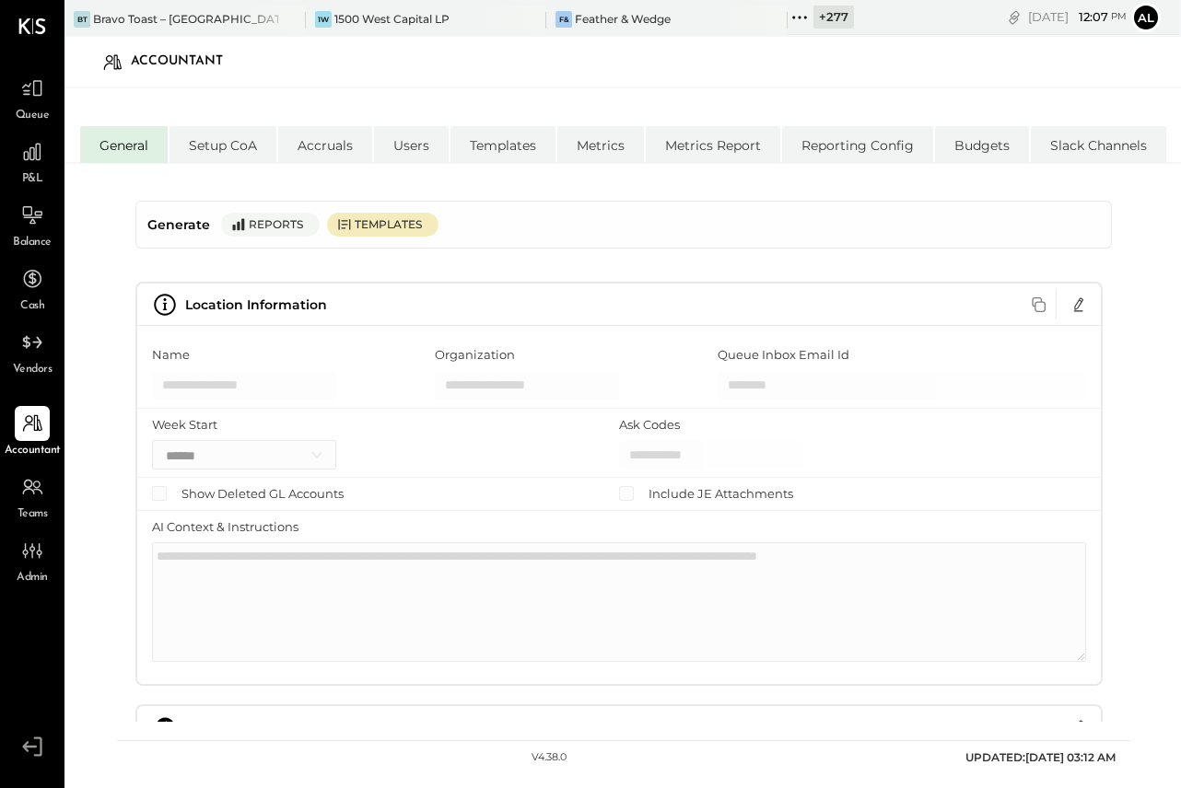
type input "**********"
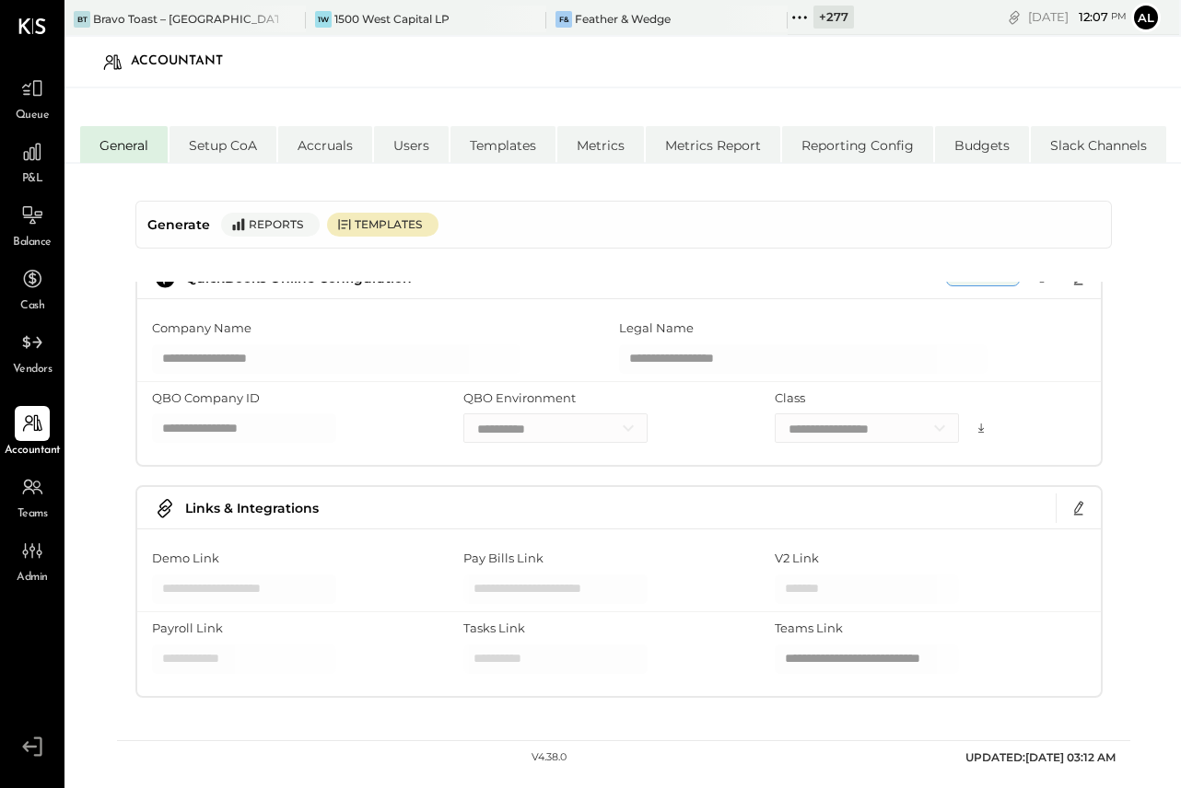
scroll to position [455, 0]
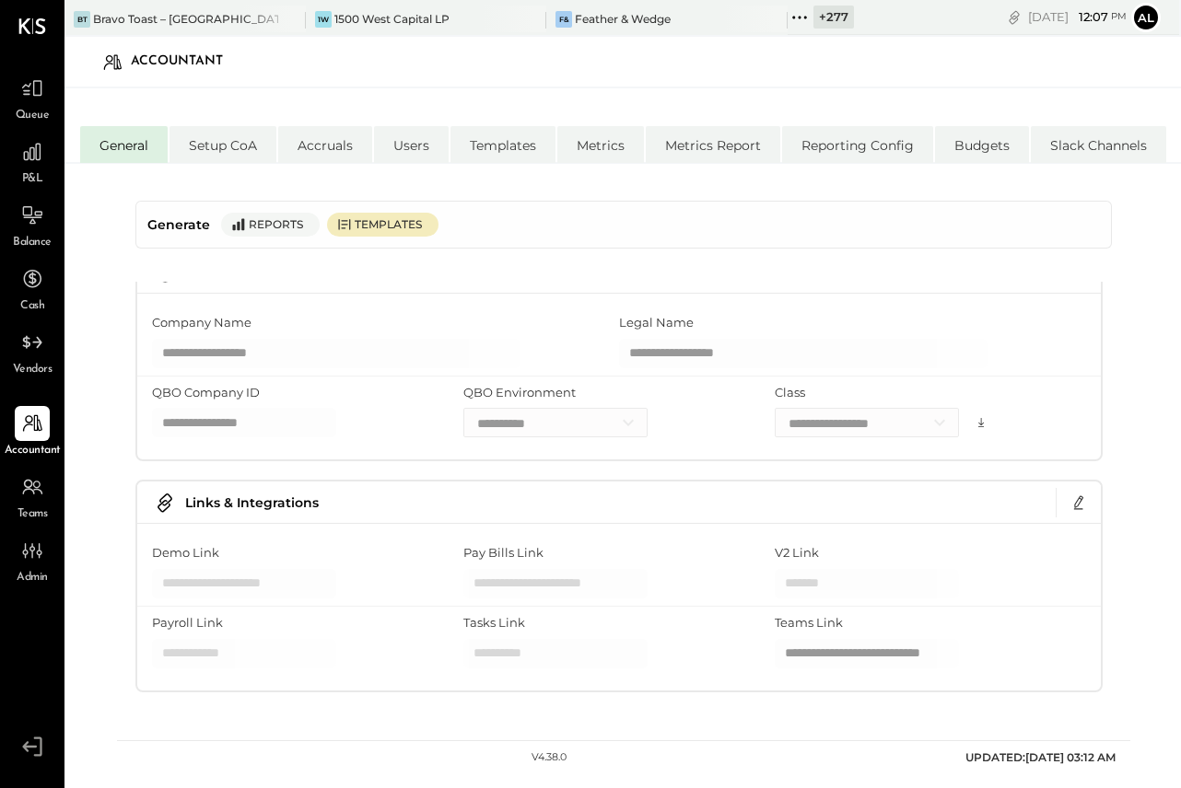
click at [520, 531] on div "**********" at bounding box center [618, 586] width 967 height 212
click at [520, 553] on label "Pay Bills Link" at bounding box center [503, 553] width 80 height 18
click at [32, 297] on div "Cash" at bounding box center [32, 288] width 35 height 53
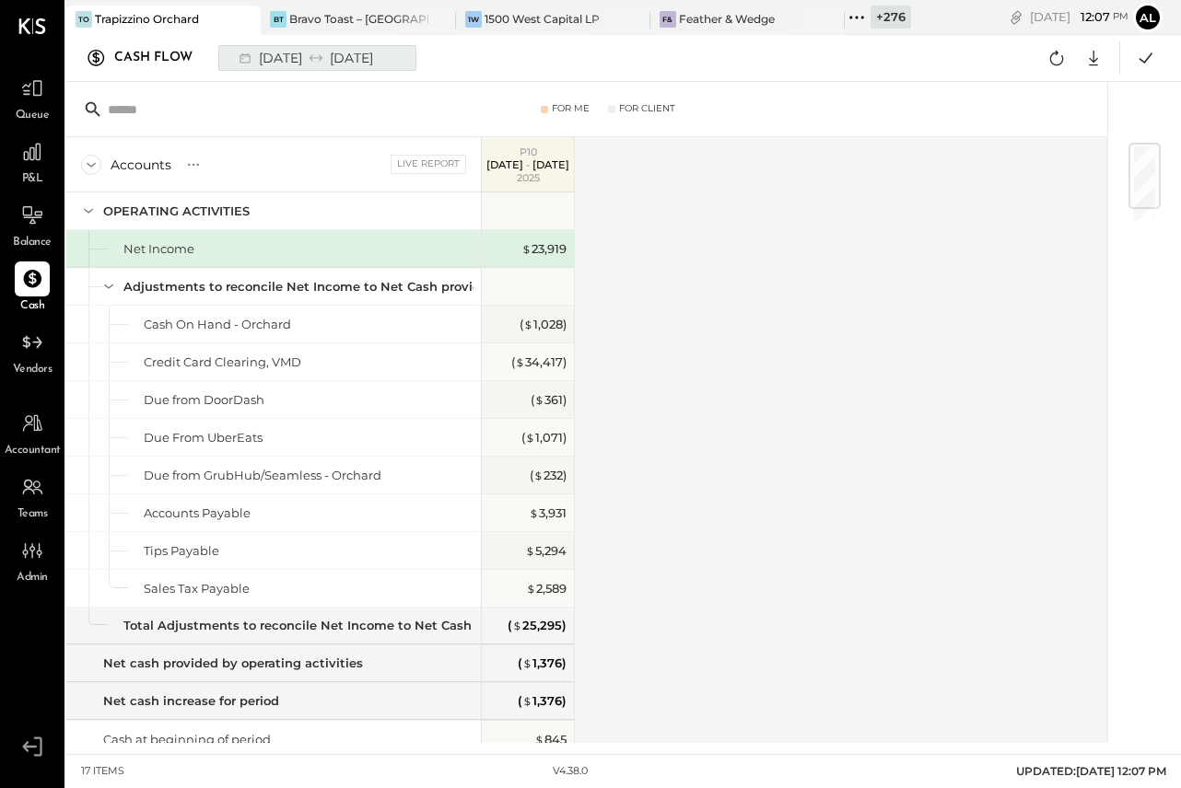
click at [328, 53] on div "[DATE] [DATE]" at bounding box center [304, 58] width 152 height 24
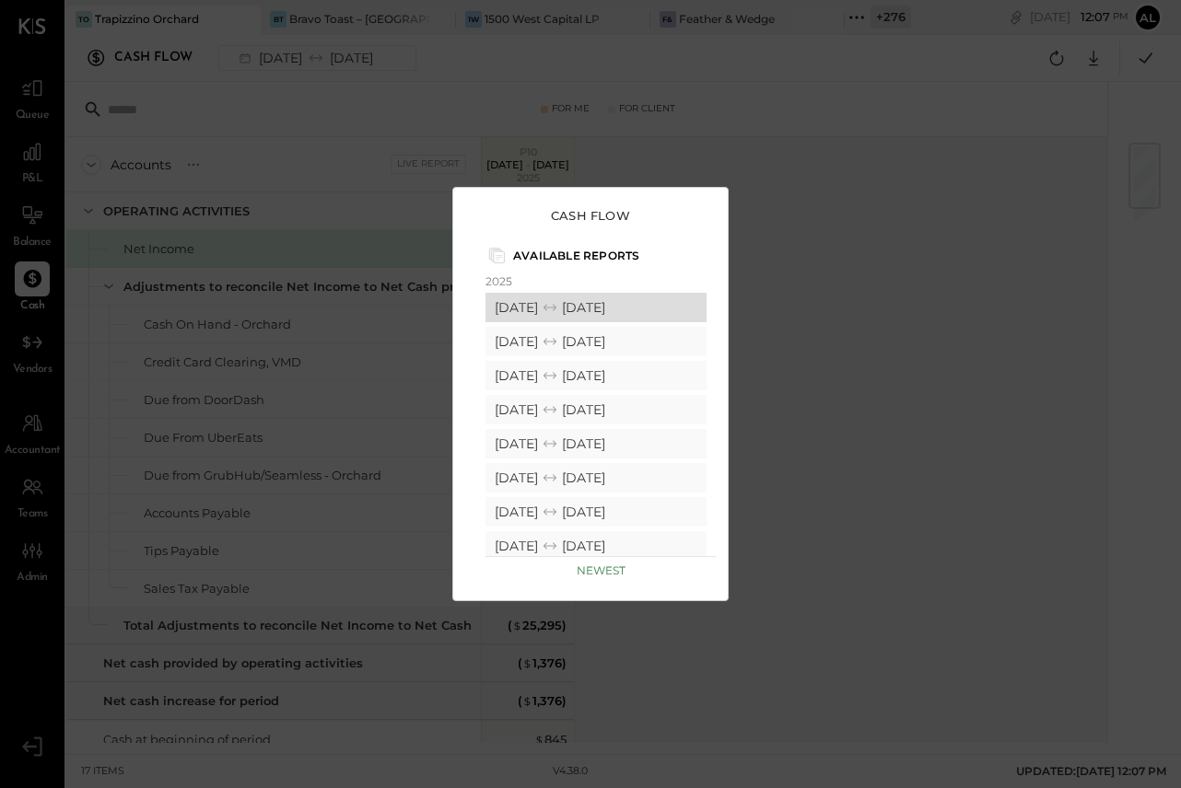
click at [542, 310] on div "[DATE] [DATE]" at bounding box center [595, 307] width 221 height 29
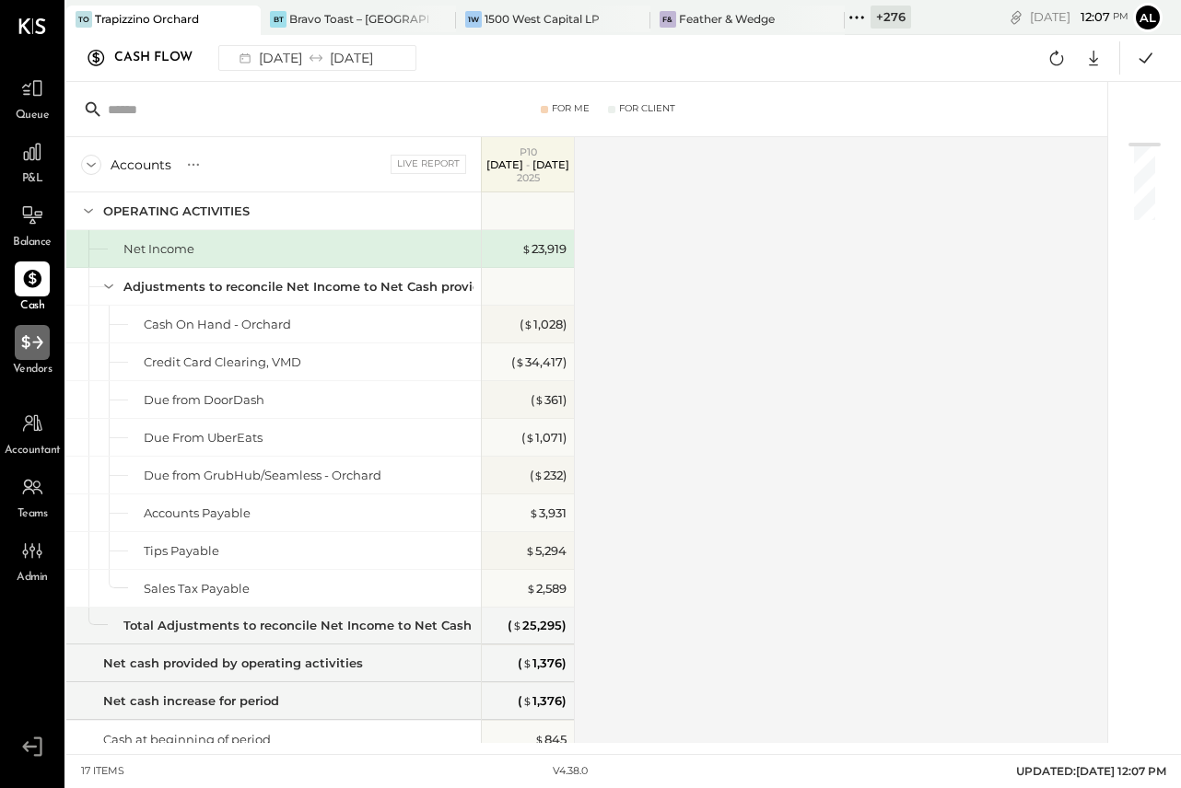
click at [29, 336] on icon at bounding box center [32, 343] width 24 height 24
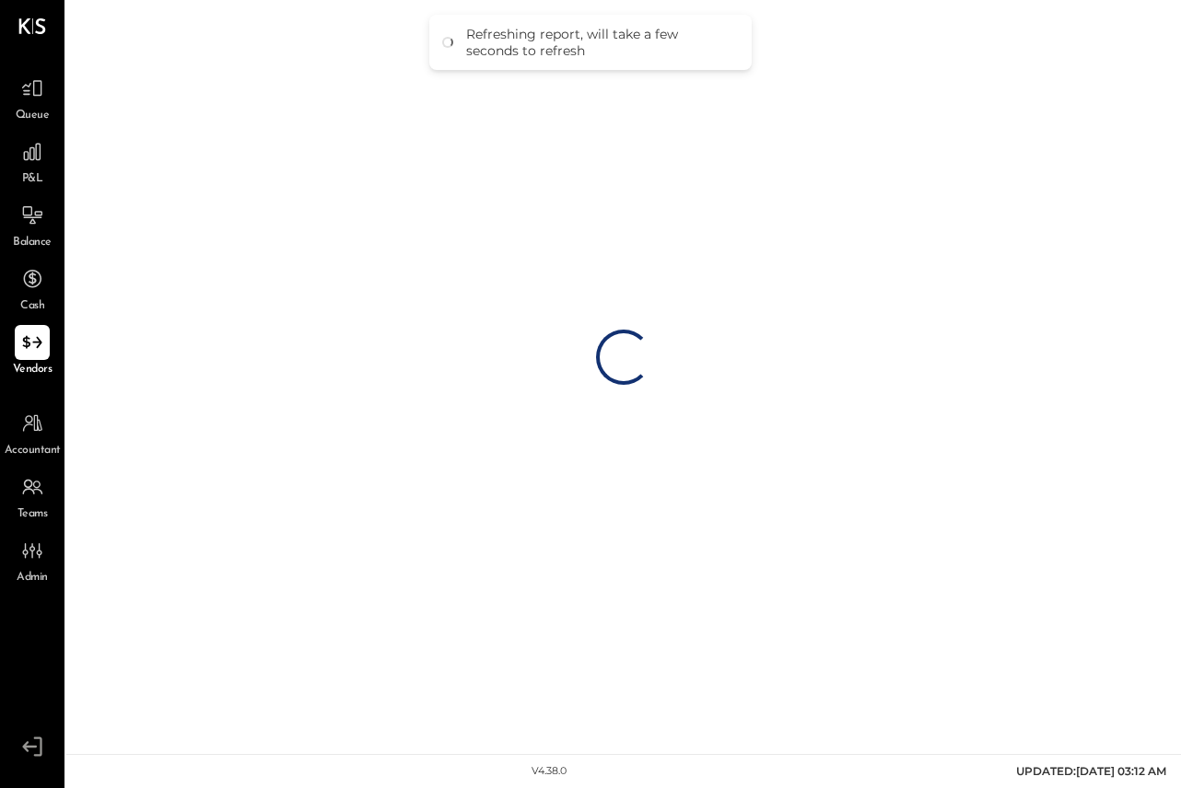
click at [40, 242] on span "Balance" at bounding box center [32, 243] width 39 height 17
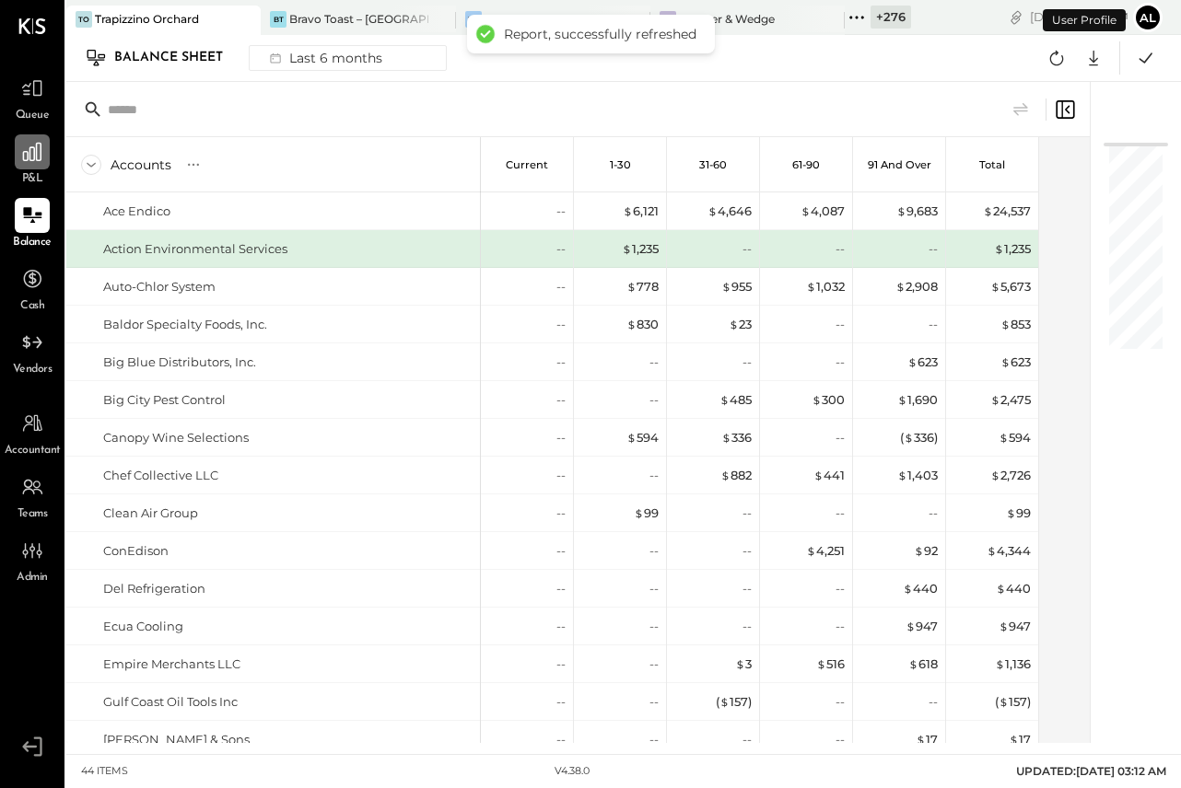
click at [31, 137] on div at bounding box center [32, 151] width 35 height 35
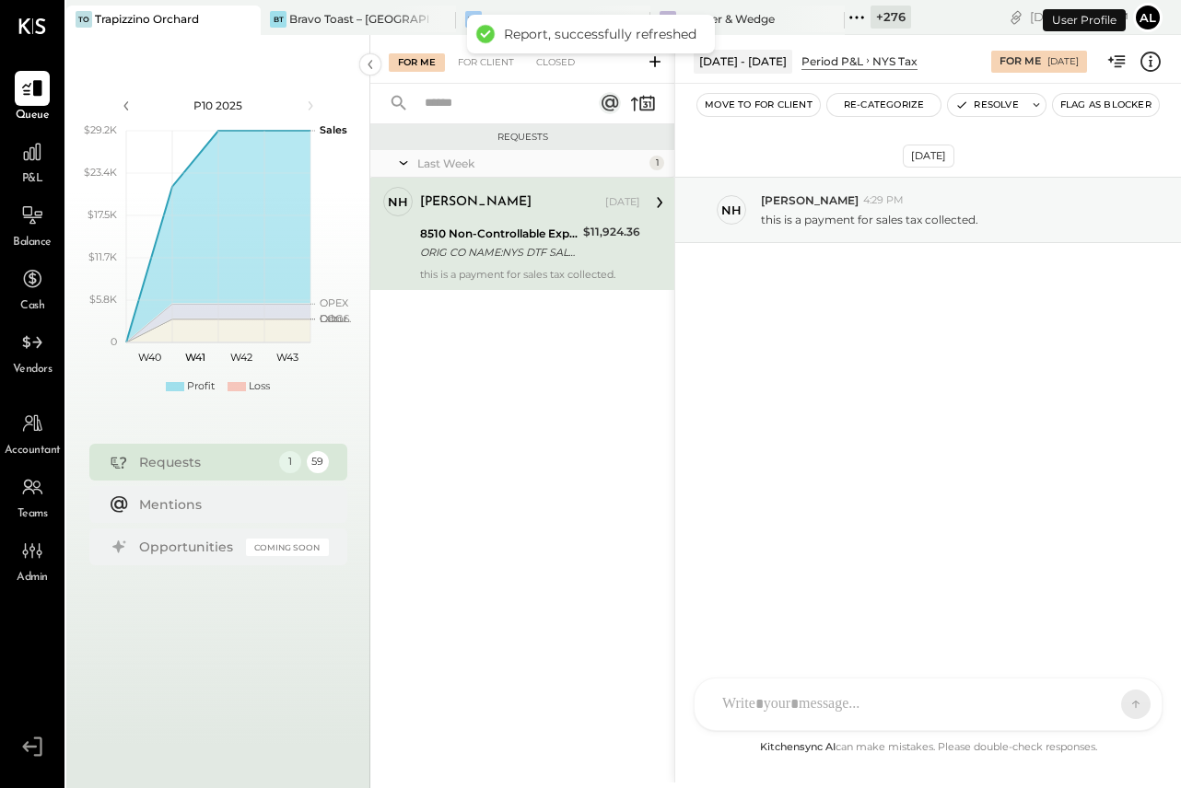
click at [31, 248] on span "Balance" at bounding box center [32, 243] width 39 height 17
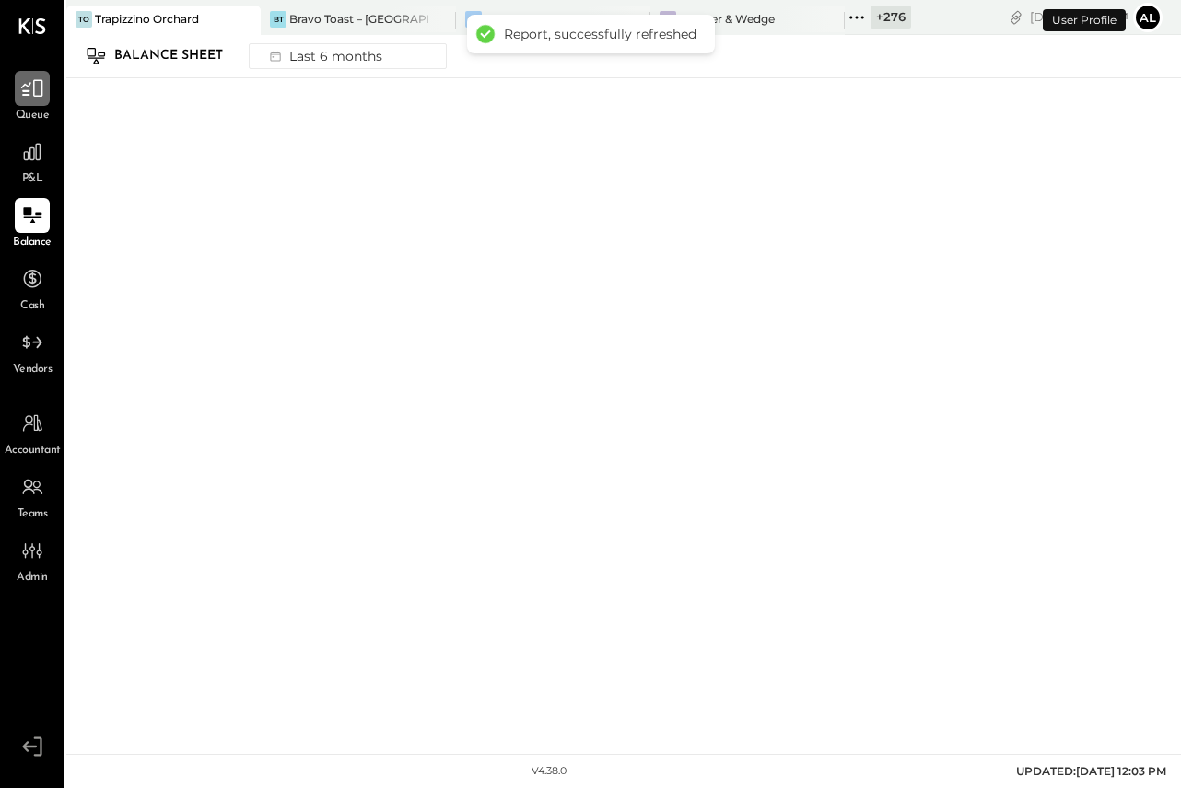
click at [39, 89] on icon at bounding box center [32, 88] width 24 height 24
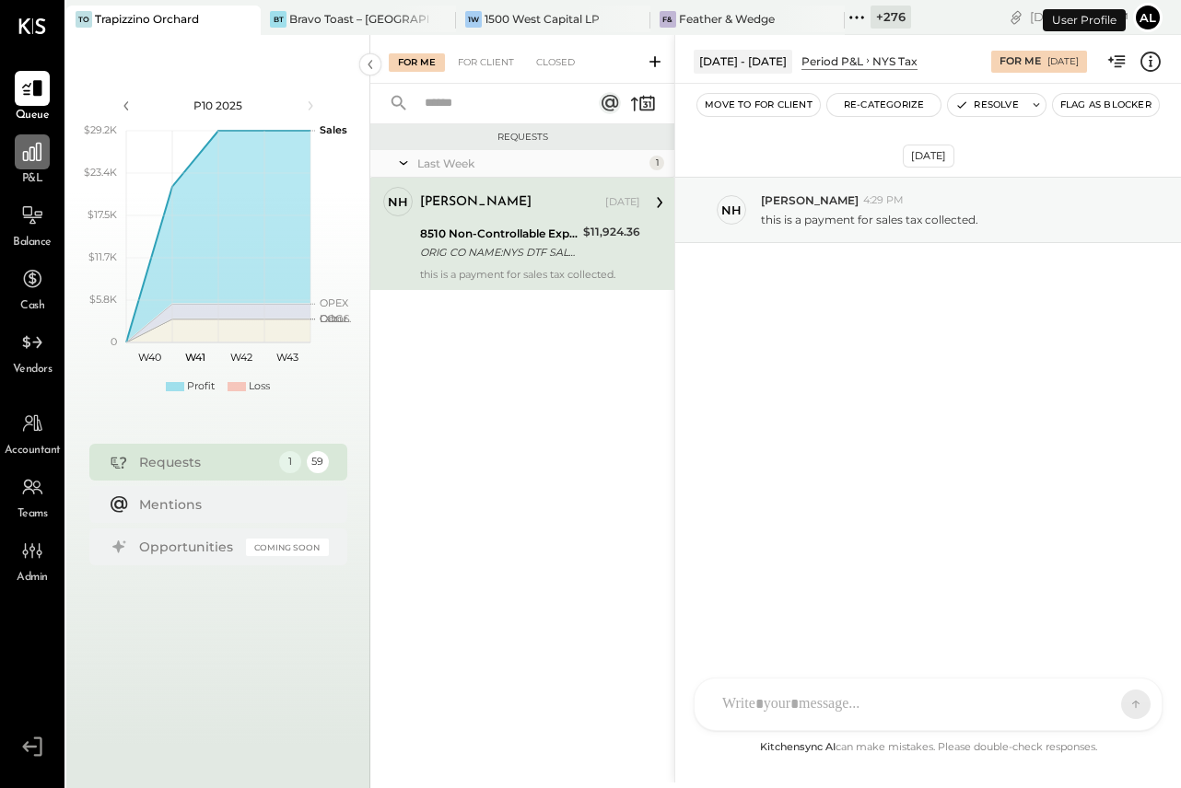
click at [36, 155] on icon at bounding box center [32, 152] width 18 height 18
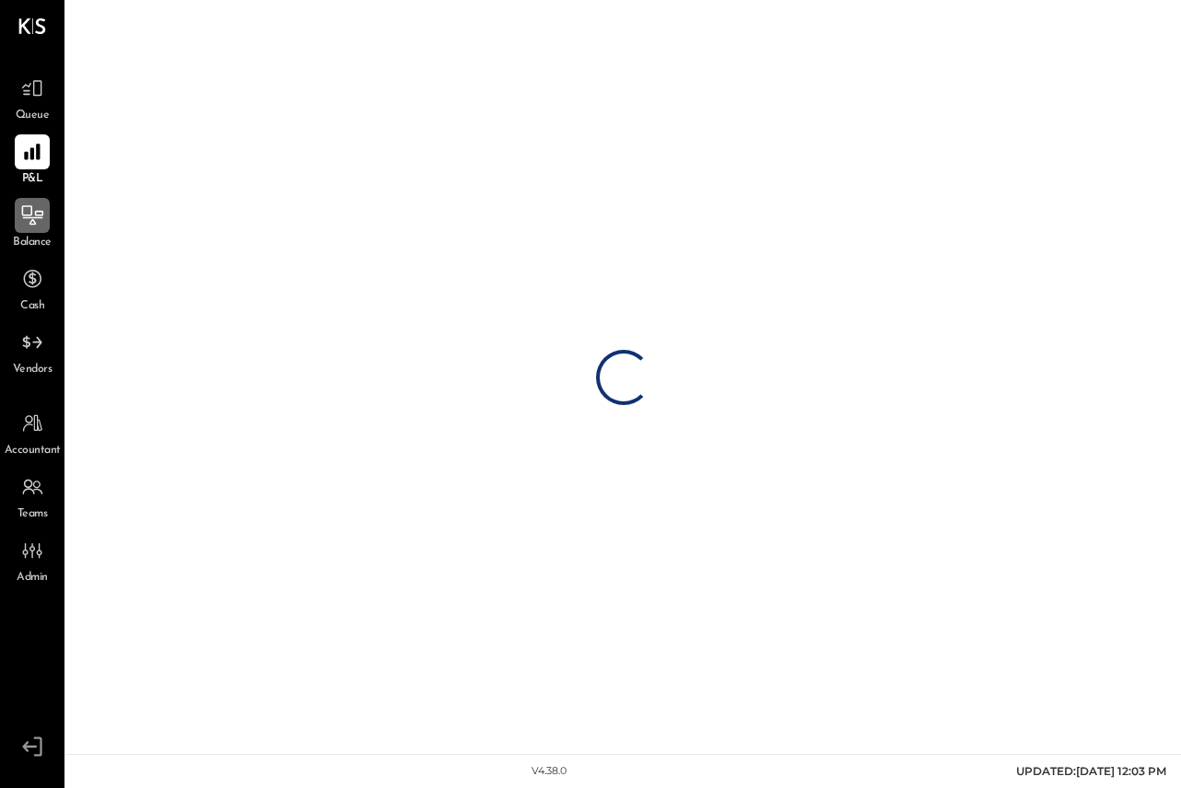
click at [36, 204] on icon at bounding box center [32, 216] width 24 height 24
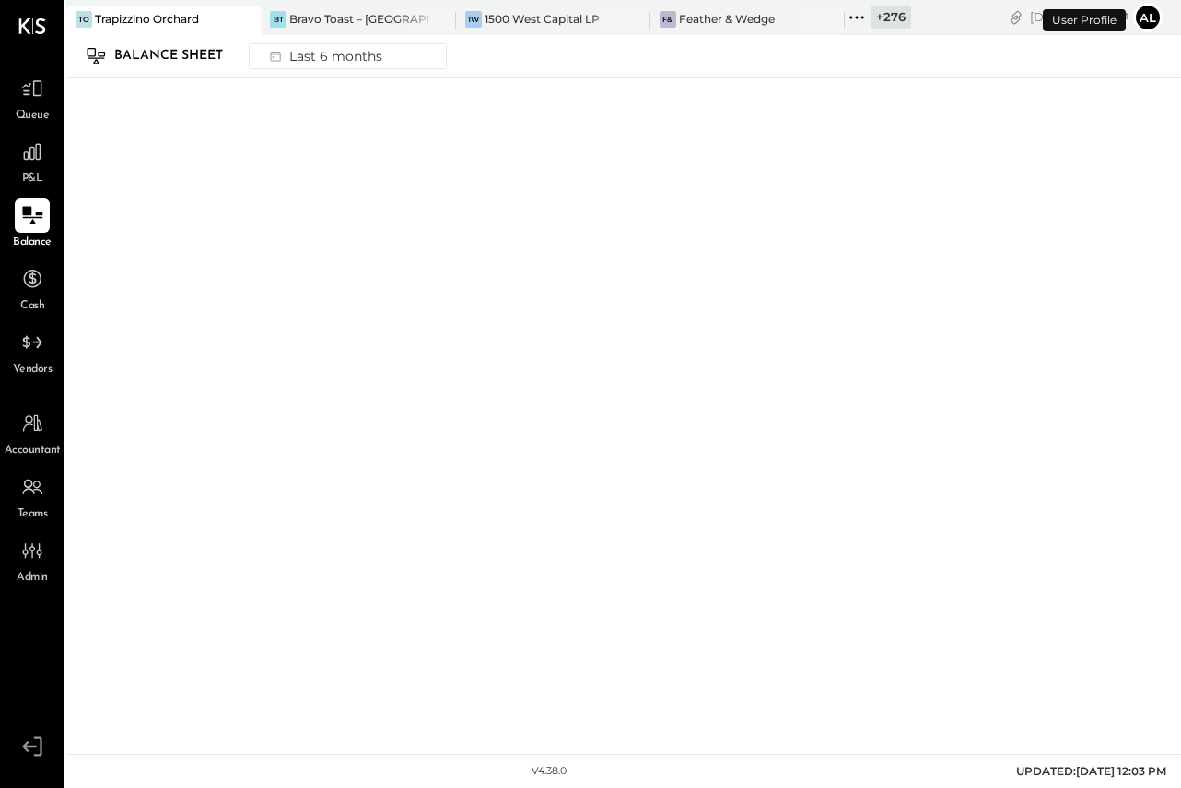
click at [41, 309] on span "Cash" at bounding box center [32, 306] width 24 height 17
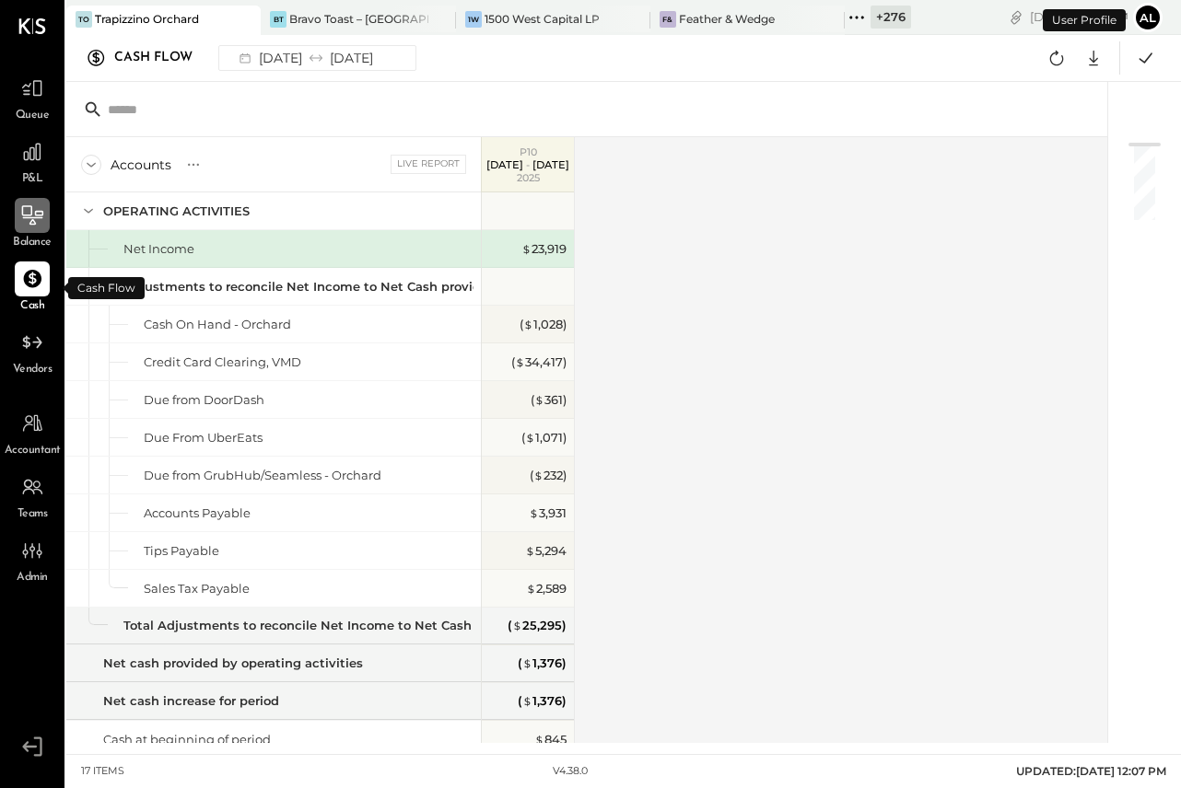
click at [40, 226] on icon at bounding box center [32, 216] width 24 height 24
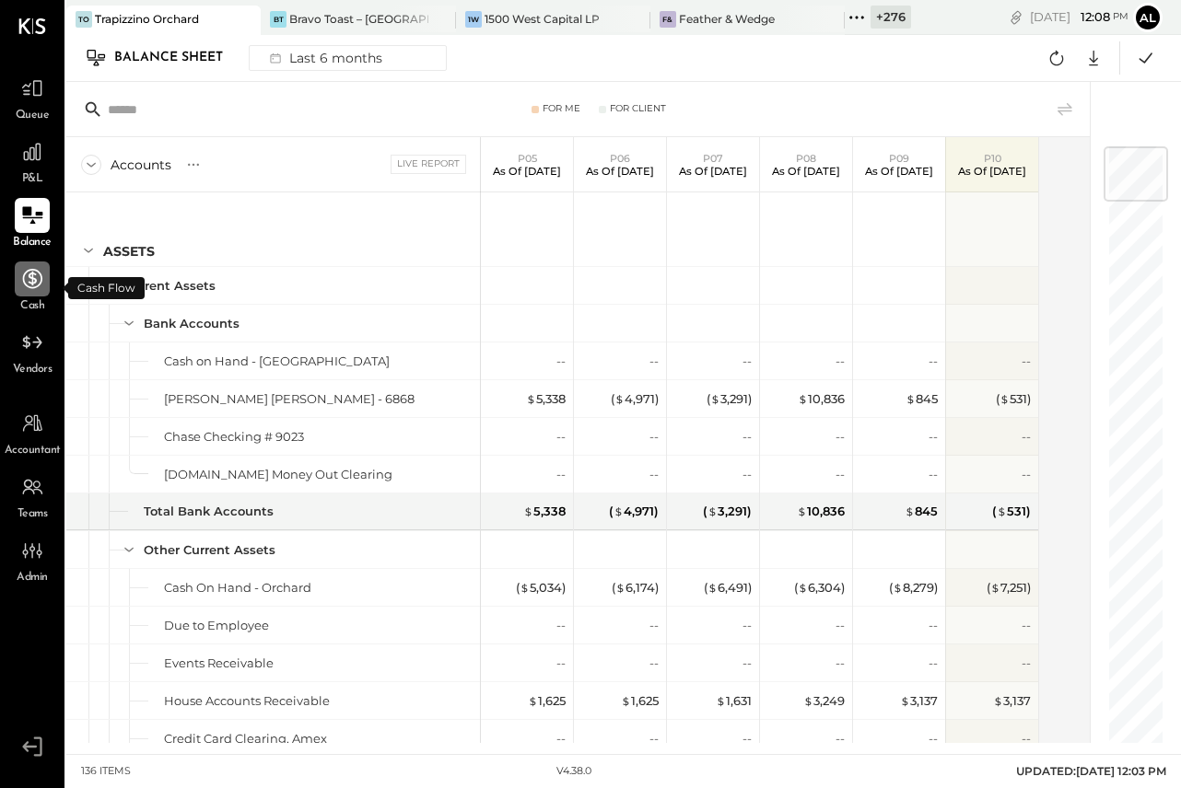
click at [45, 292] on div at bounding box center [32, 279] width 35 height 35
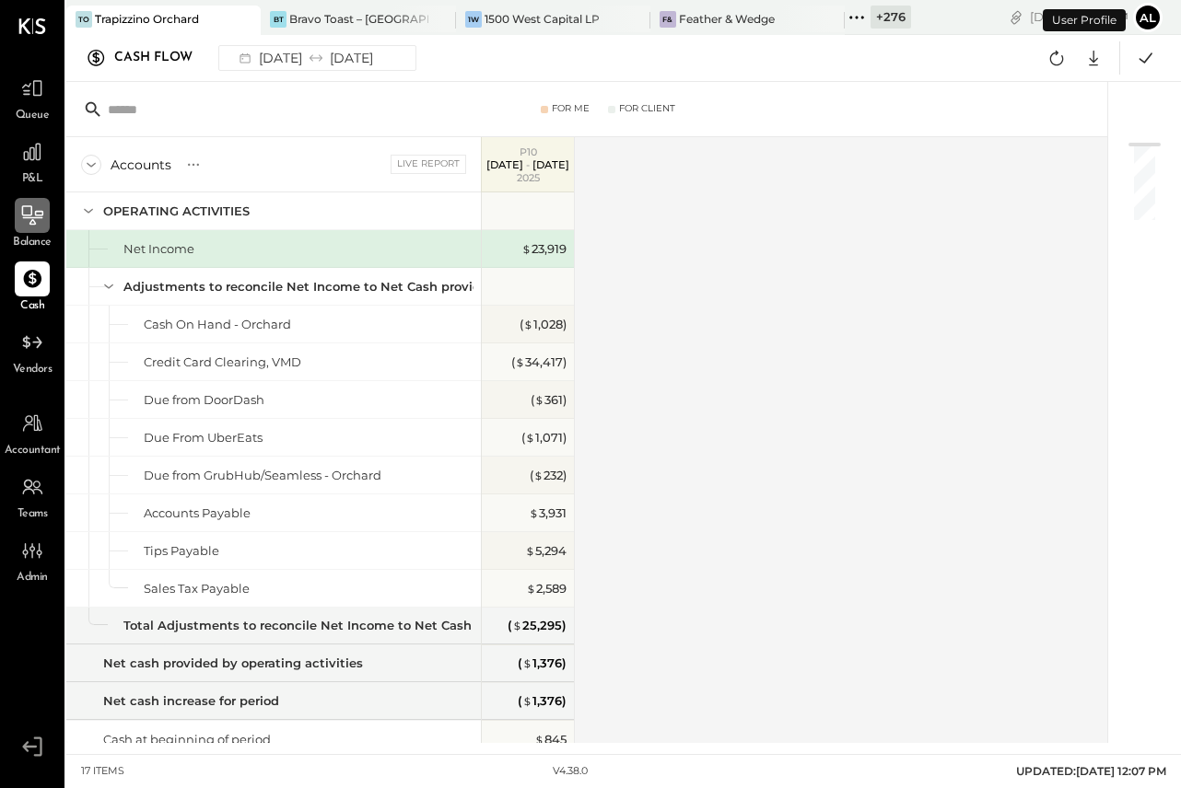
click at [33, 186] on span "P&L" at bounding box center [32, 179] width 21 height 17
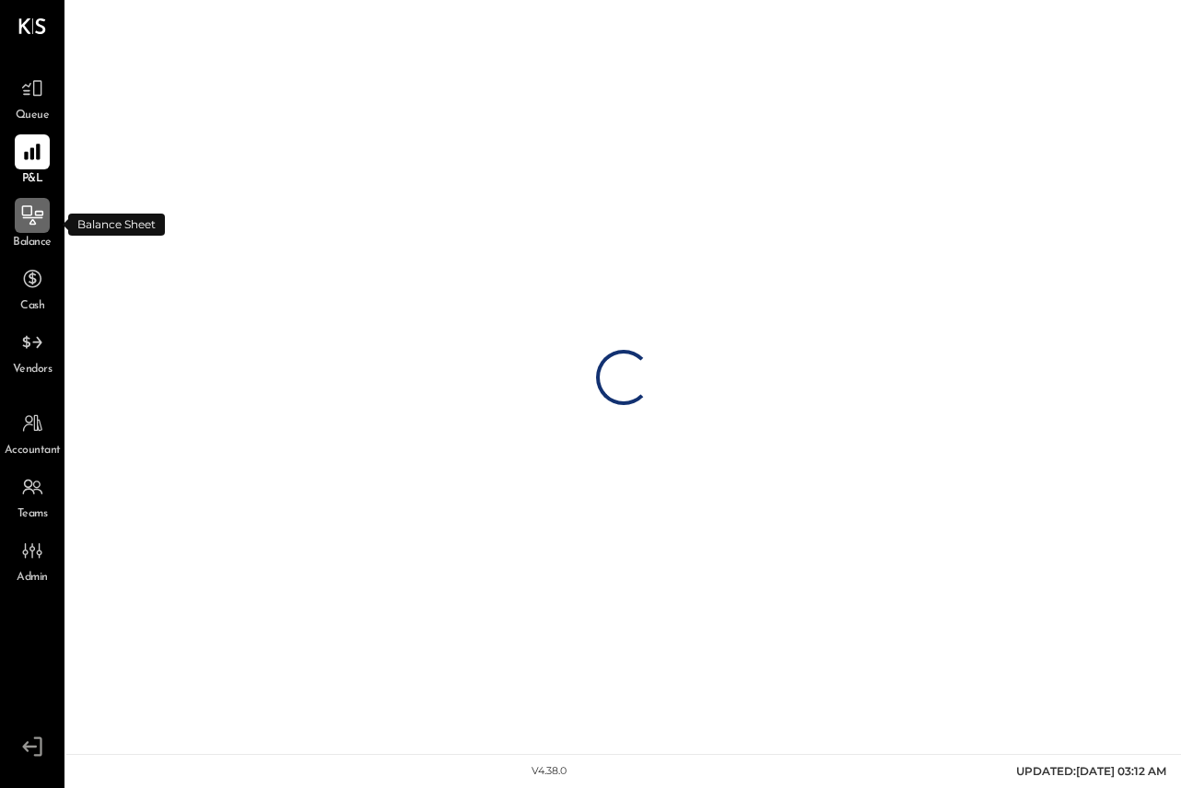
click at [35, 236] on span "Balance" at bounding box center [32, 243] width 39 height 17
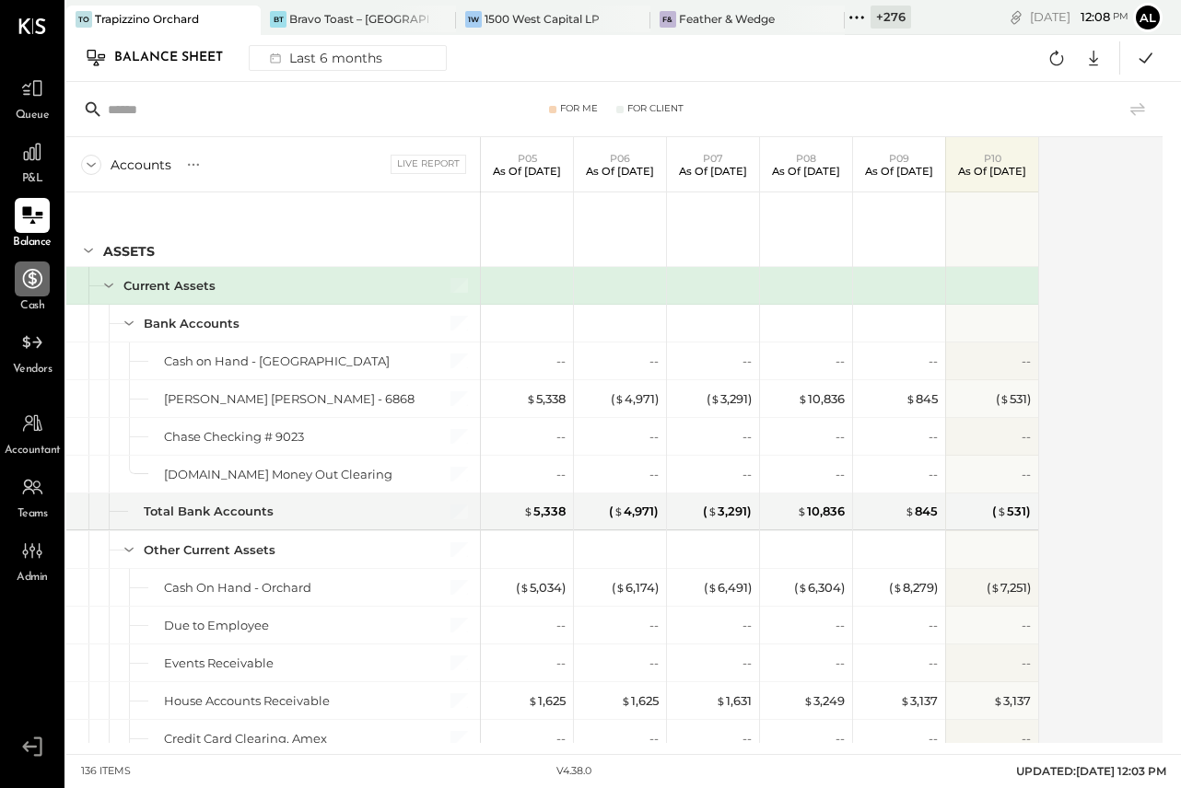
click at [38, 281] on icon at bounding box center [32, 279] width 24 height 24
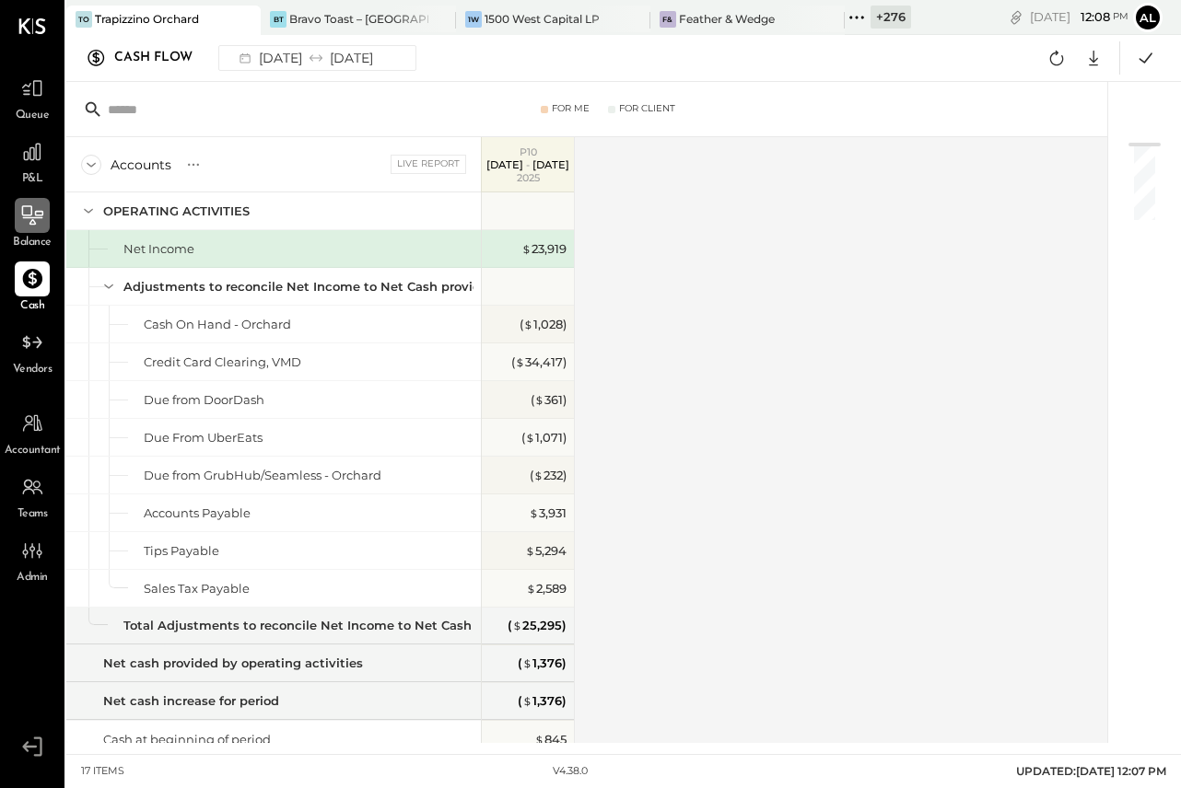
click at [44, 205] on div at bounding box center [32, 215] width 35 height 35
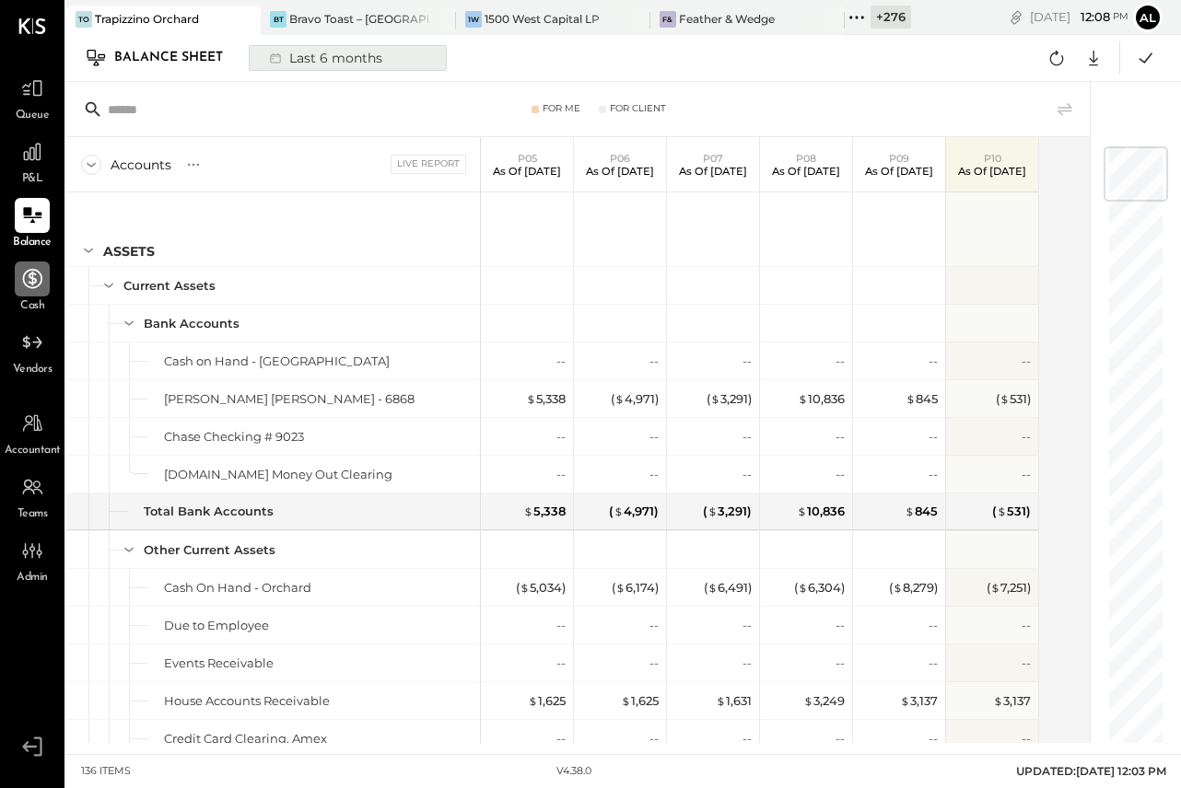
click at [322, 68] on div "Last 6 months" at bounding box center [324, 58] width 131 height 24
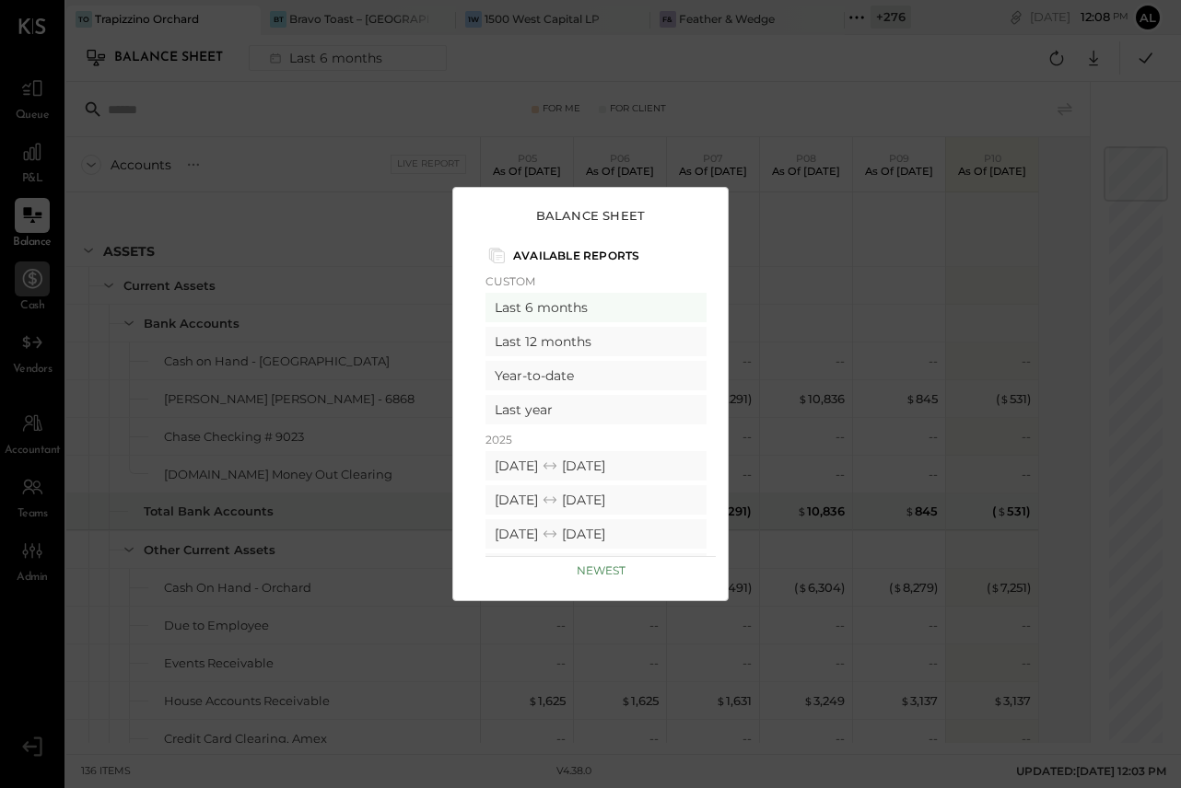
click at [749, 155] on div "Balance Sheet Available Reports Custom Last 6 months Last 12 months Year-to-dat…" at bounding box center [590, 394] width 1181 height 788
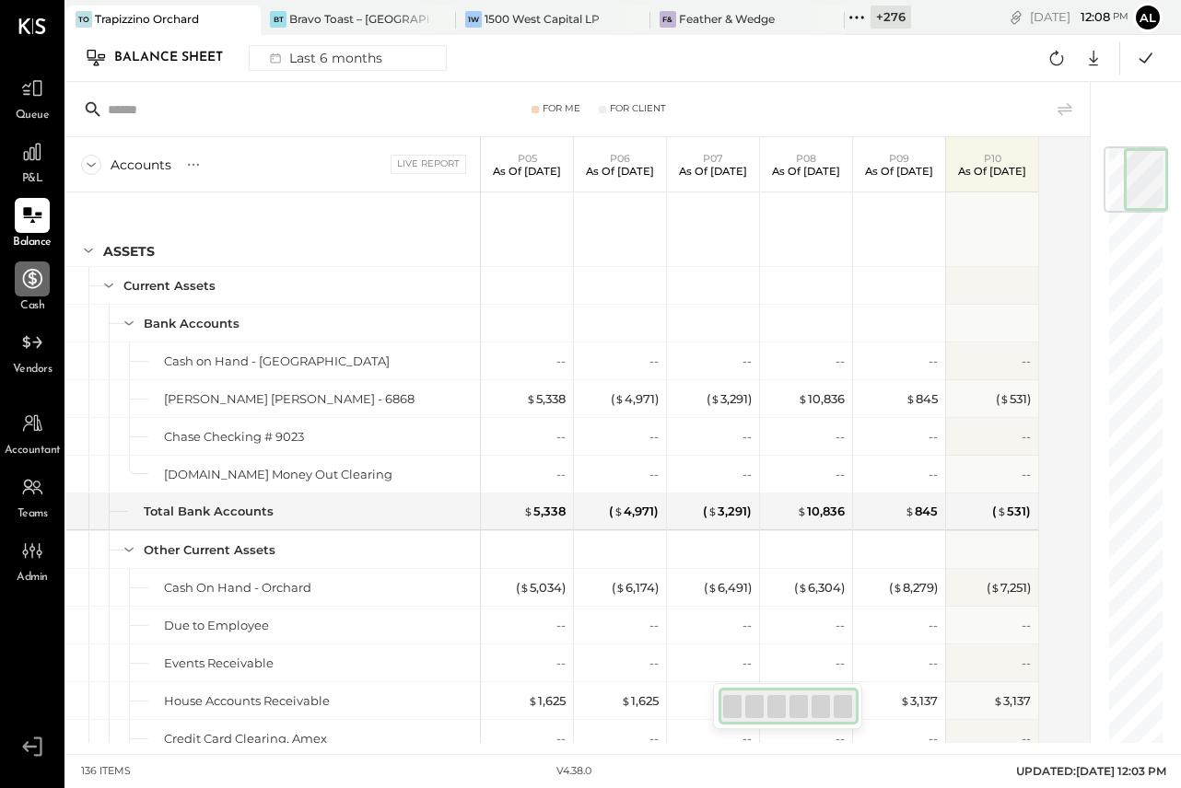
drag, startPoint x: 1138, startPoint y: 181, endPoint x: 1150, endPoint y: 174, distance: 14.1
click at [1150, 174] on div at bounding box center [1135, 179] width 64 height 66
click at [1068, 108] on icon at bounding box center [1065, 110] width 22 height 22
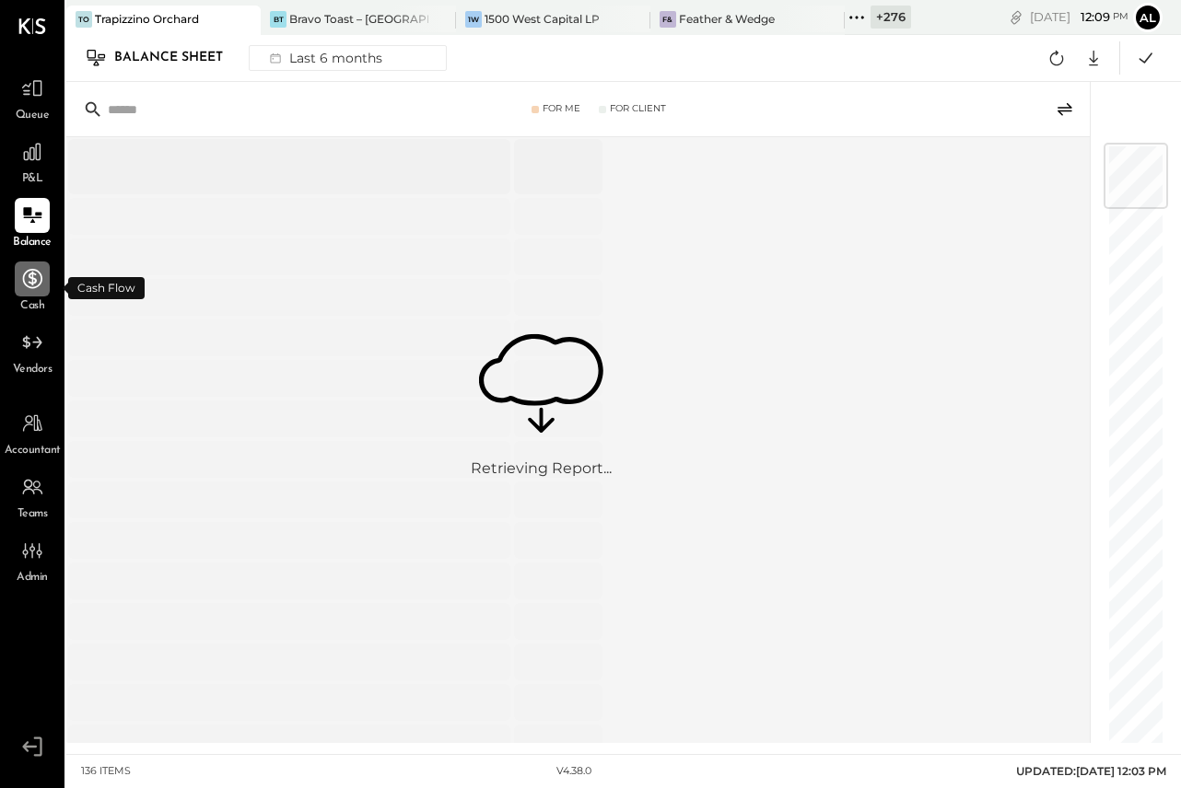
click at [32, 279] on icon at bounding box center [32, 278] width 19 height 19
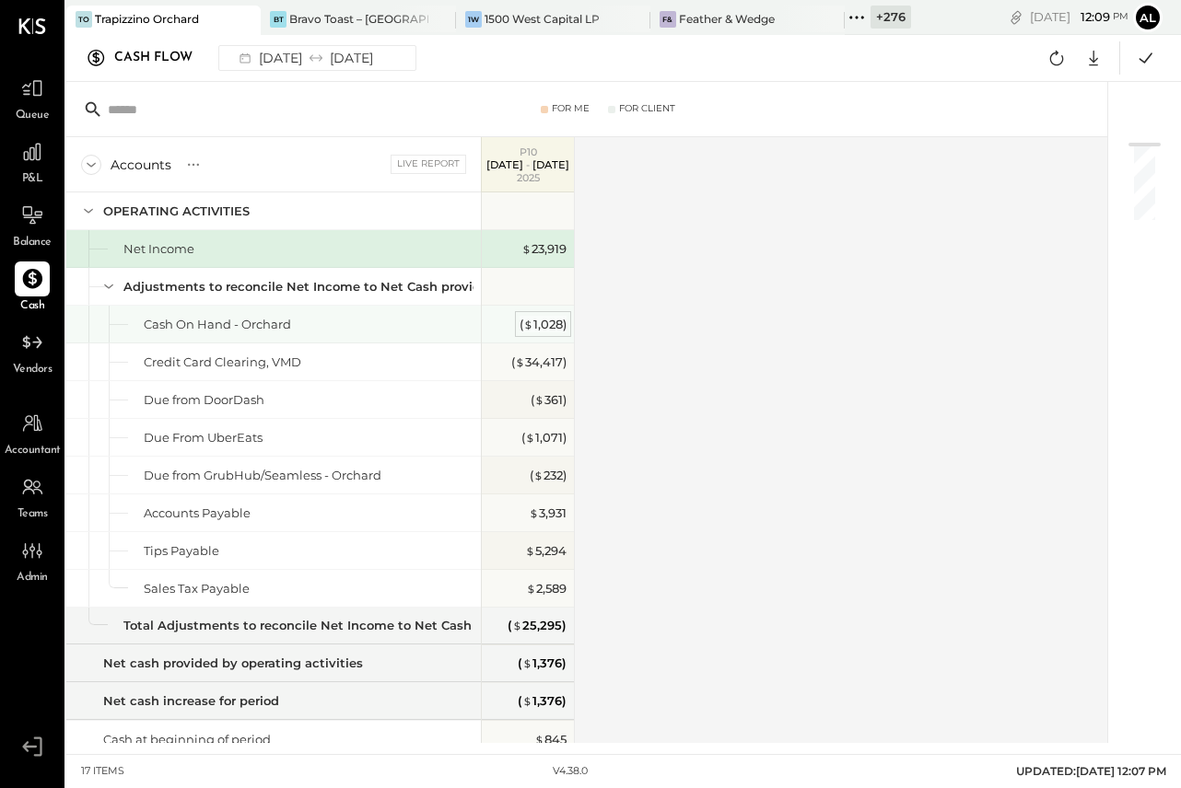
click at [547, 332] on div "( $ 1,028 )" at bounding box center [543, 325] width 47 height 18
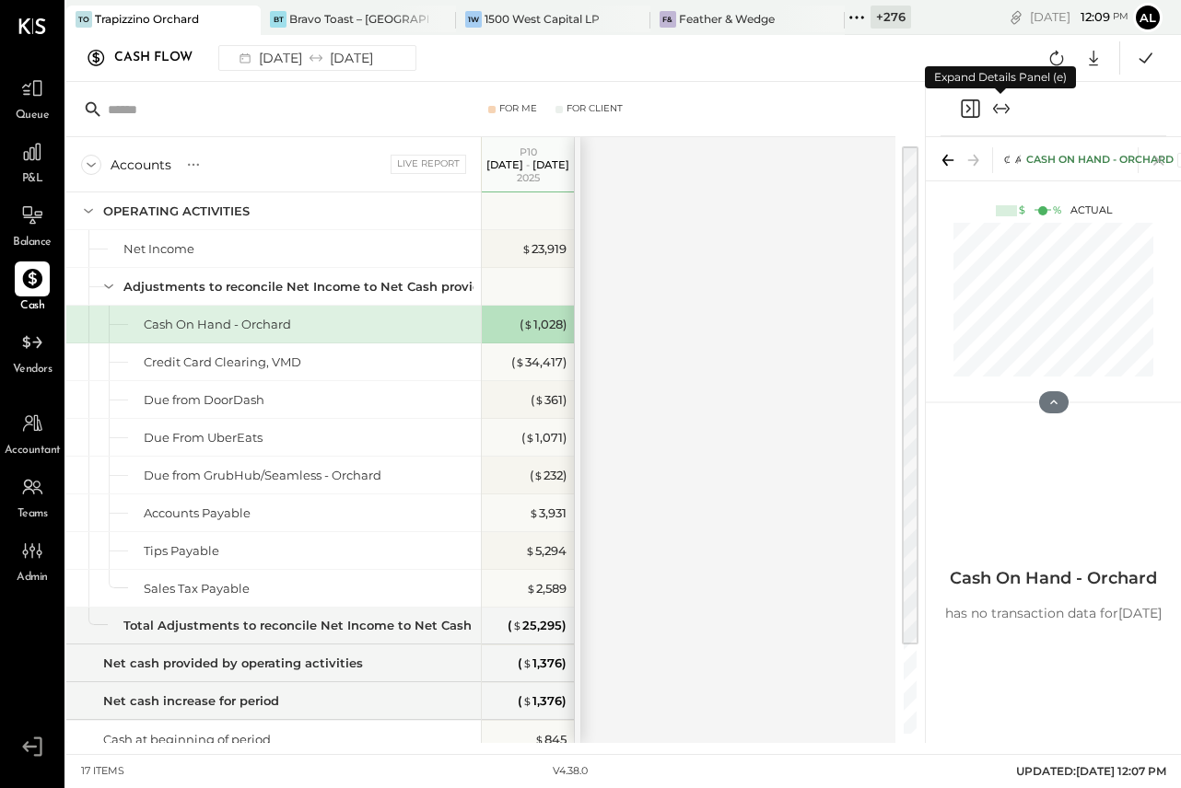
click at [1000, 107] on icon "Expand panel (e)" at bounding box center [1001, 109] width 22 height 22
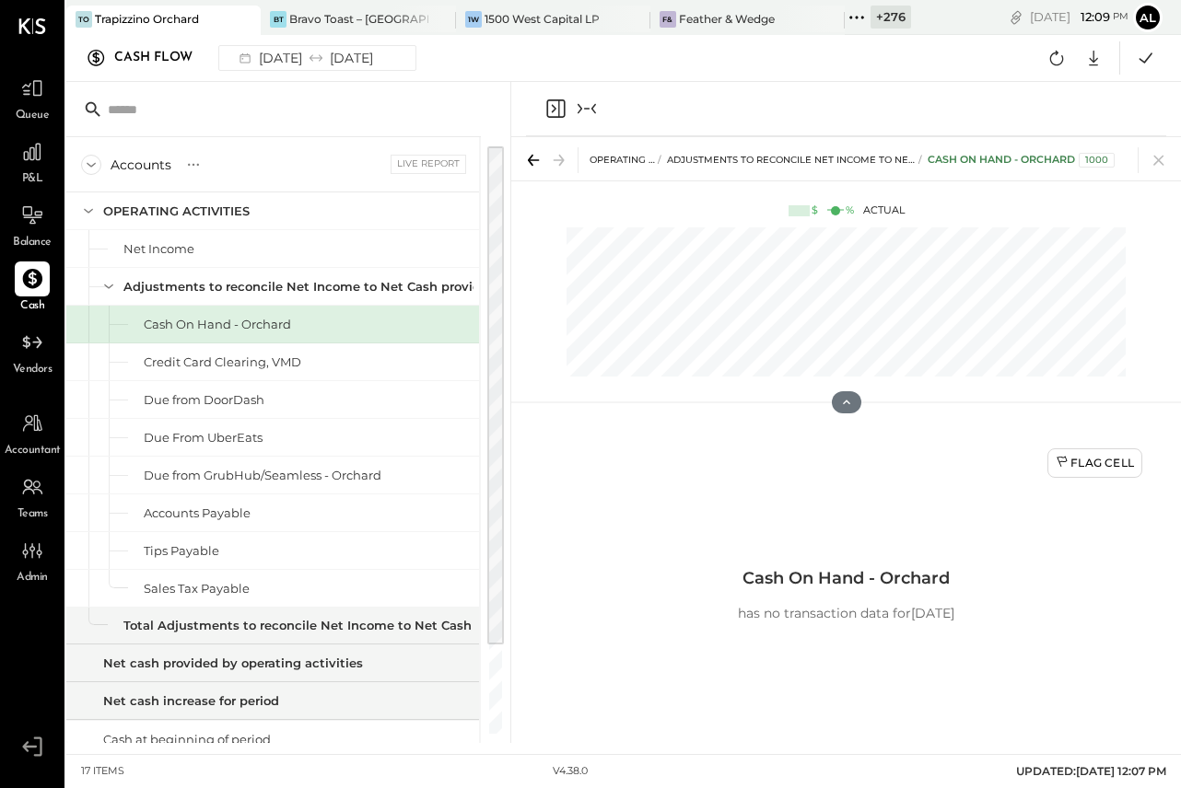
click at [588, 115] on icon "Collapse panel (e)" at bounding box center [587, 109] width 22 height 22
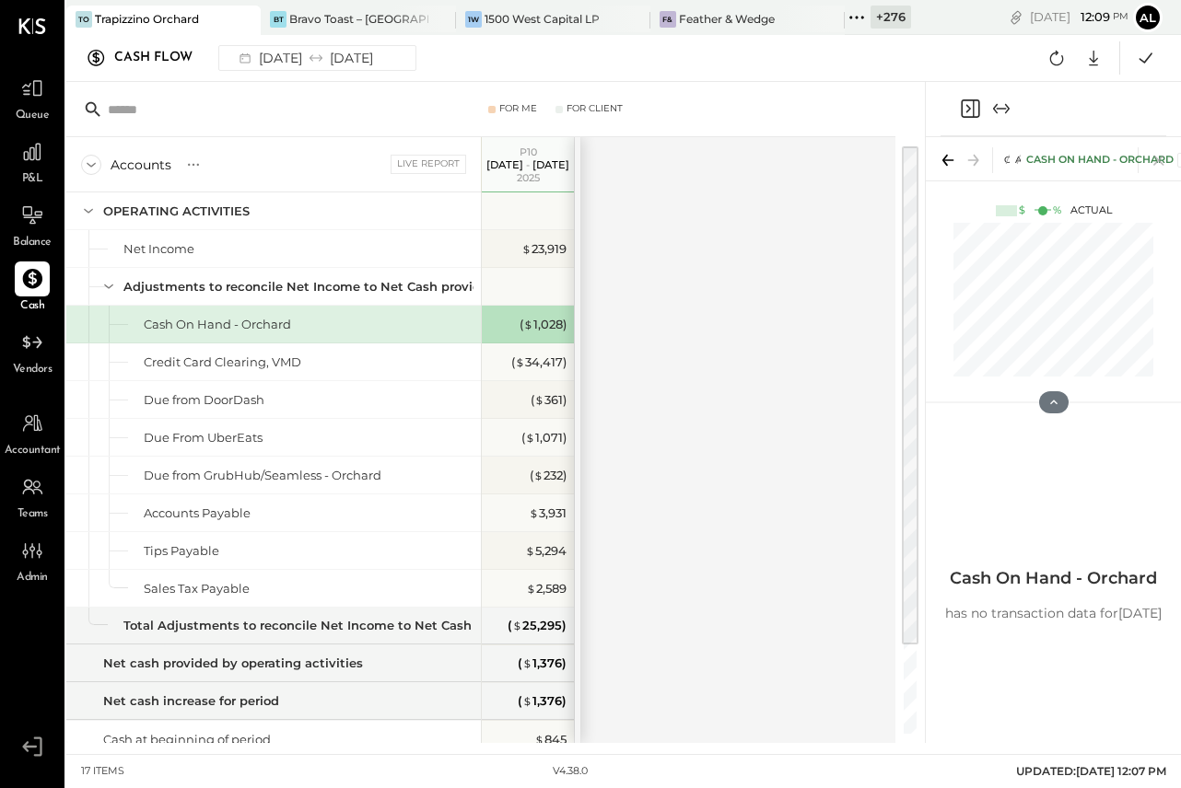
click at [578, 158] on div at bounding box center [578, 440] width 6 height 606
drag, startPoint x: 580, startPoint y: 159, endPoint x: 648, endPoint y: 159, distance: 67.2
click at [648, 158] on div "Accounts S GL Live Report P10 [DATE] - [DATE] OPERATING ACTIVITIES Net Income A…" at bounding box center [482, 440] width 832 height 606
click at [31, 162] on icon at bounding box center [32, 152] width 24 height 24
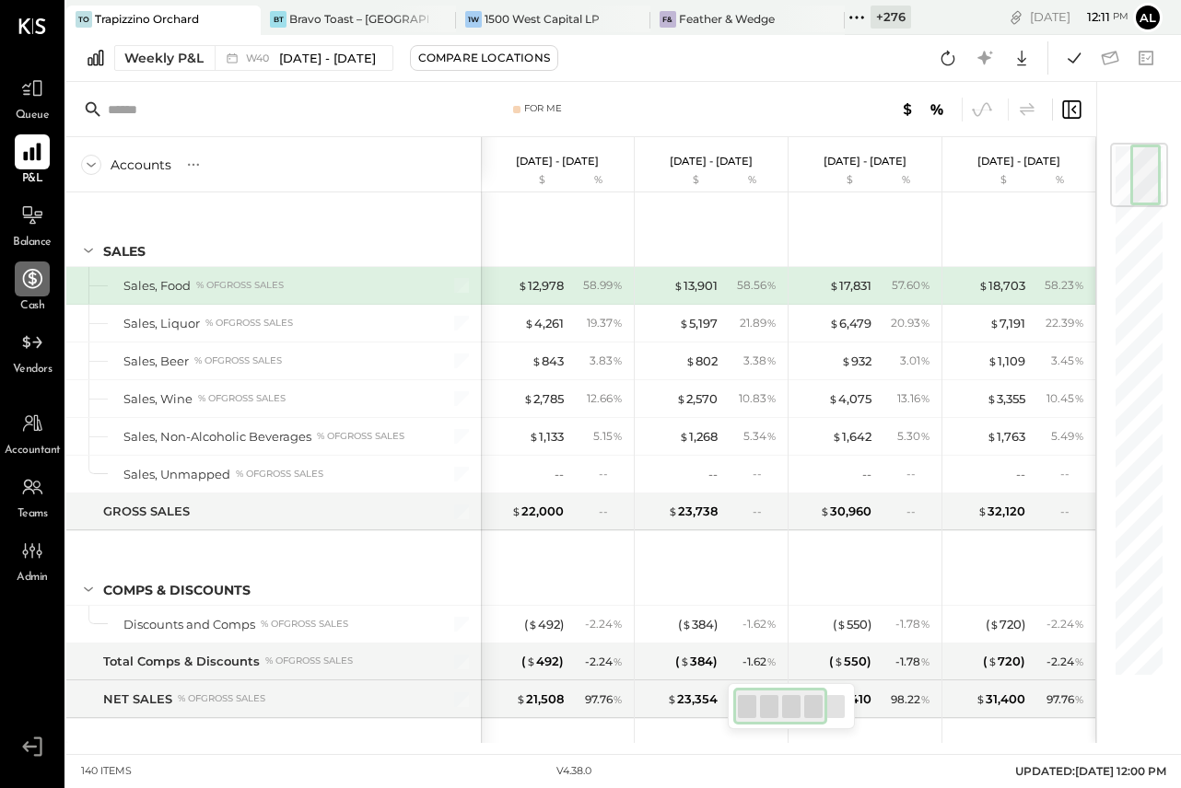
click at [39, 295] on div at bounding box center [32, 279] width 35 height 35
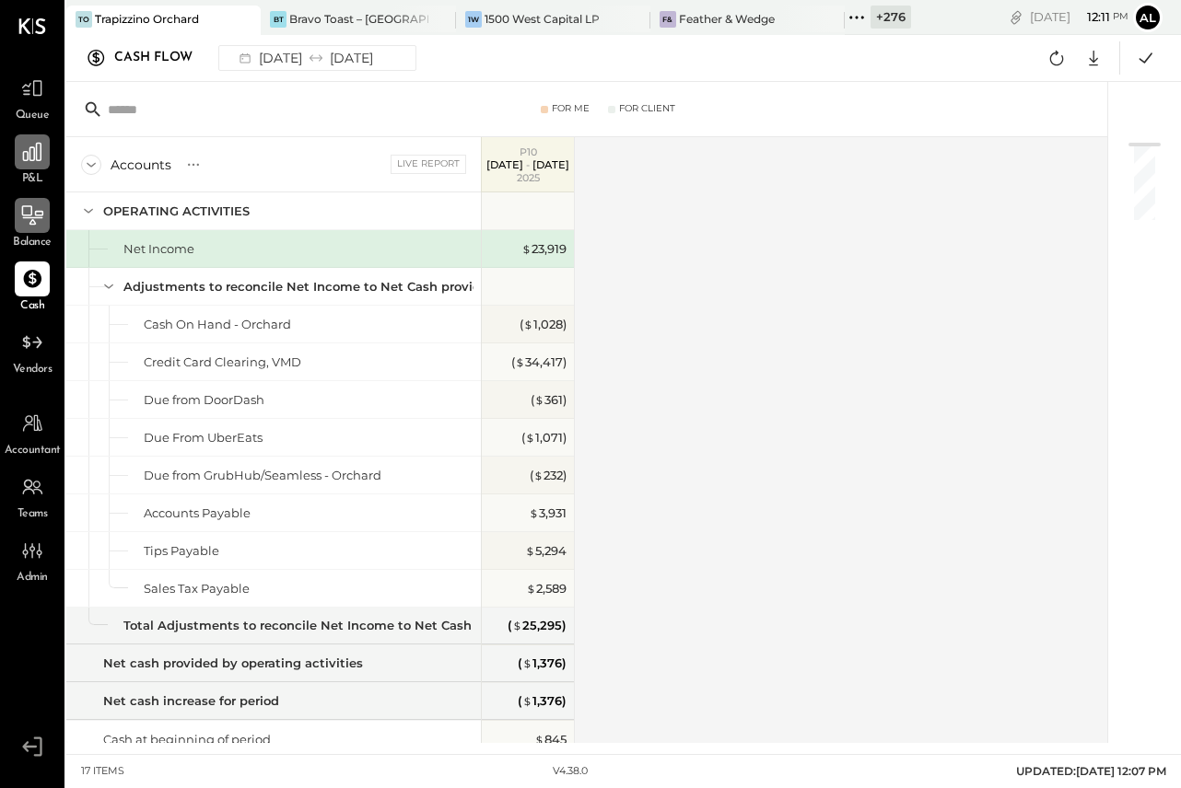
click at [41, 218] on icon at bounding box center [32, 216] width 24 height 24
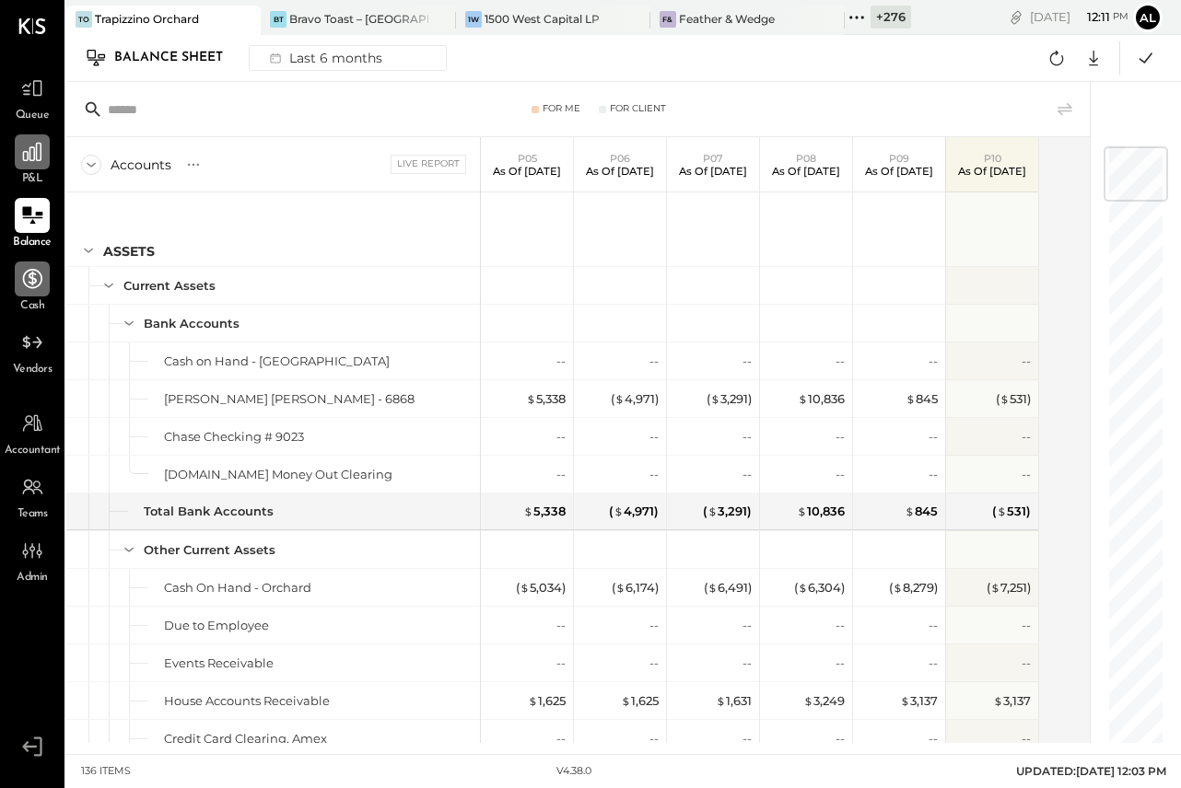
click at [41, 262] on div "Cash" at bounding box center [32, 288] width 53 height 53
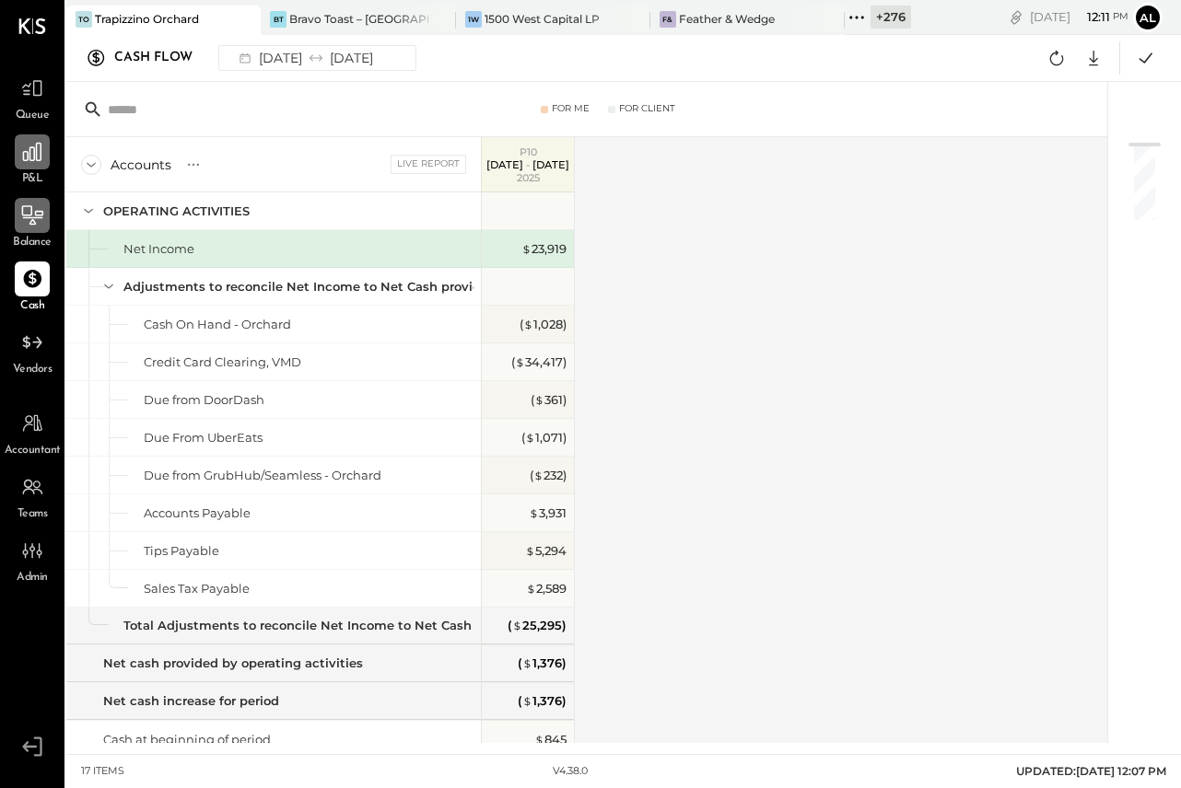
click at [346, 39] on div "Cash Flow [DATE] [DATE] Google Sheets Excel" at bounding box center [623, 58] width 1115 height 47
click at [325, 50] on icon at bounding box center [316, 58] width 18 height 18
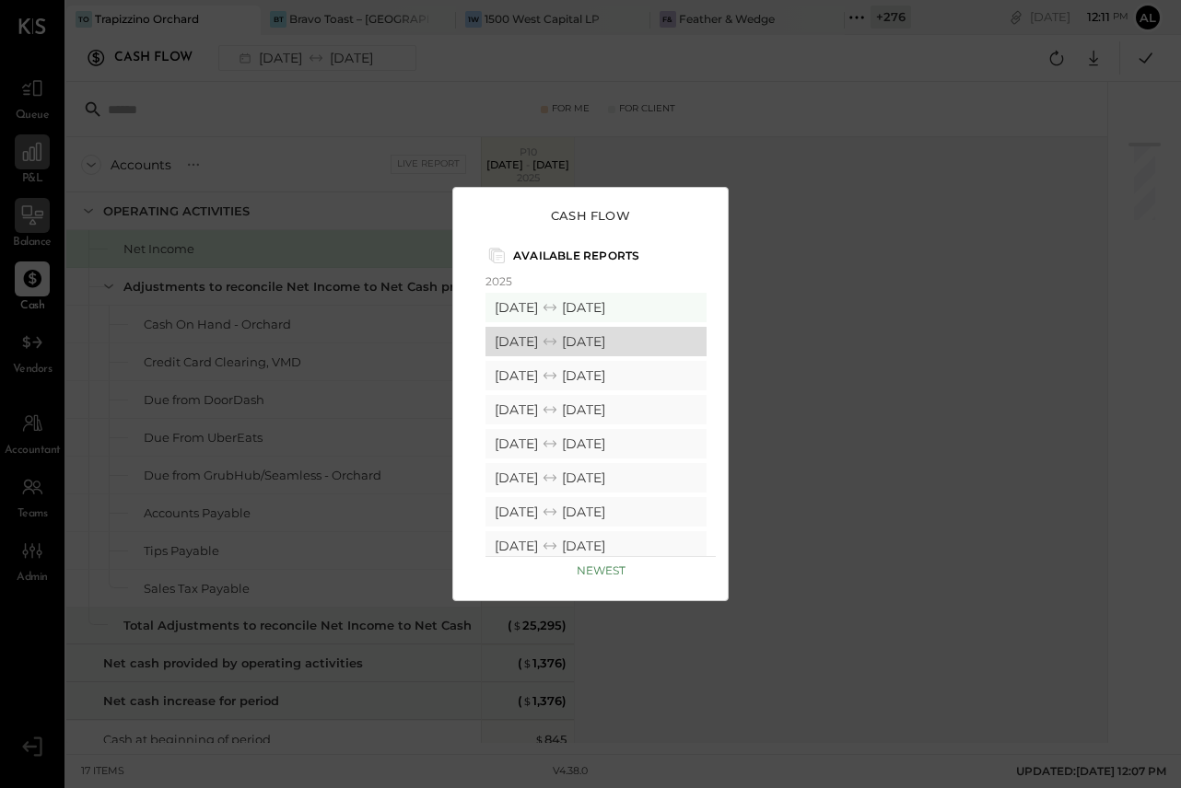
click at [564, 341] on div "[DATE] [DATE]" at bounding box center [595, 341] width 221 height 29
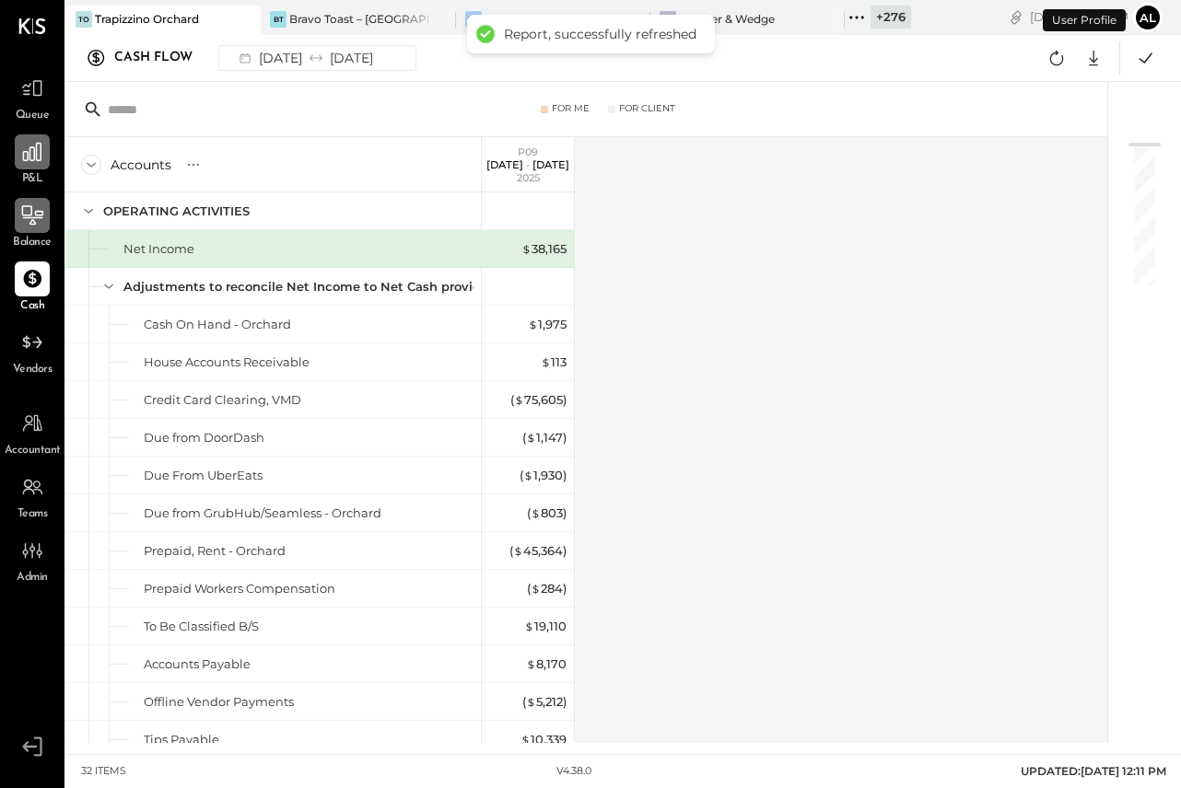
click at [348, 74] on div "Cash Flow [DATE] [DATE] Google Sheets Excel" at bounding box center [623, 58] width 1115 height 47
click at [325, 64] on icon at bounding box center [316, 58] width 18 height 18
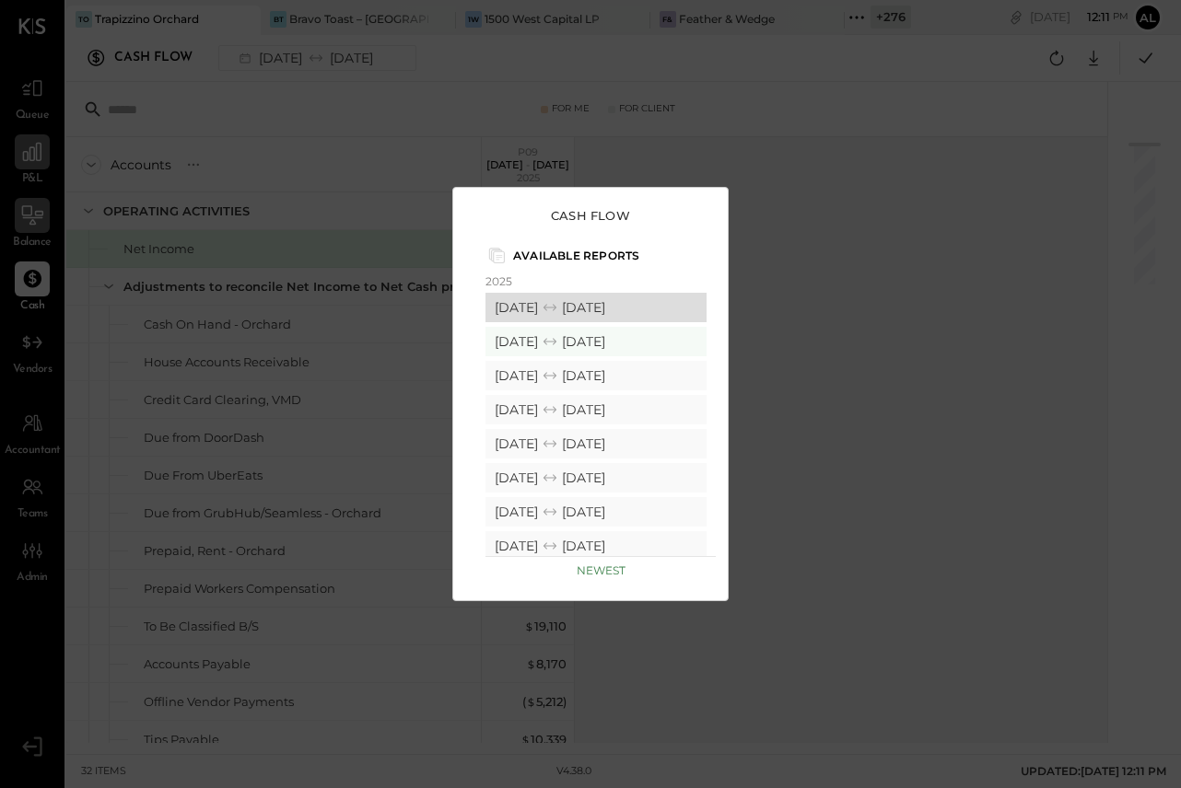
click at [535, 314] on div "[DATE] [DATE]" at bounding box center [595, 307] width 221 height 29
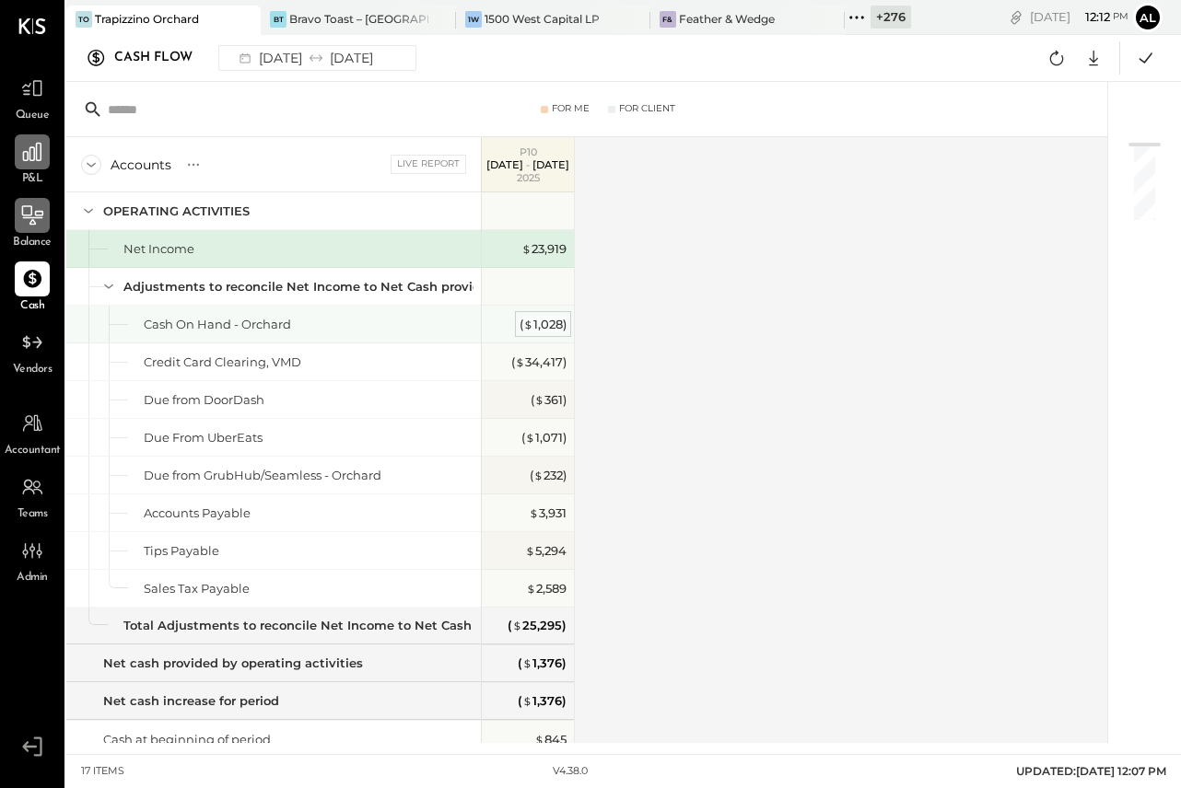
click at [520, 318] on div "( $ 1,028 )" at bounding box center [543, 325] width 47 height 18
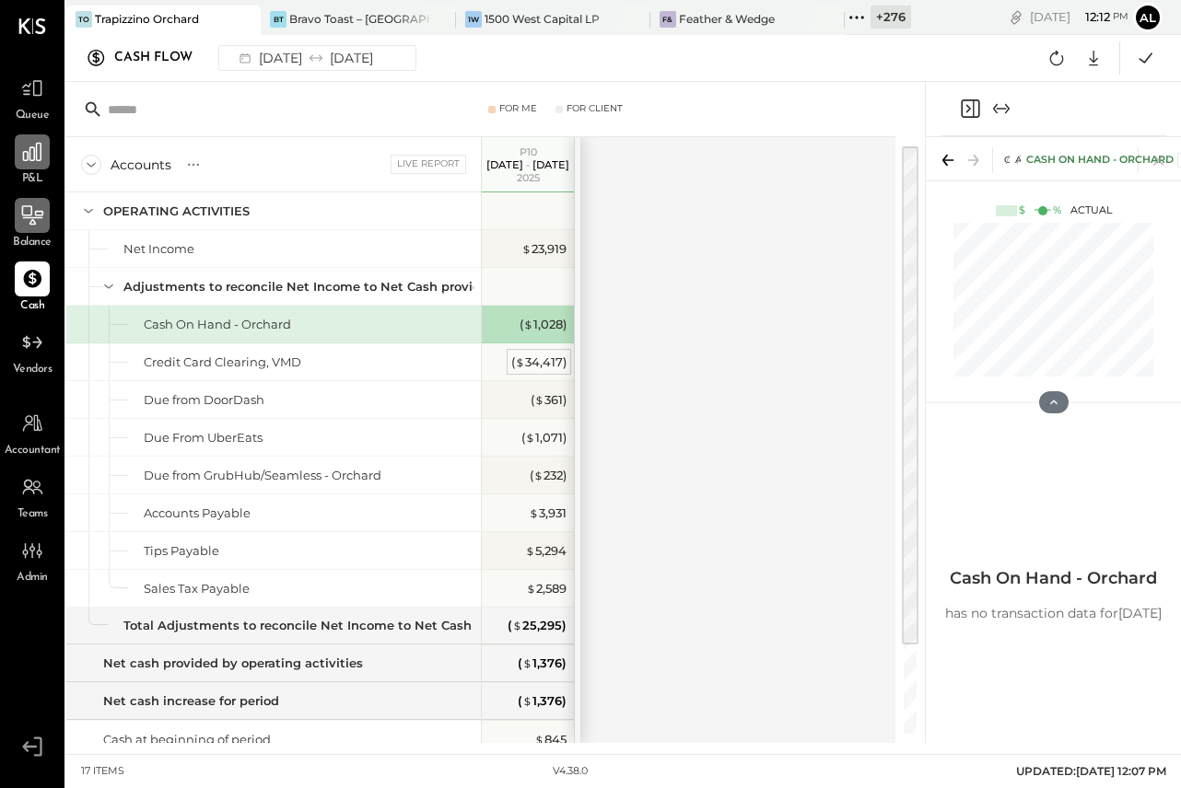
click at [529, 356] on div "( $ 34,417 )" at bounding box center [538, 363] width 55 height 18
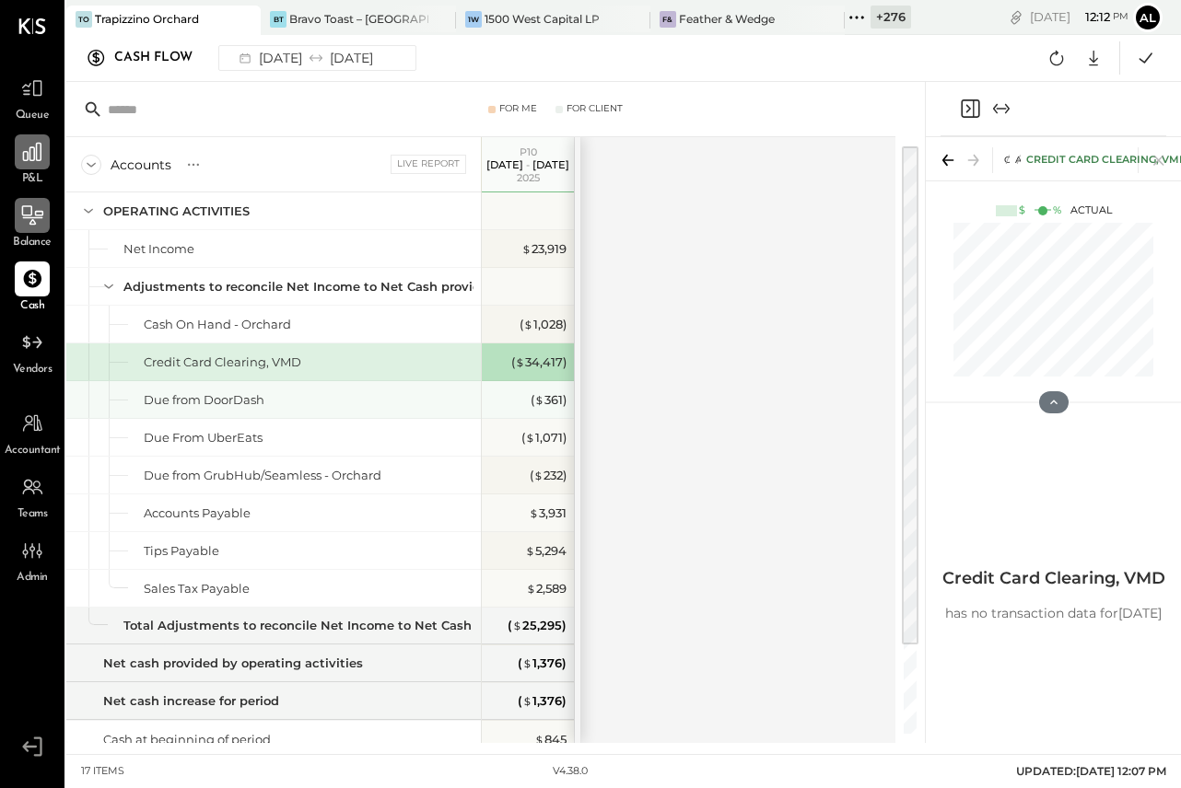
click at [544, 384] on div "( $ 361 )" at bounding box center [530, 399] width 74 height 37
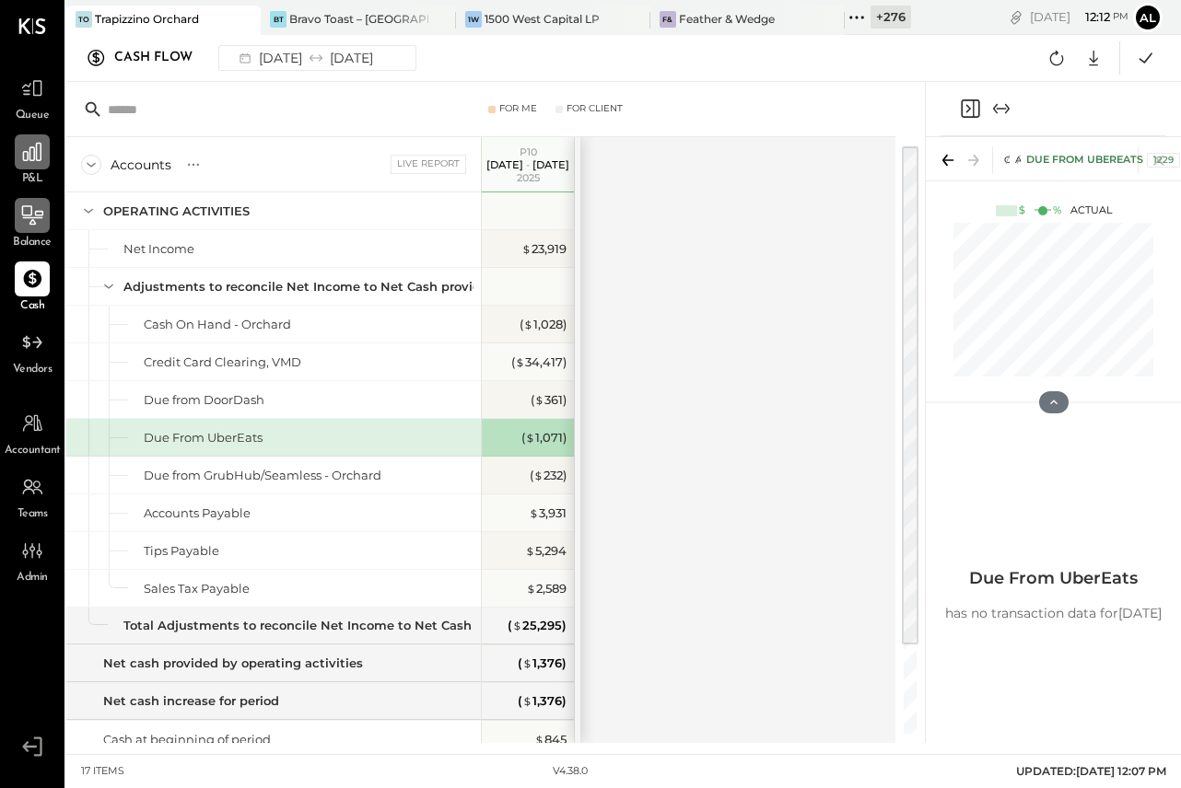
click at [1008, 115] on icon "Expand panel (e)" at bounding box center [1001, 109] width 22 height 22
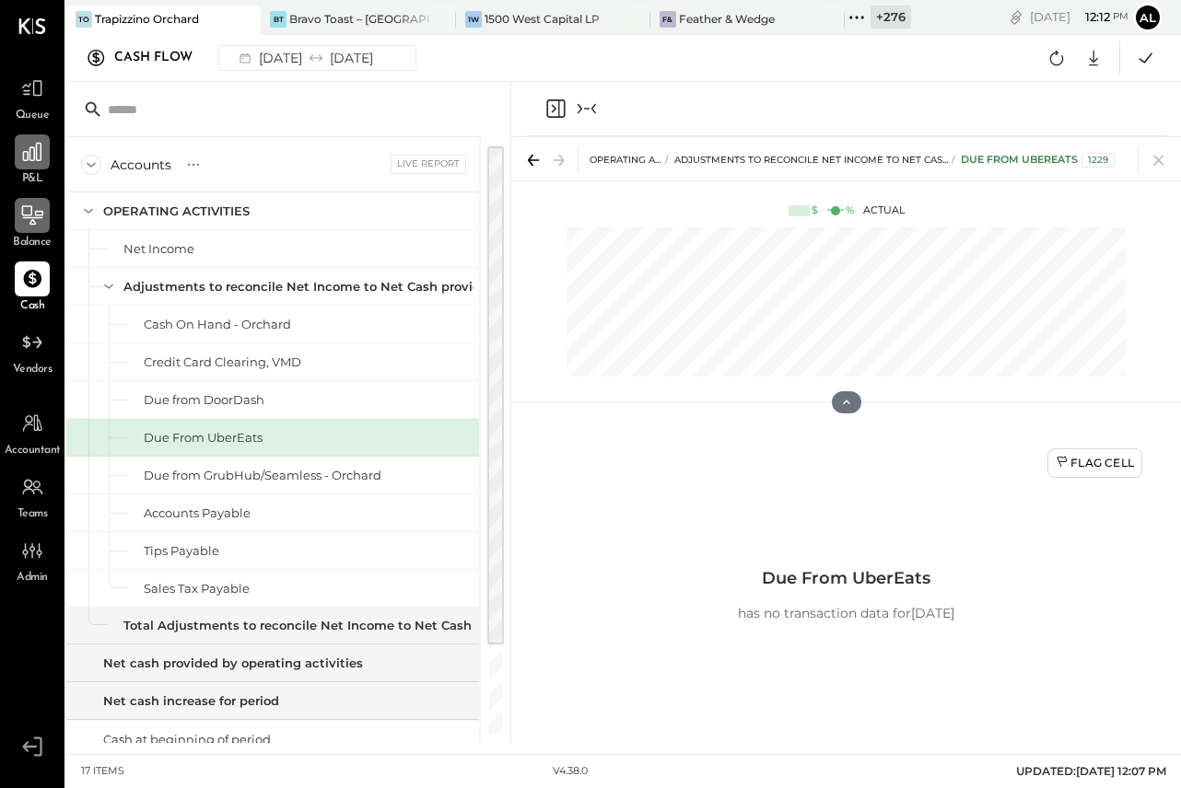
click at [588, 101] on icon "Collapse panel (e)" at bounding box center [587, 109] width 22 height 22
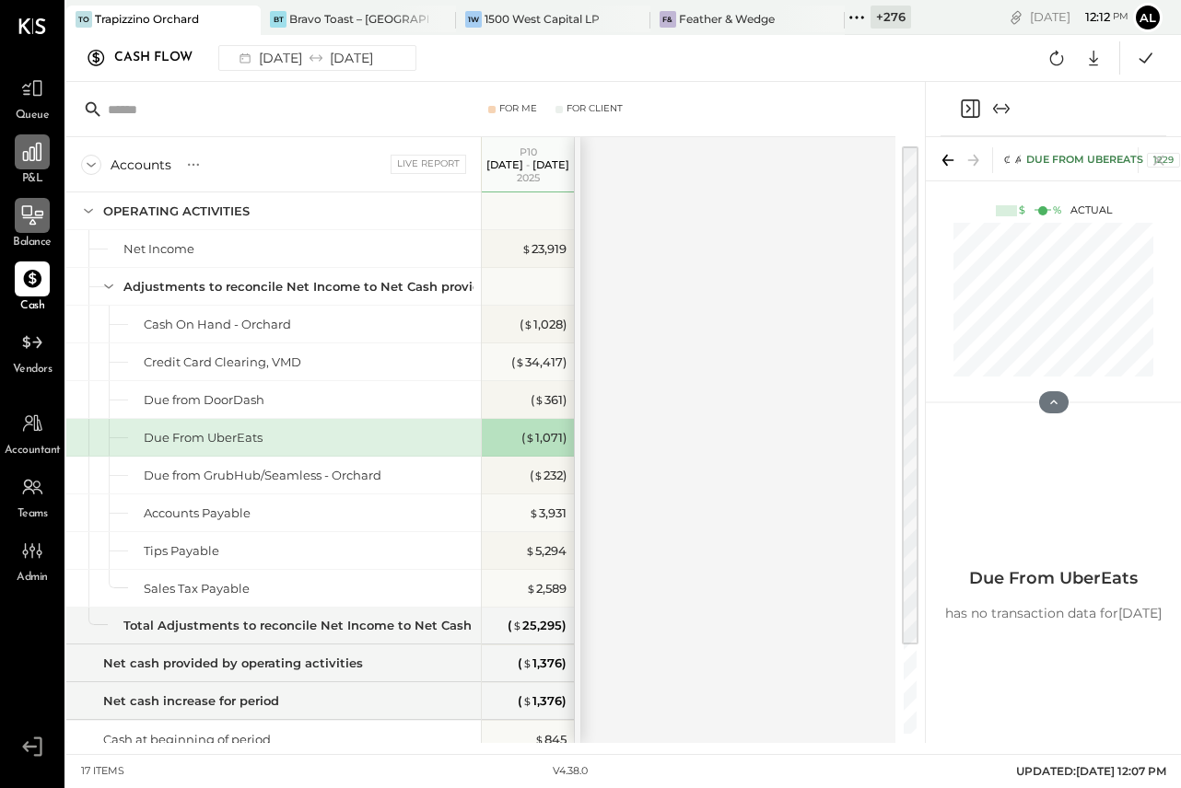
drag, startPoint x: 998, startPoint y: 380, endPoint x: 928, endPoint y: 287, distance: 116.4
click at [928, 289] on div "OPERATING ACTIVITIES Adjustments to reconcile Net Income to Net Cash provided b…" at bounding box center [1053, 282] width 255 height 291
click at [1161, 164] on icon at bounding box center [1159, 160] width 26 height 26
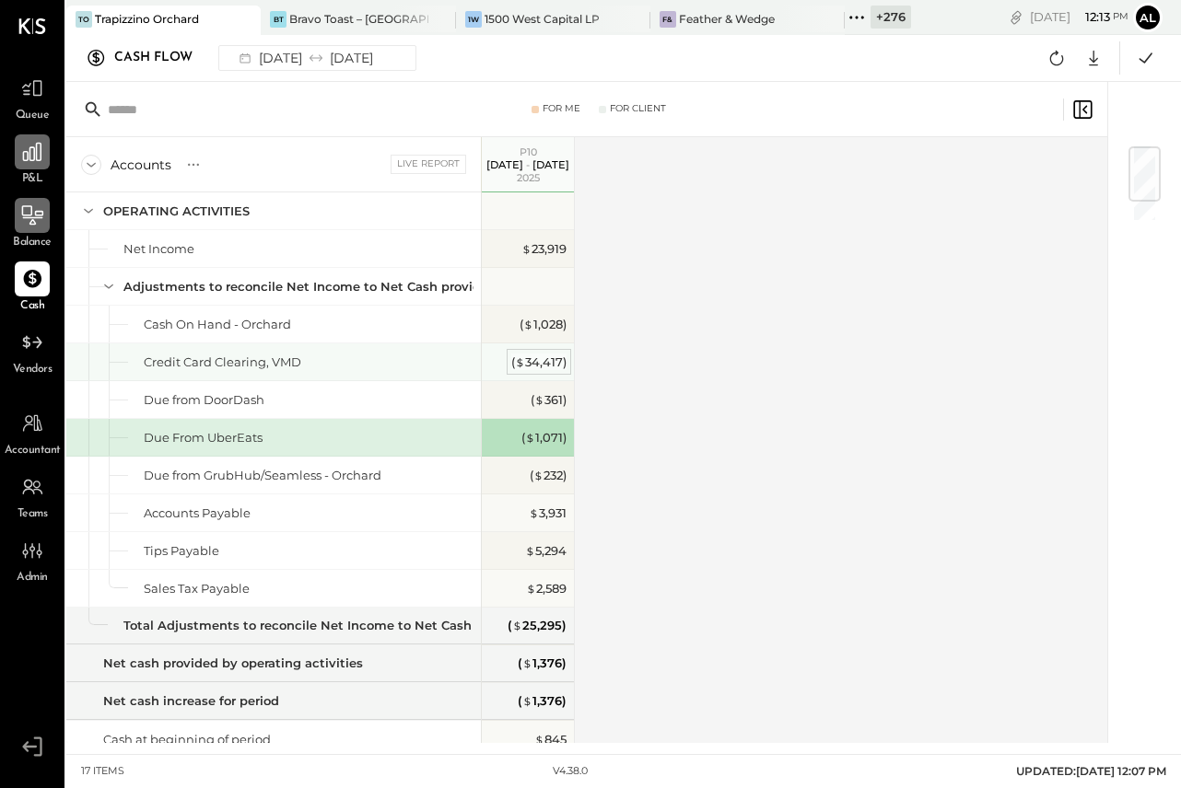
click at [542, 358] on div "( $ 34,417 )" at bounding box center [538, 363] width 55 height 18
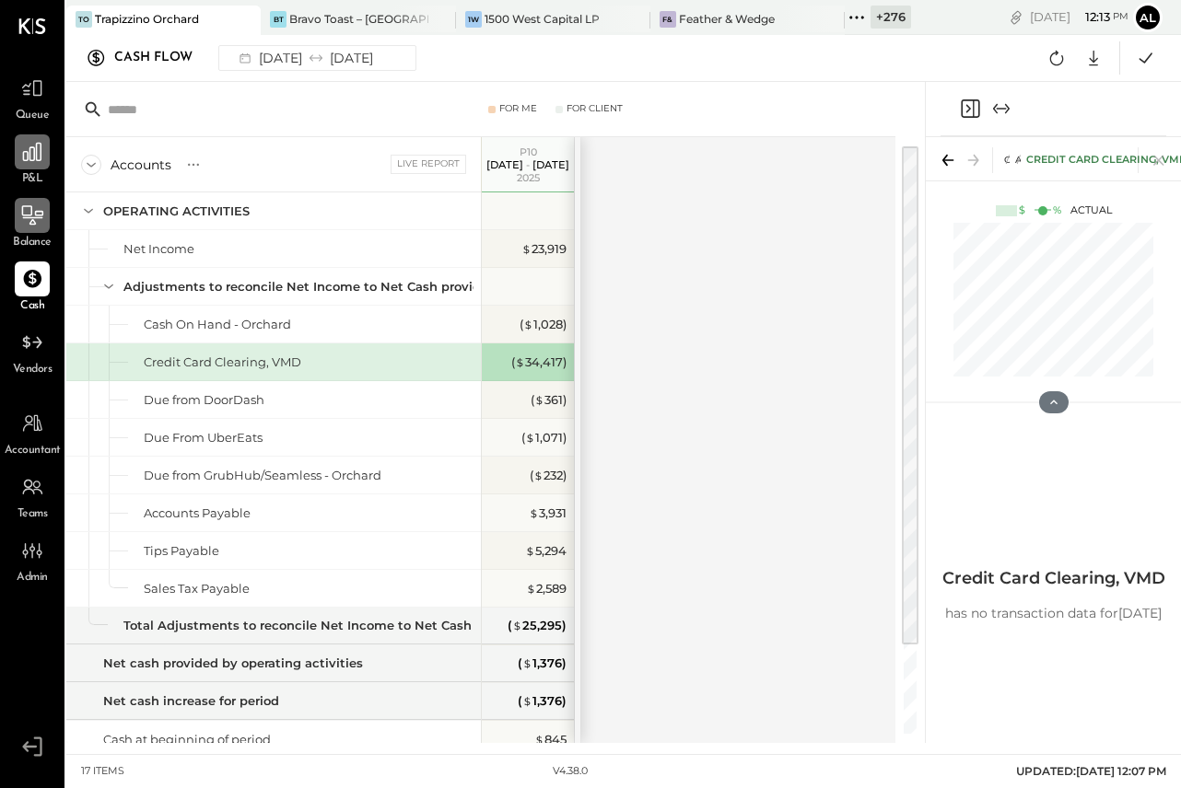
click at [974, 104] on icon "Close panel" at bounding box center [970, 109] width 22 height 22
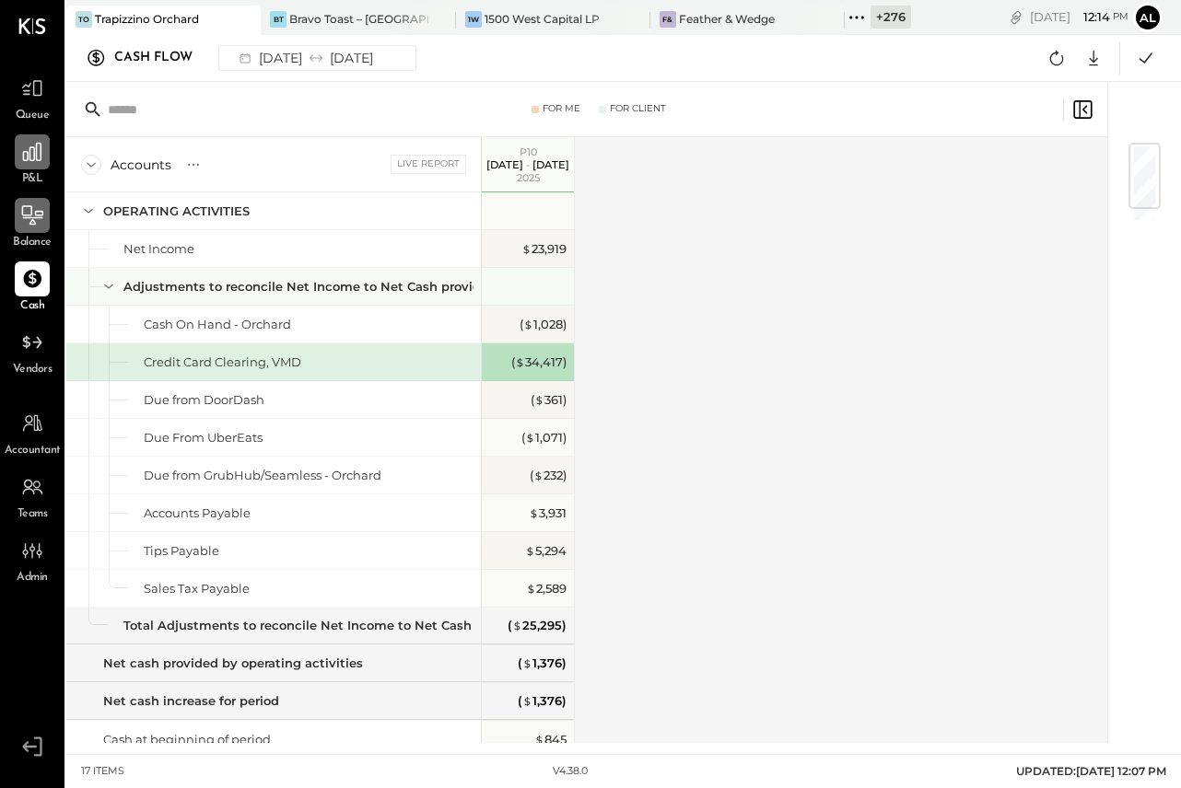
click at [99, 283] on icon at bounding box center [109, 286] width 20 height 20
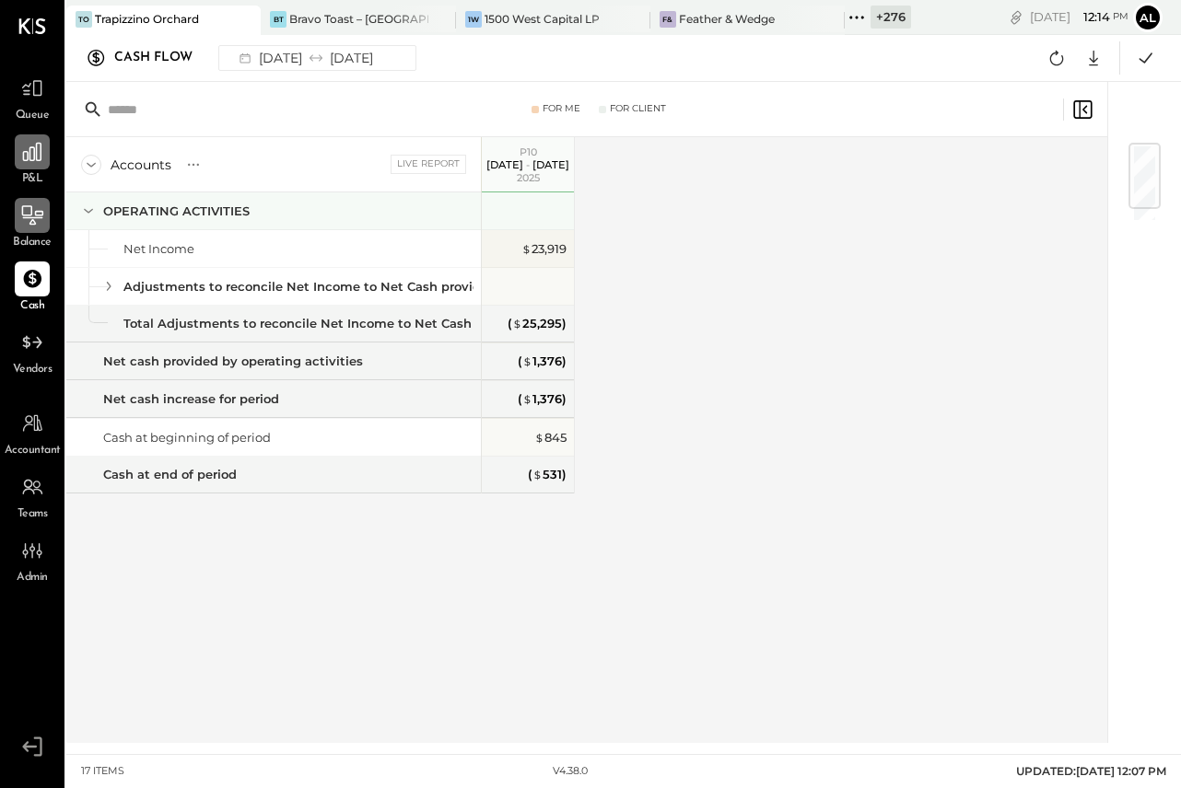
click at [93, 210] on icon at bounding box center [88, 211] width 20 height 20
